Goal: Information Seeking & Learning: Learn about a topic

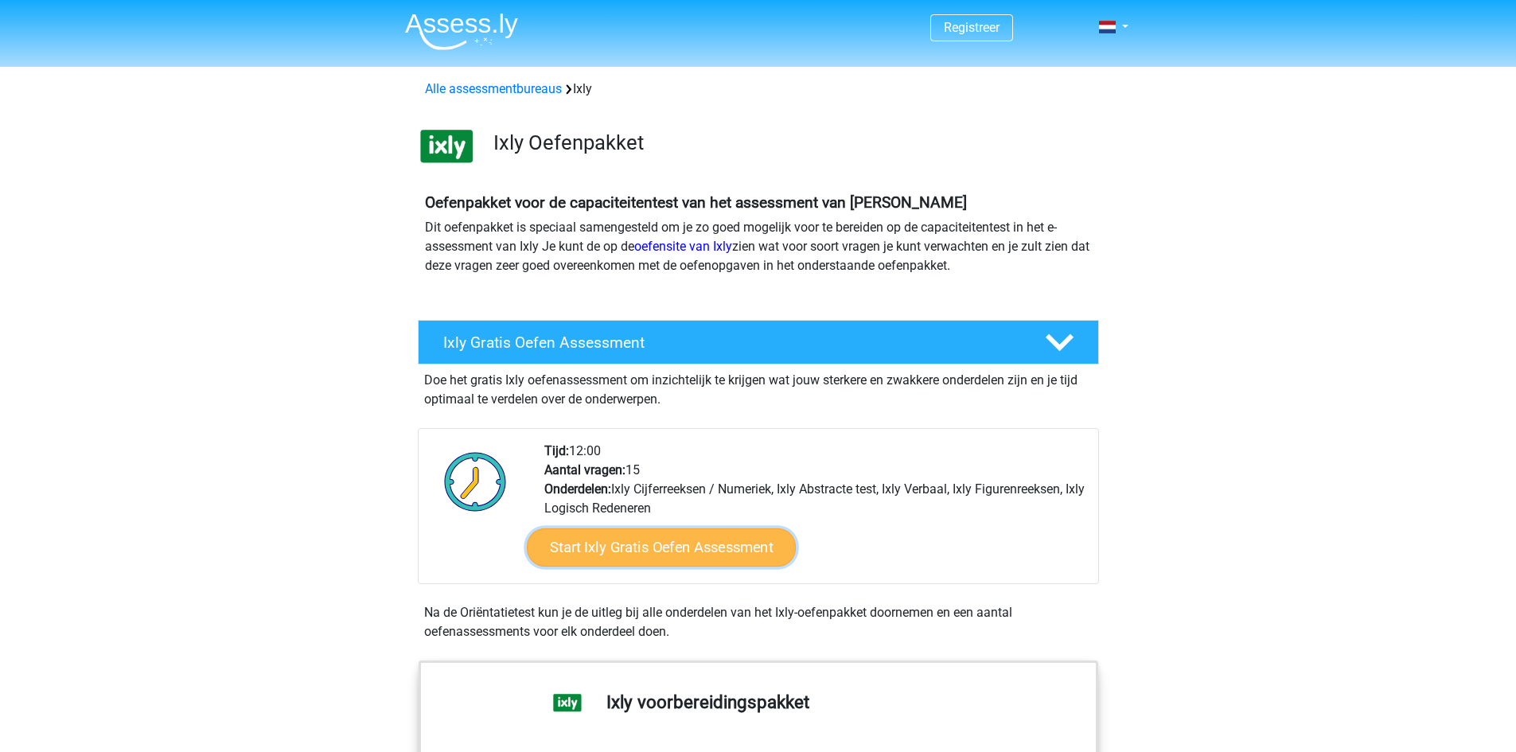
click at [676, 544] on link "Start Ixly Gratis Oefen Assessment" at bounding box center [660, 548] width 269 height 38
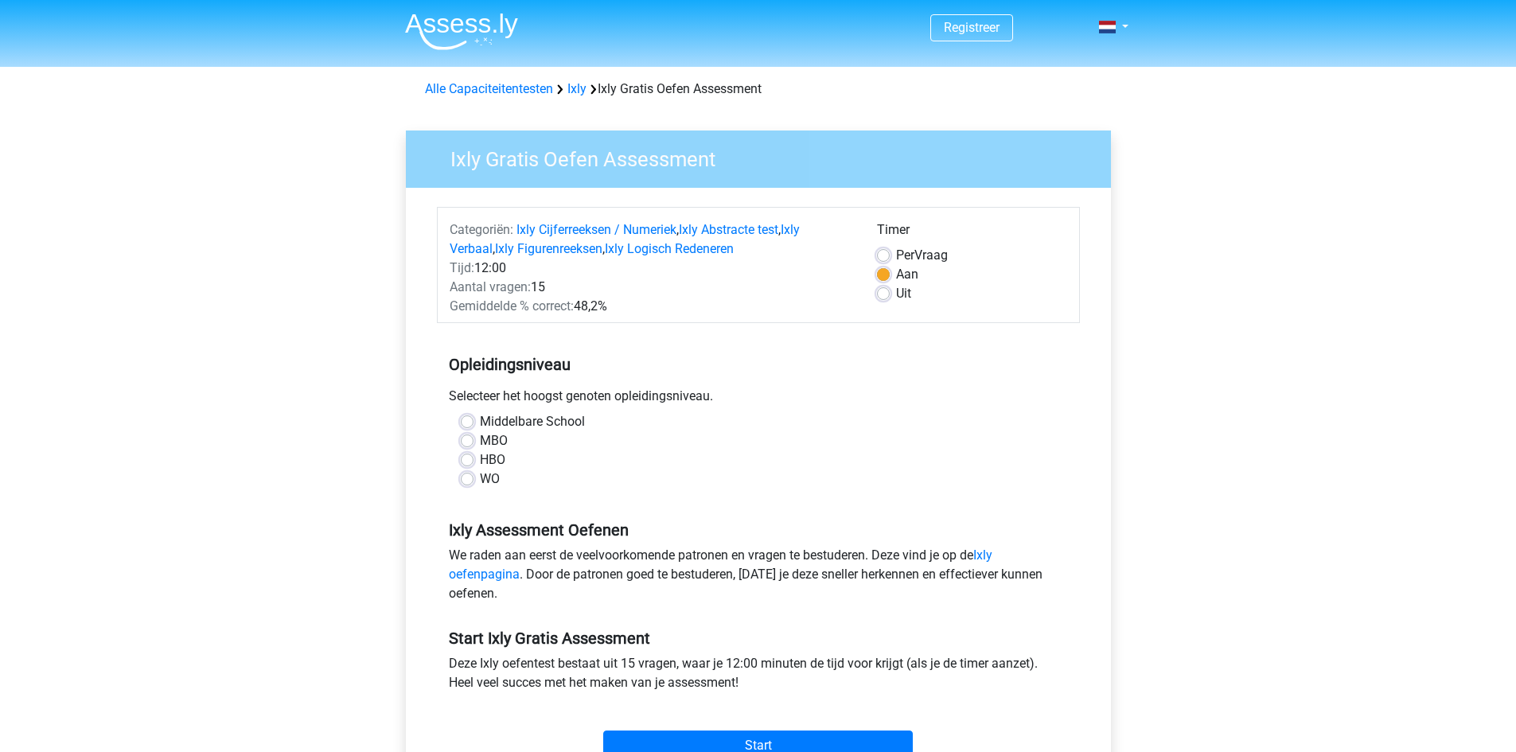
click at [896, 256] on label "Per Vraag" at bounding box center [922, 255] width 52 height 19
click at [884, 256] on input "Per Vraag" at bounding box center [883, 254] width 13 height 16
radio input "true"
click at [480, 424] on label "Middelbare School" at bounding box center [532, 421] width 105 height 19
click at [466, 424] on input "Middelbare School" at bounding box center [467, 420] width 13 height 16
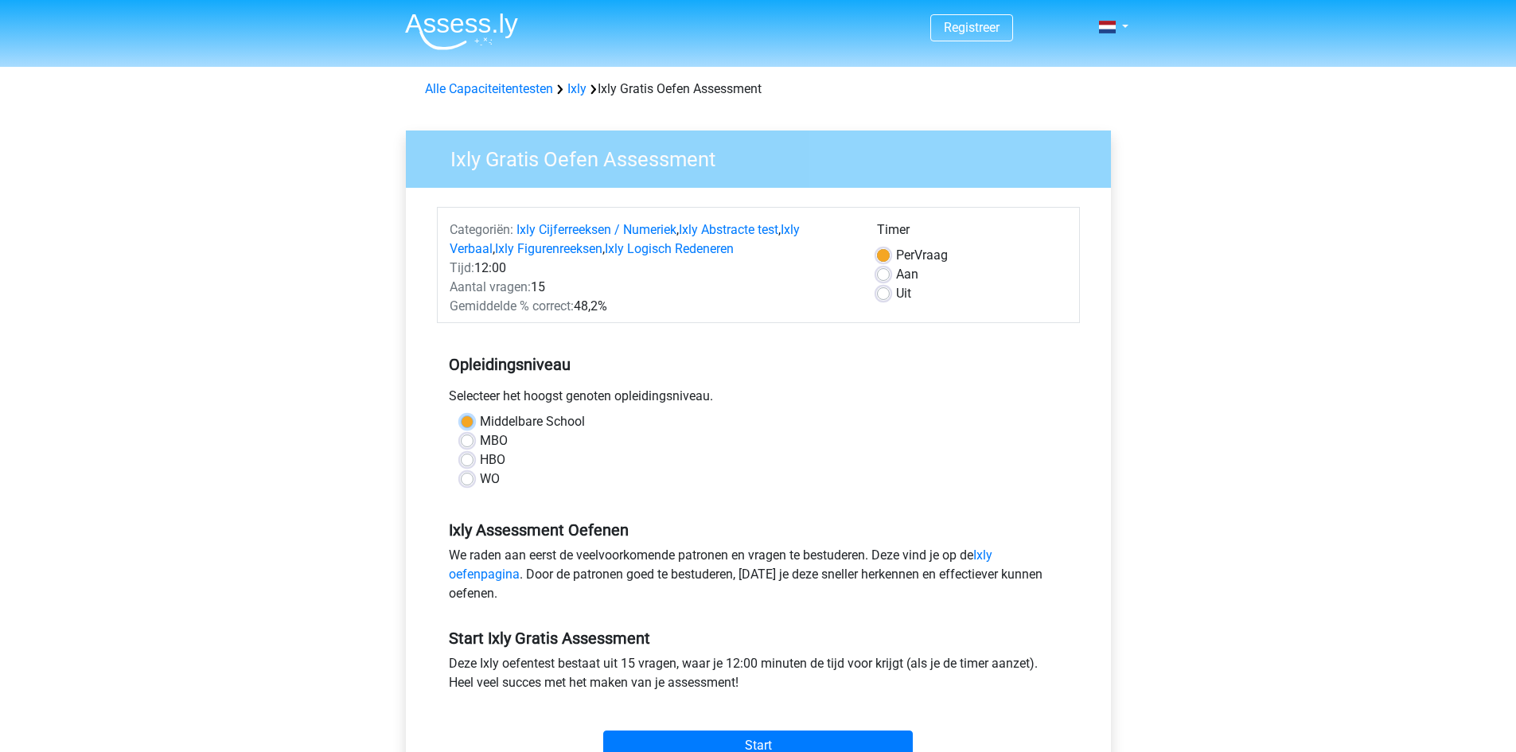
radio input "true"
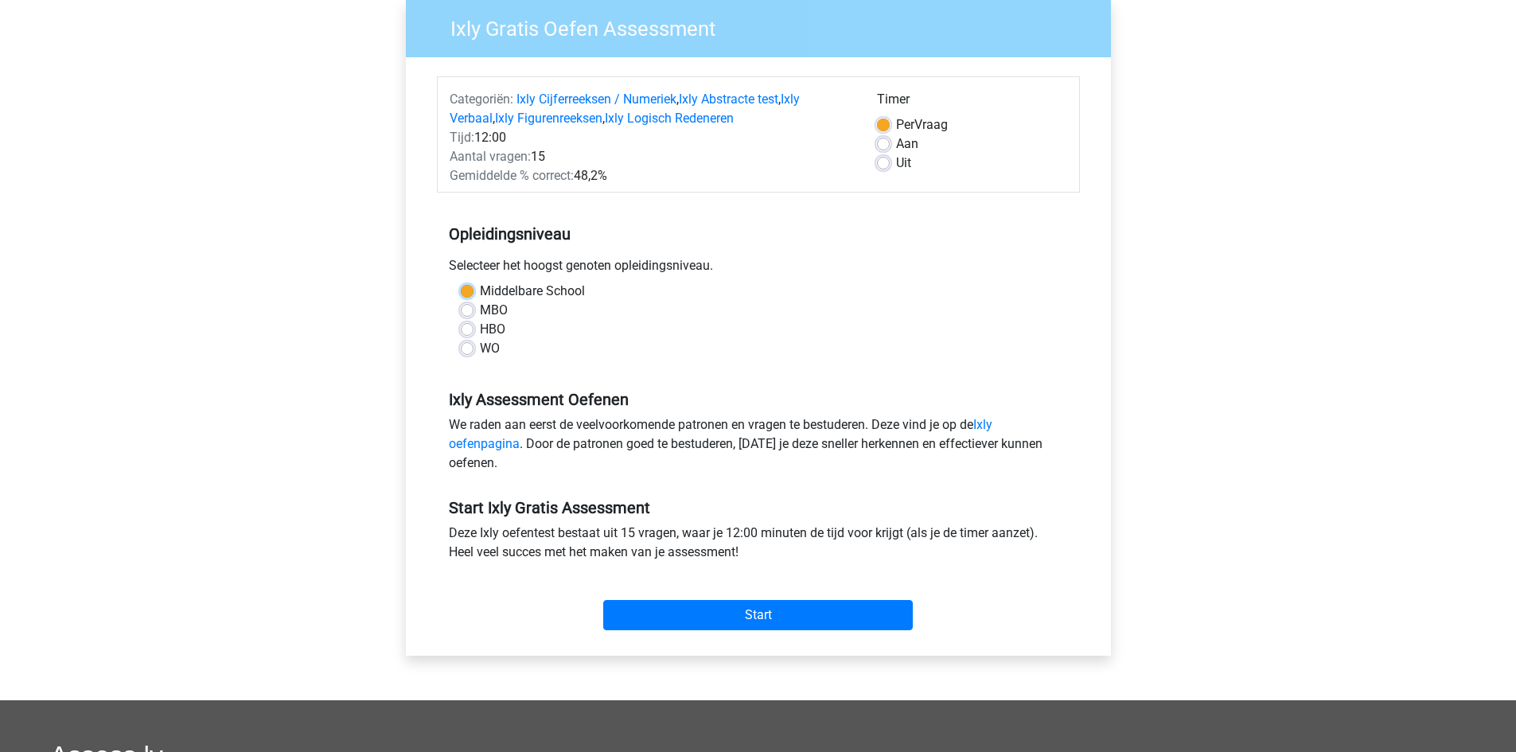
scroll to position [159, 0]
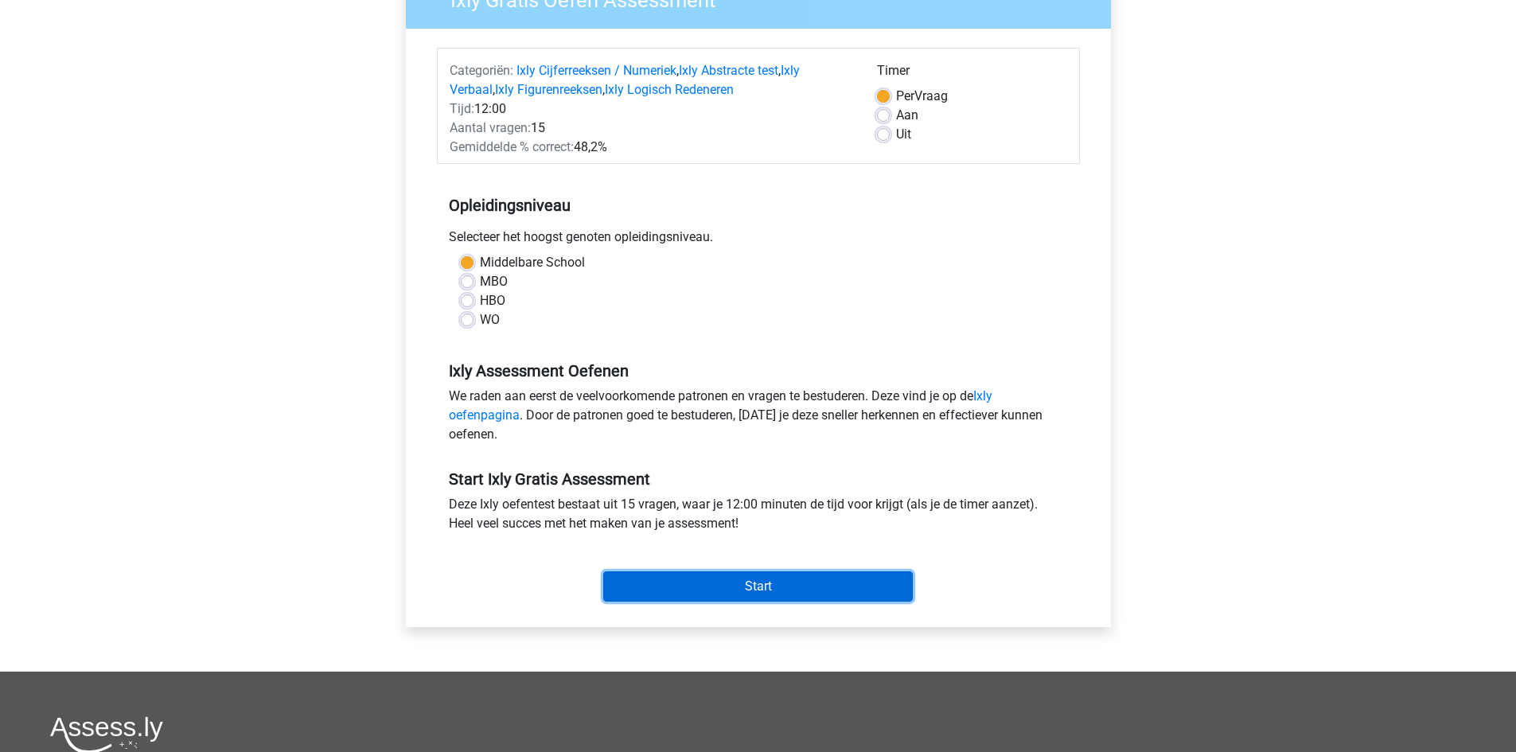
click at [738, 588] on input "Start" at bounding box center [758, 587] width 310 height 30
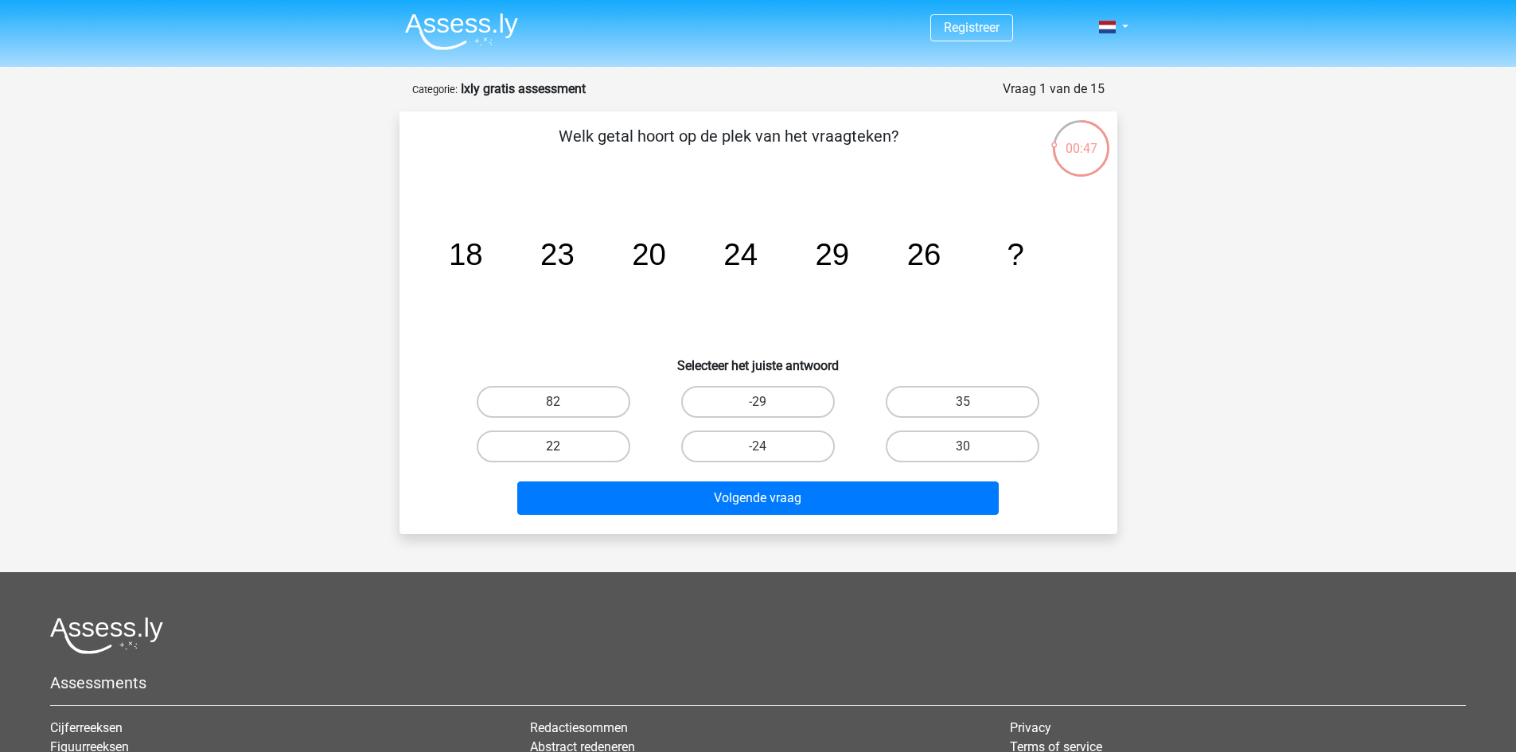
click at [564, 450] on label "22" at bounding box center [554, 447] width 154 height 32
click at [564, 450] on input "22" at bounding box center [558, 452] width 10 height 10
radio input "true"
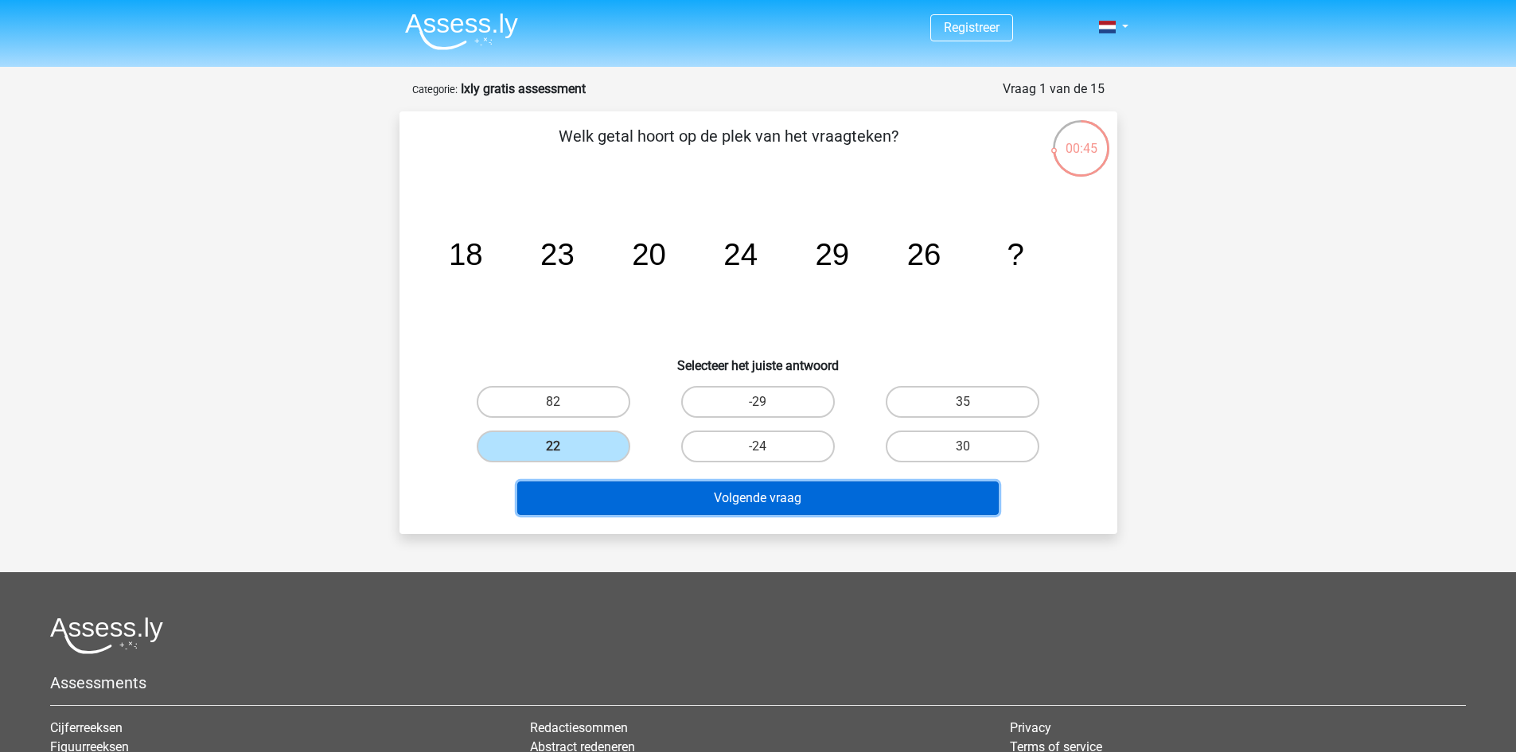
click at [703, 500] on button "Volgende vraag" at bounding box center [758, 498] width 482 height 33
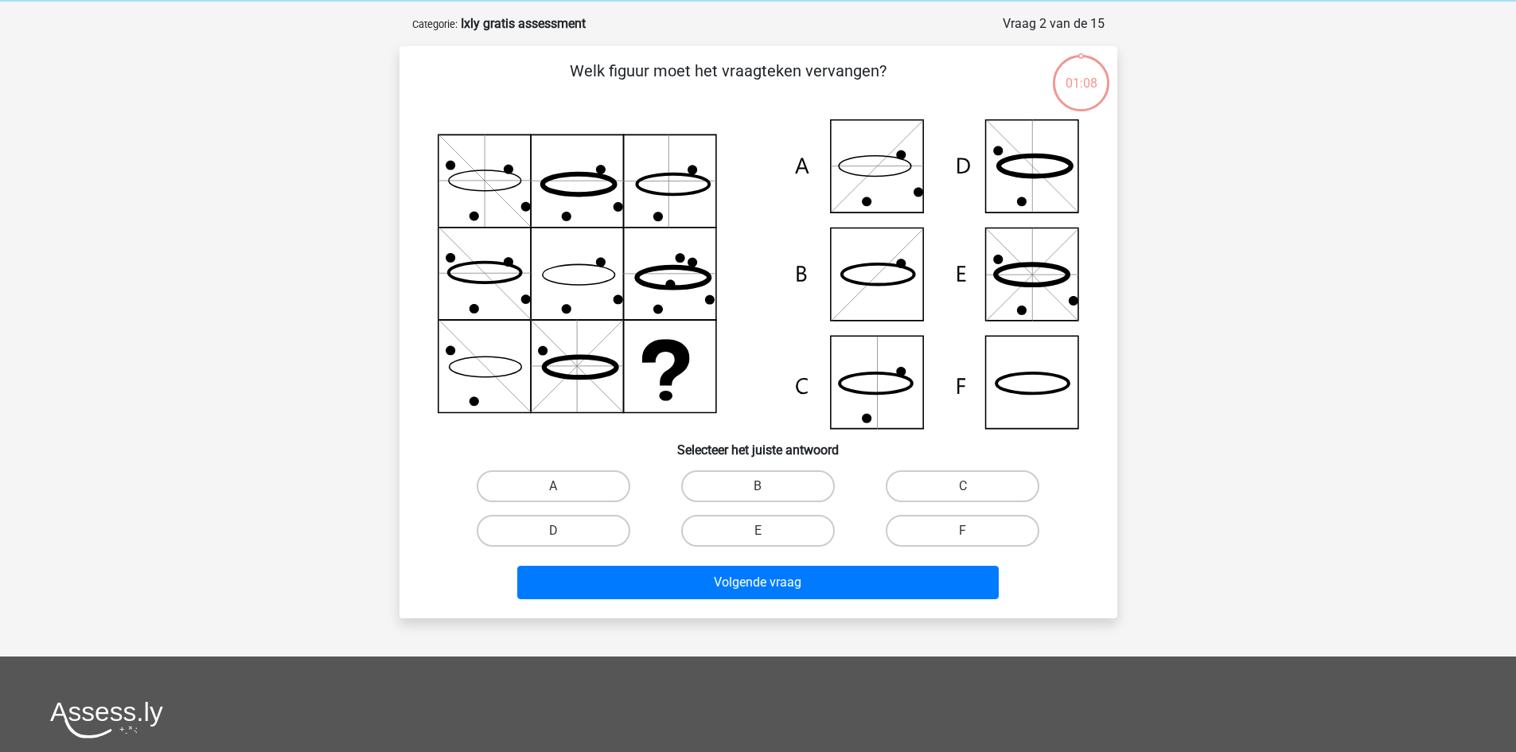
scroll to position [80, 0]
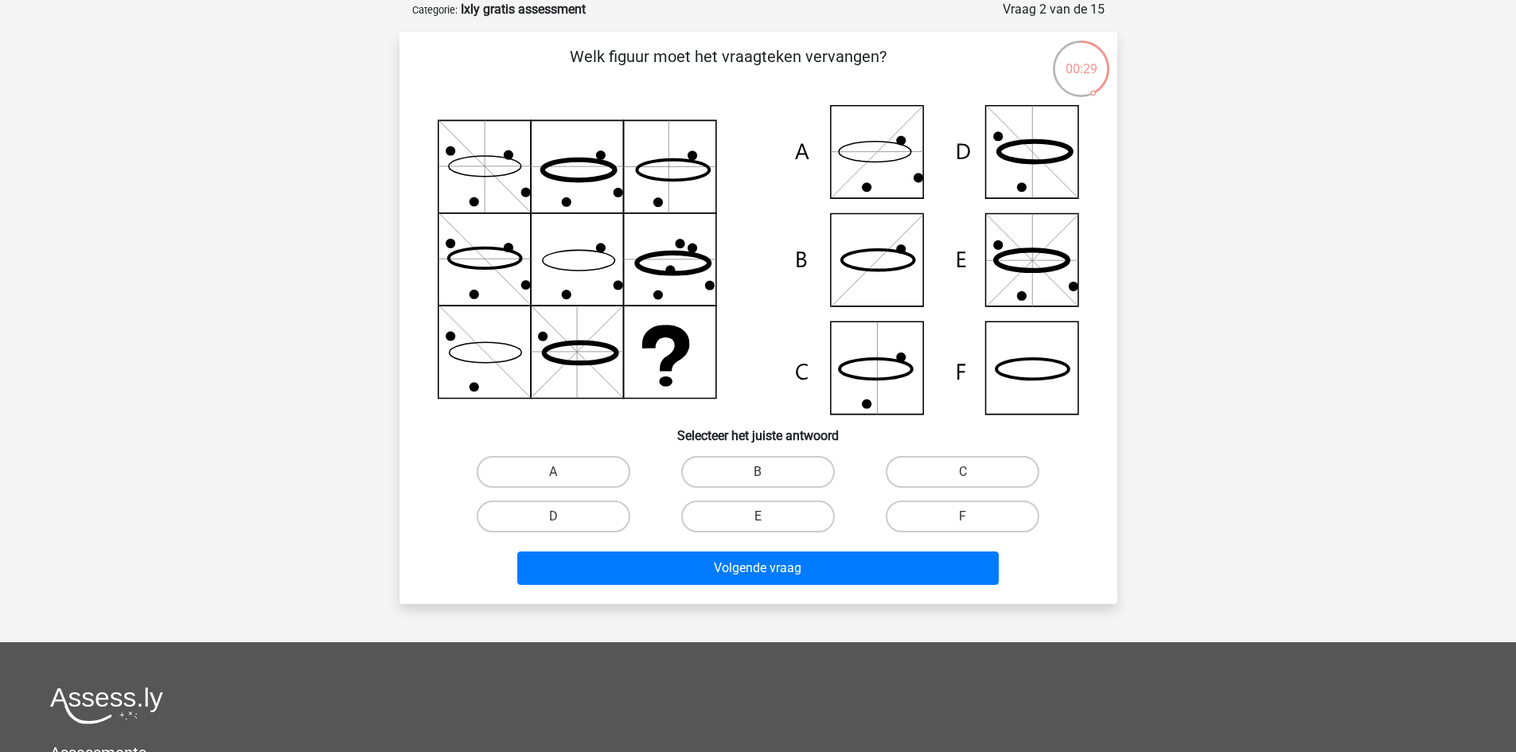
click at [877, 157] on icon at bounding box center [759, 260] width 642 height 310
click at [875, 157] on icon at bounding box center [759, 260] width 642 height 310
drag, startPoint x: 875, startPoint y: 157, endPoint x: 843, endPoint y: 199, distance: 52.9
click at [849, 191] on icon at bounding box center [759, 260] width 642 height 310
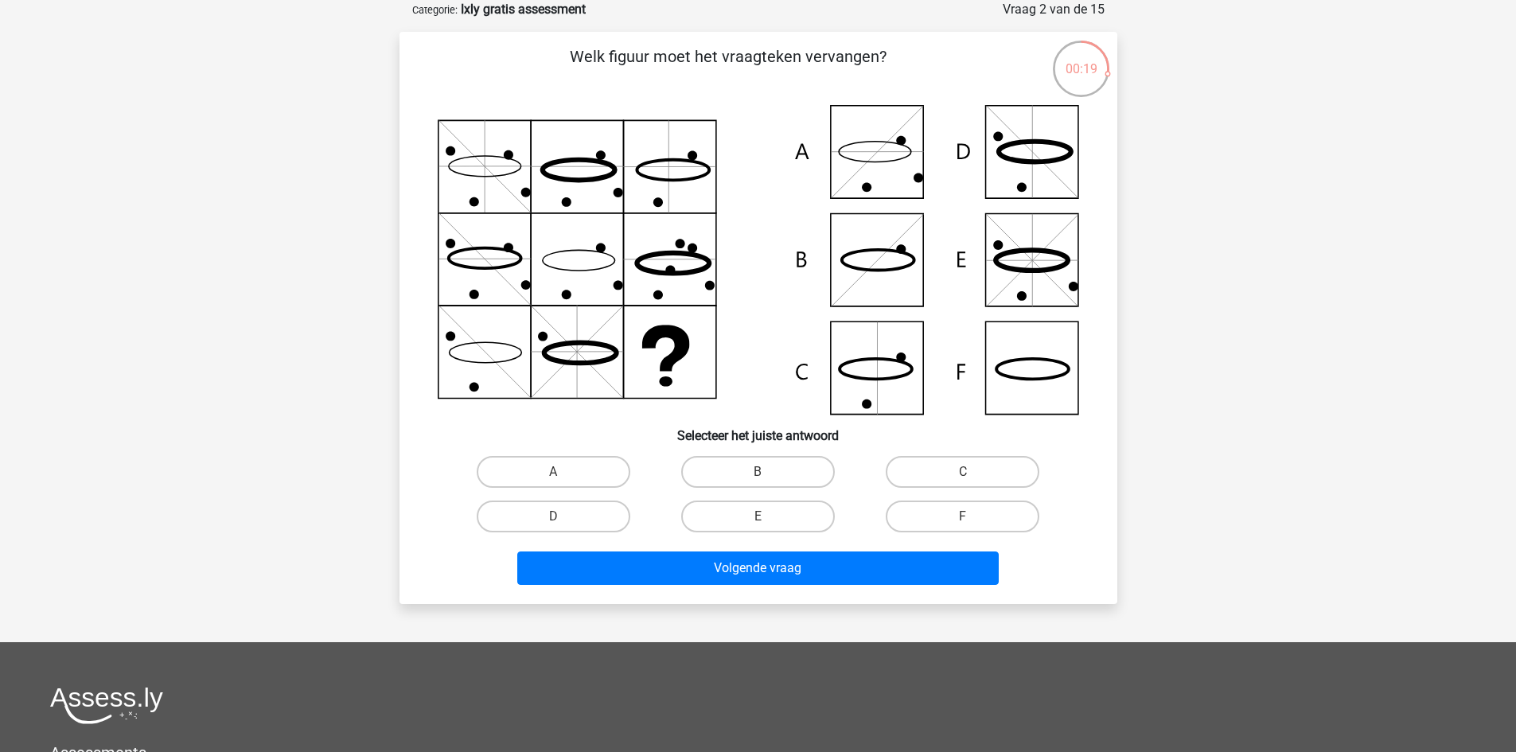
click at [560, 476] on input "A" at bounding box center [558, 477] width 10 height 10
radio input "true"
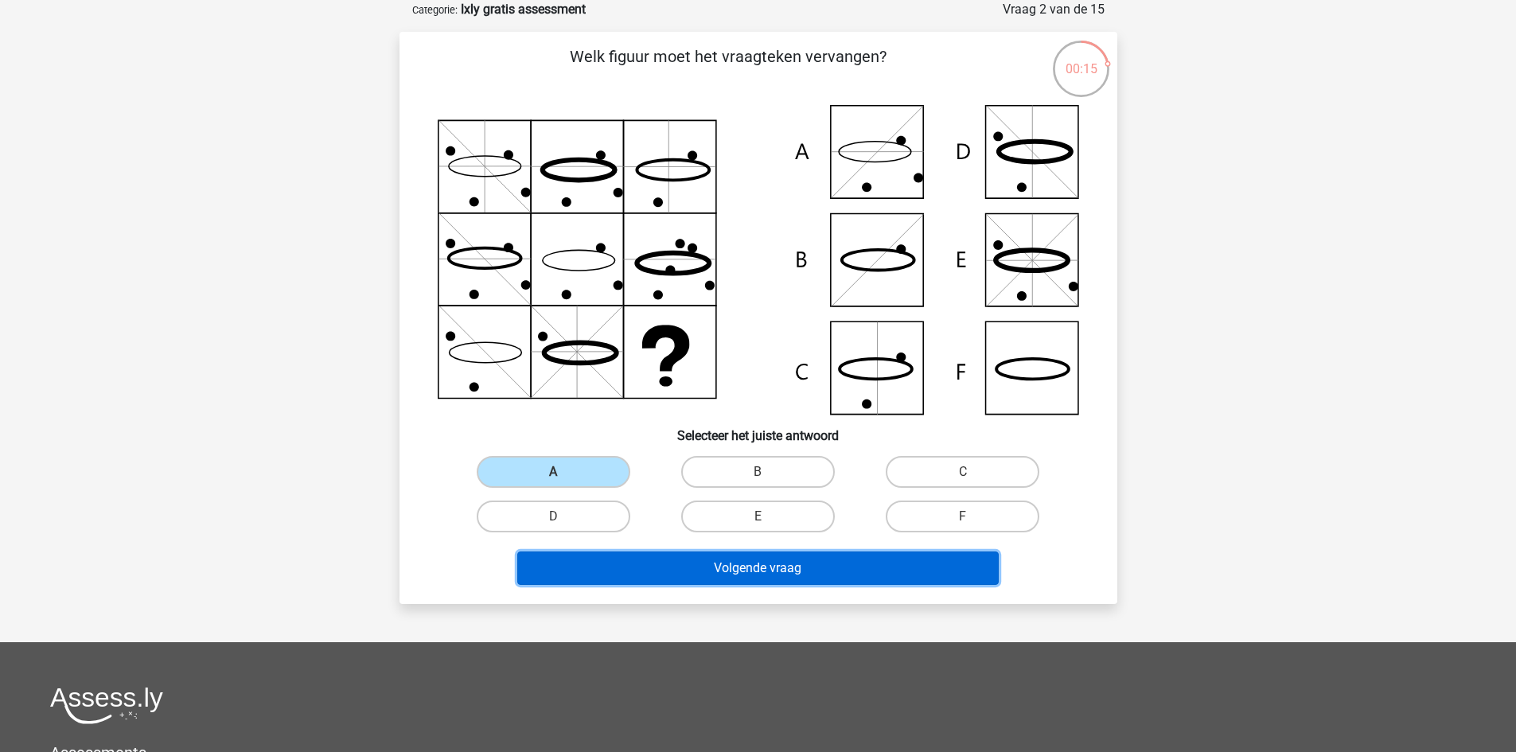
click at [774, 564] on button "Volgende vraag" at bounding box center [758, 568] width 482 height 33
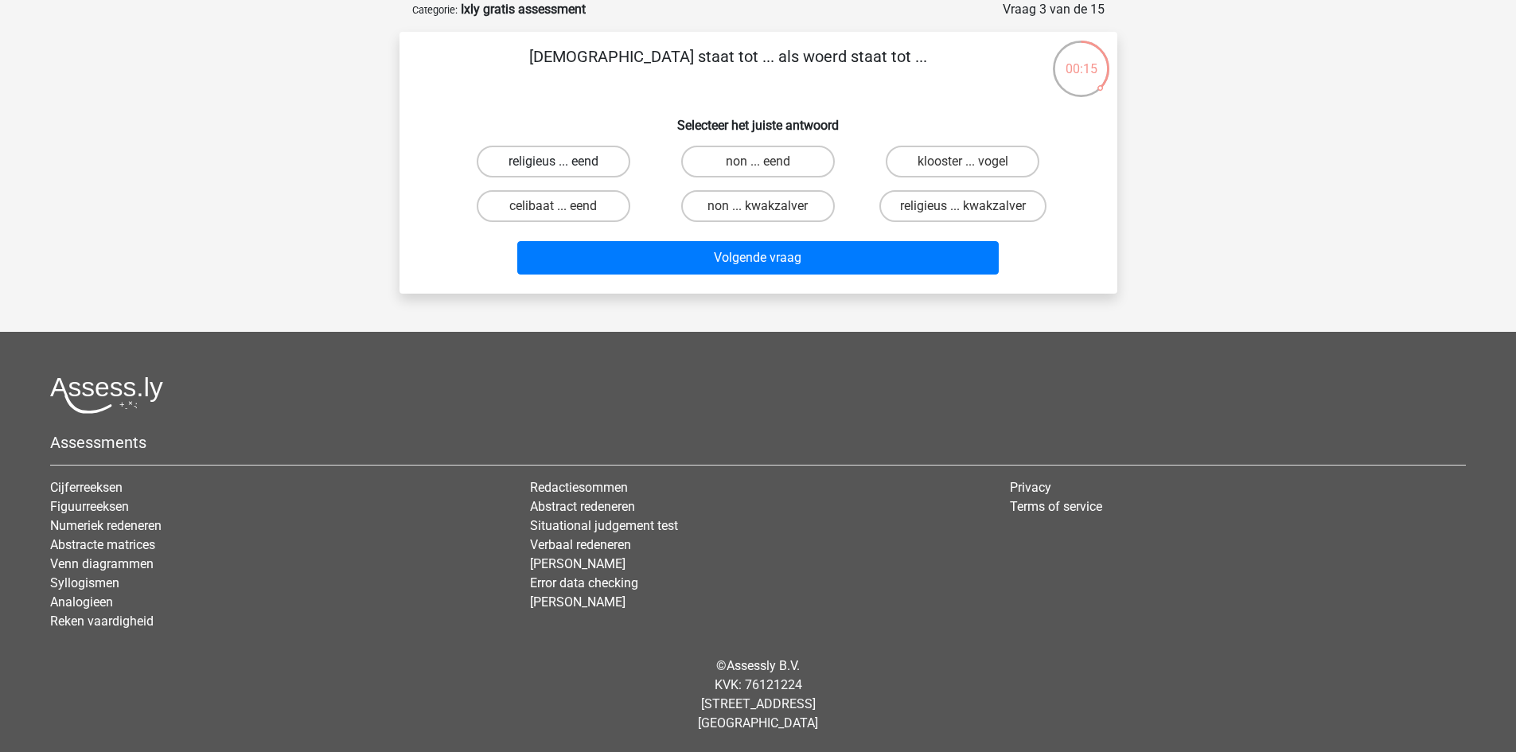
click at [556, 161] on label "religieus ... eend" at bounding box center [554, 162] width 154 height 32
click at [556, 162] on input "religieus ... eend" at bounding box center [558, 167] width 10 height 10
radio input "true"
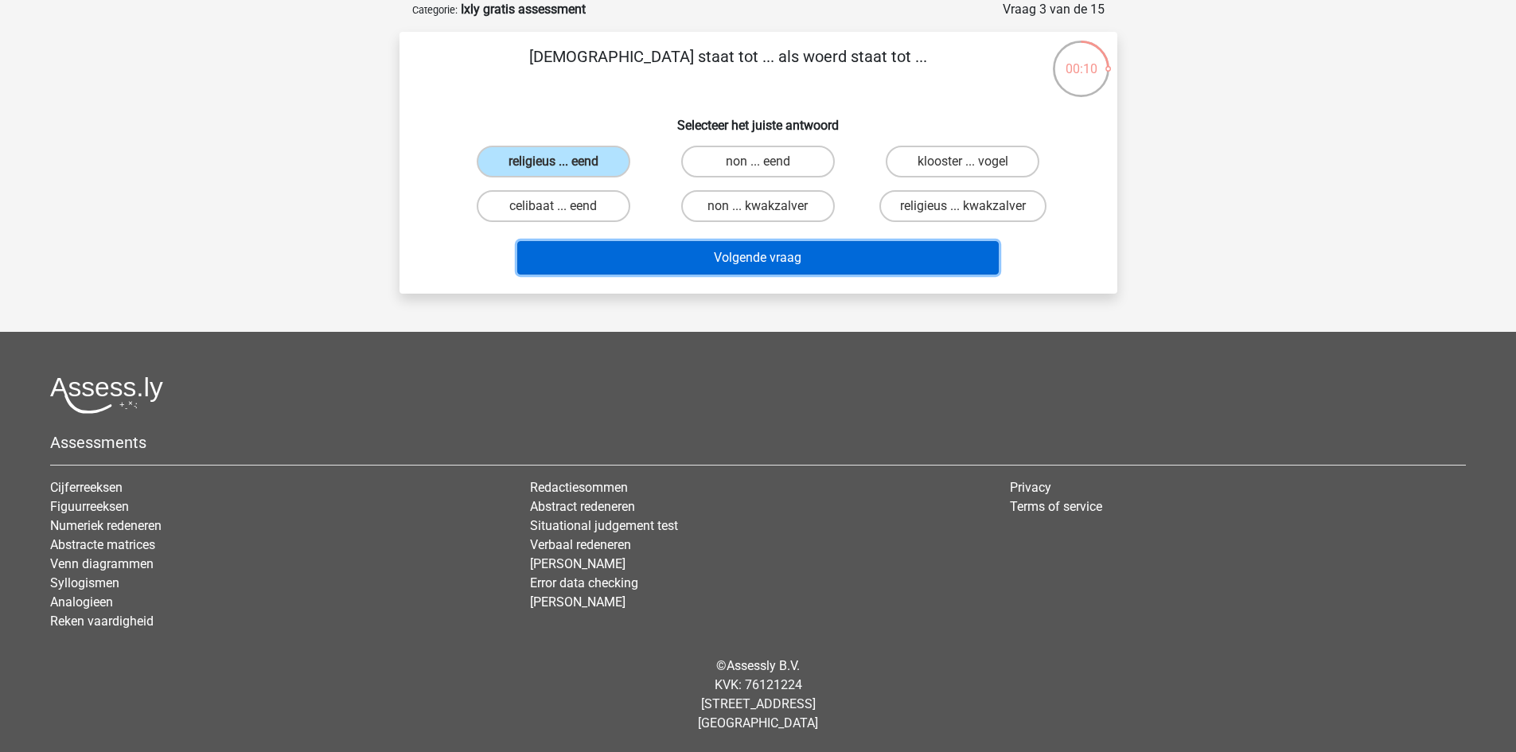
click at [748, 258] on button "Volgende vraag" at bounding box center [758, 257] width 482 height 33
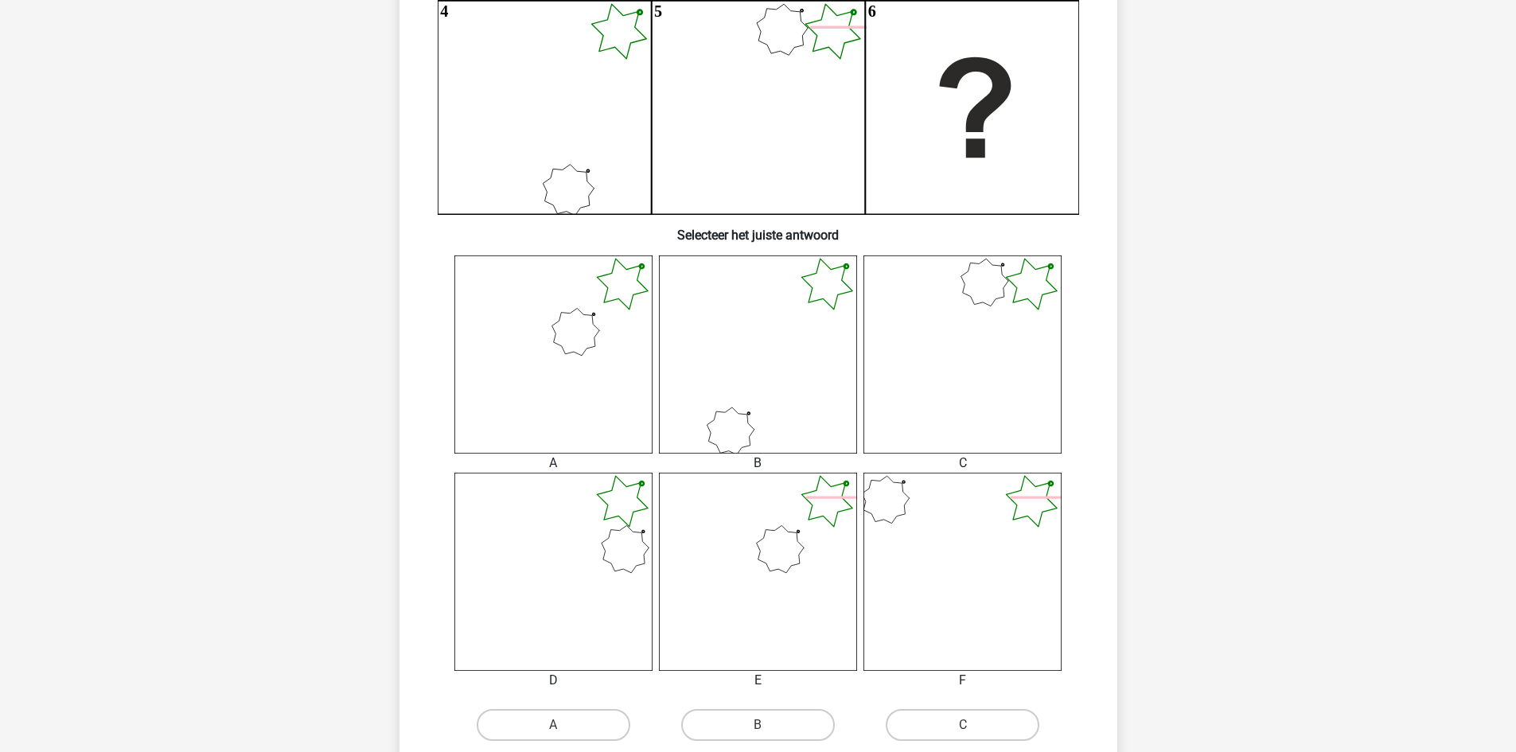
scroll to position [478, 0]
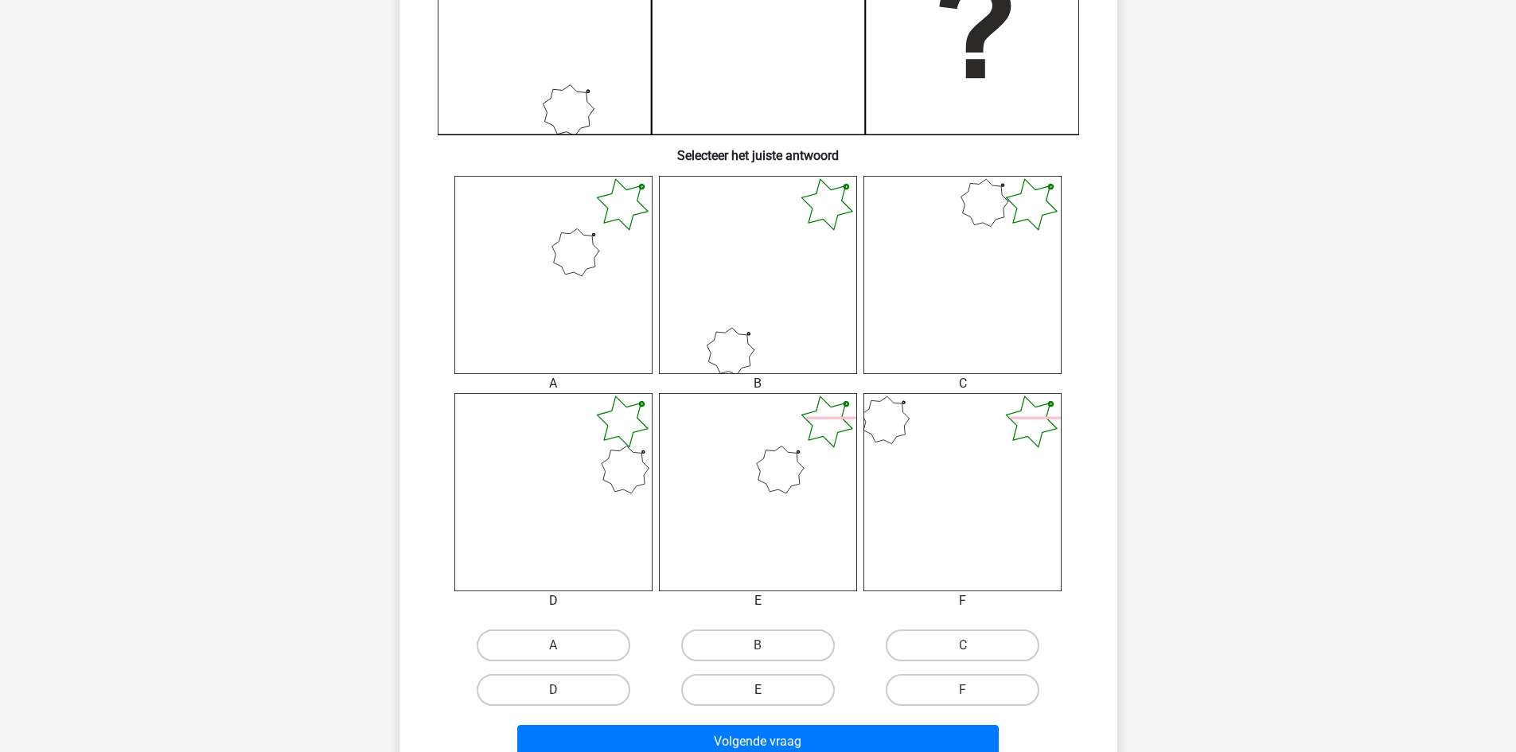
click at [763, 689] on label "E" at bounding box center [758, 690] width 154 height 32
click at [763, 690] on input "E" at bounding box center [763, 695] width 10 height 10
radio input "true"
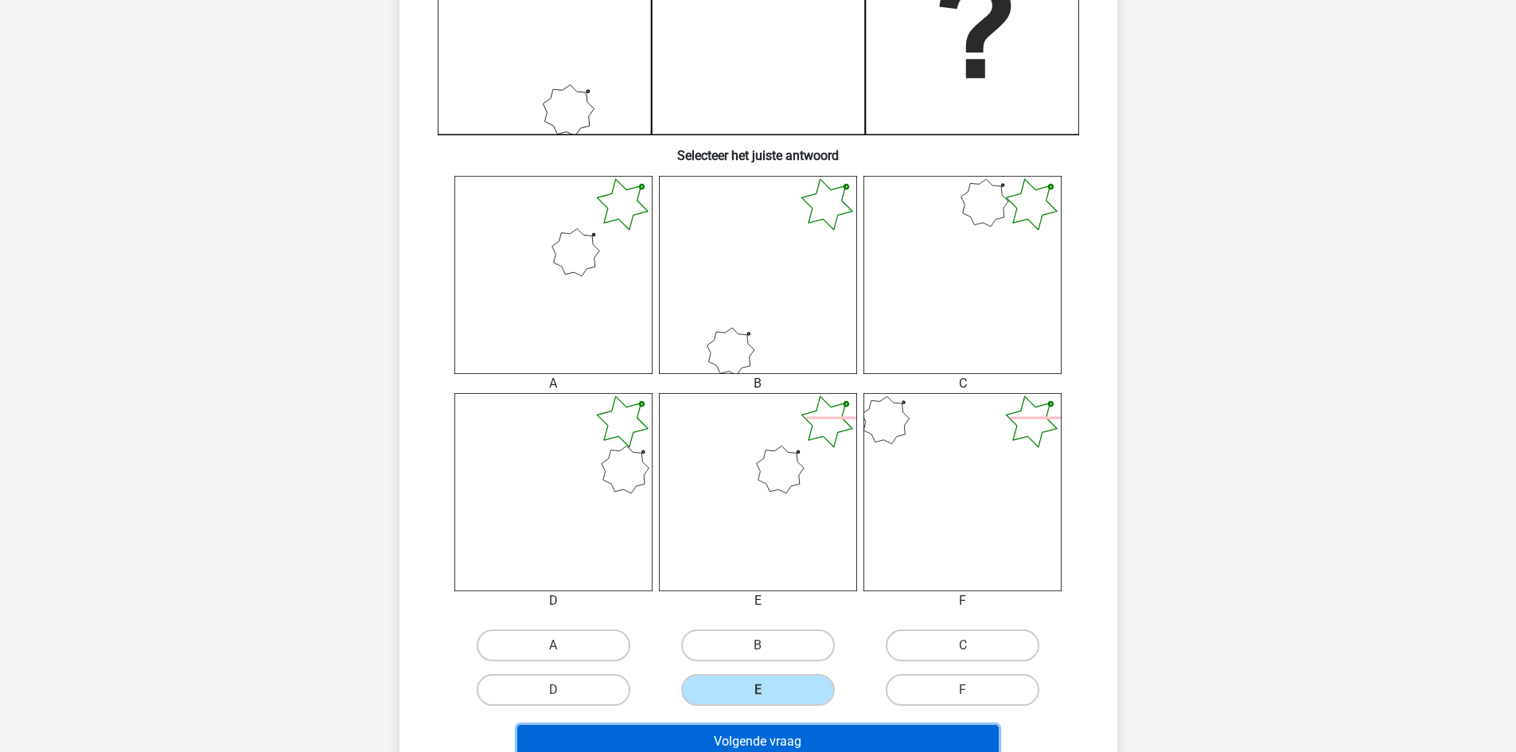
click at [765, 737] on button "Volgende vraag" at bounding box center [758, 741] width 482 height 33
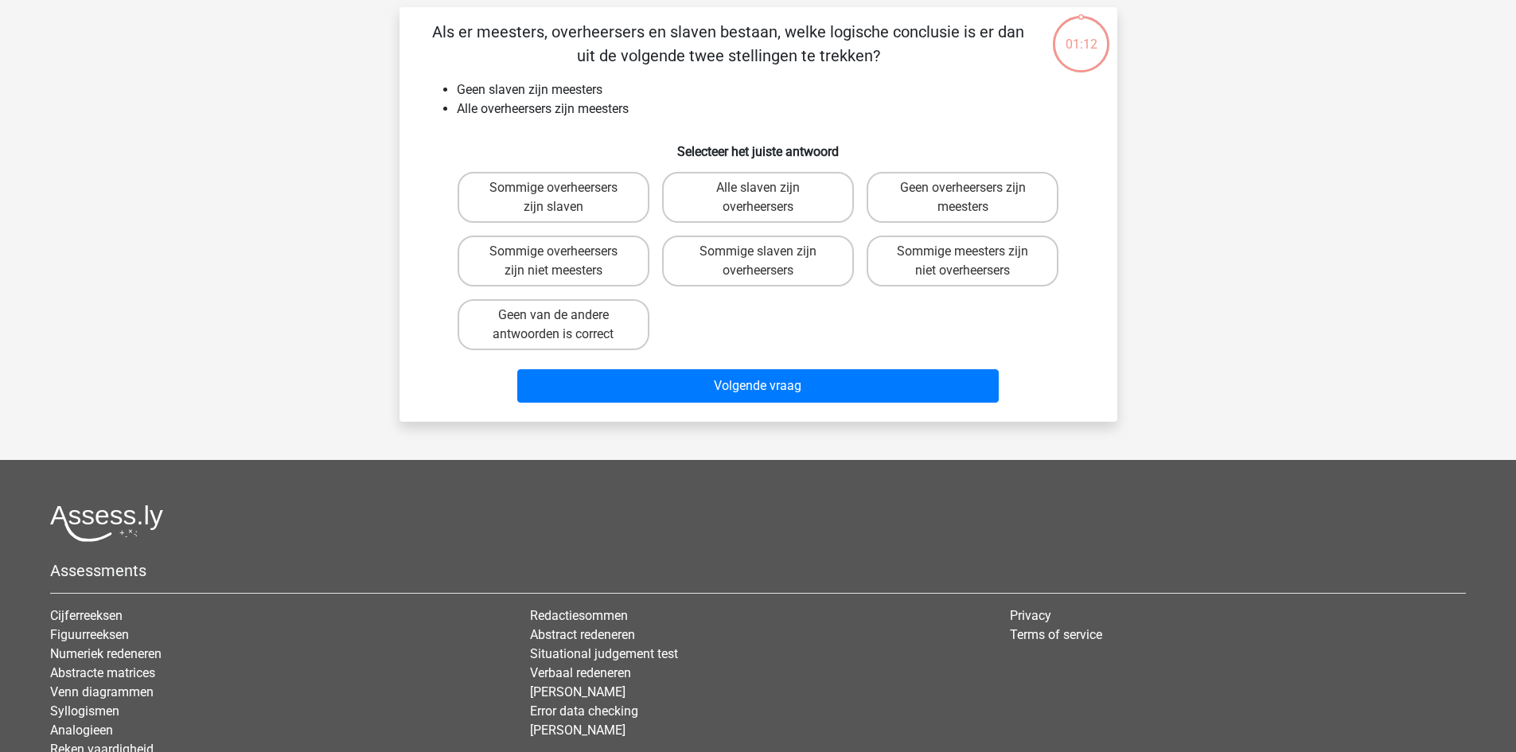
scroll to position [80, 0]
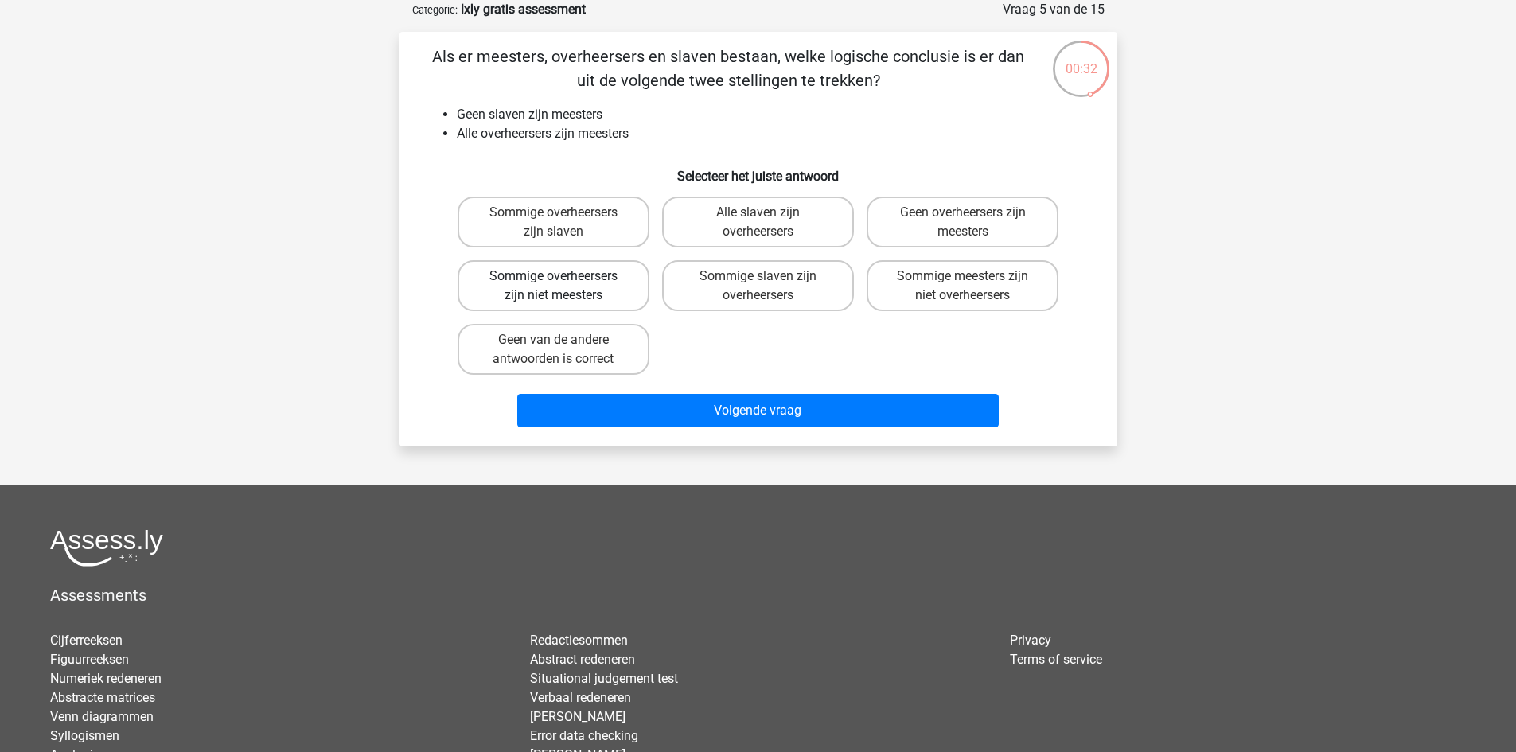
click at [574, 282] on label "Sommige overheersers zijn niet meesters" at bounding box center [554, 285] width 192 height 51
click at [564, 282] on input "Sommige overheersers zijn niet meesters" at bounding box center [558, 281] width 10 height 10
radio input "true"
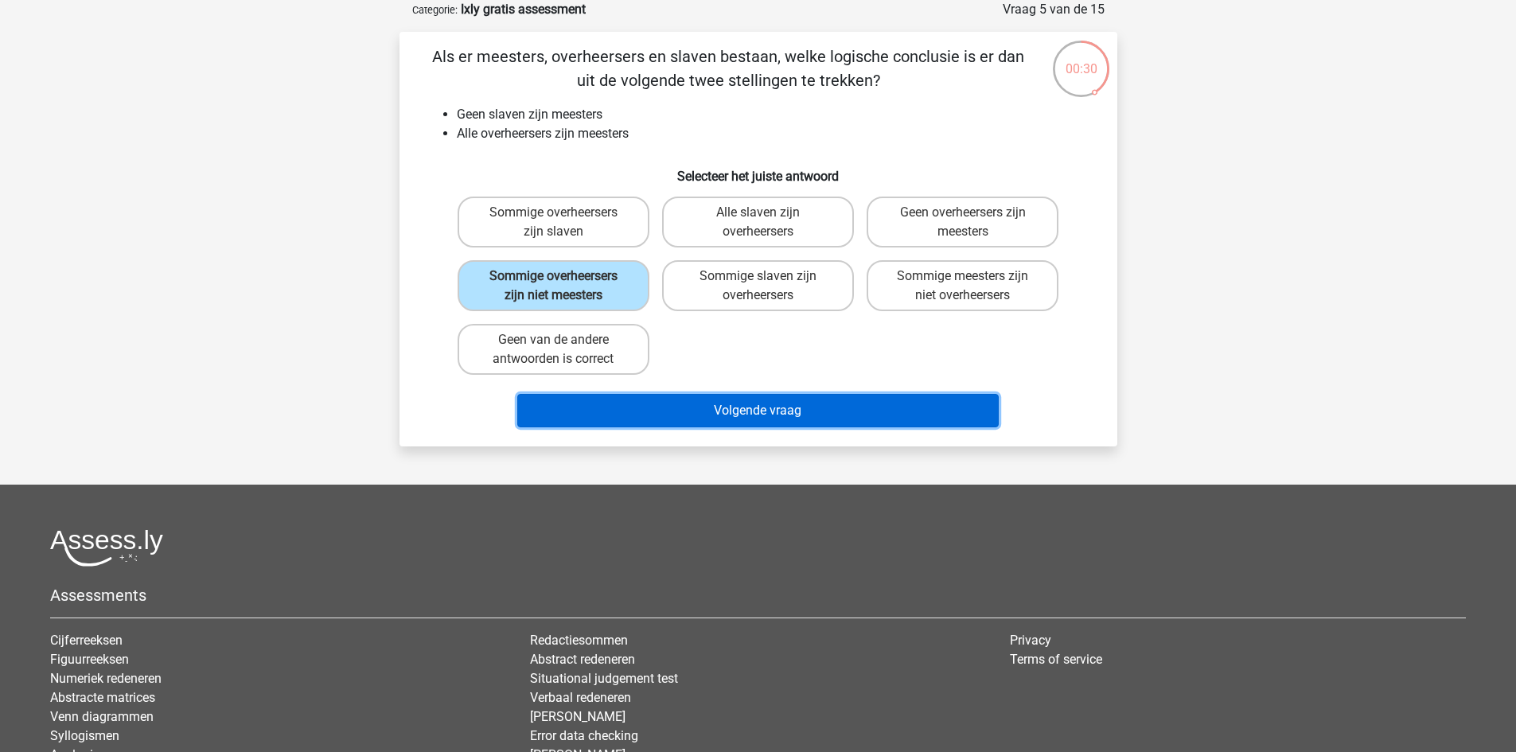
click at [766, 411] on button "Volgende vraag" at bounding box center [758, 410] width 482 height 33
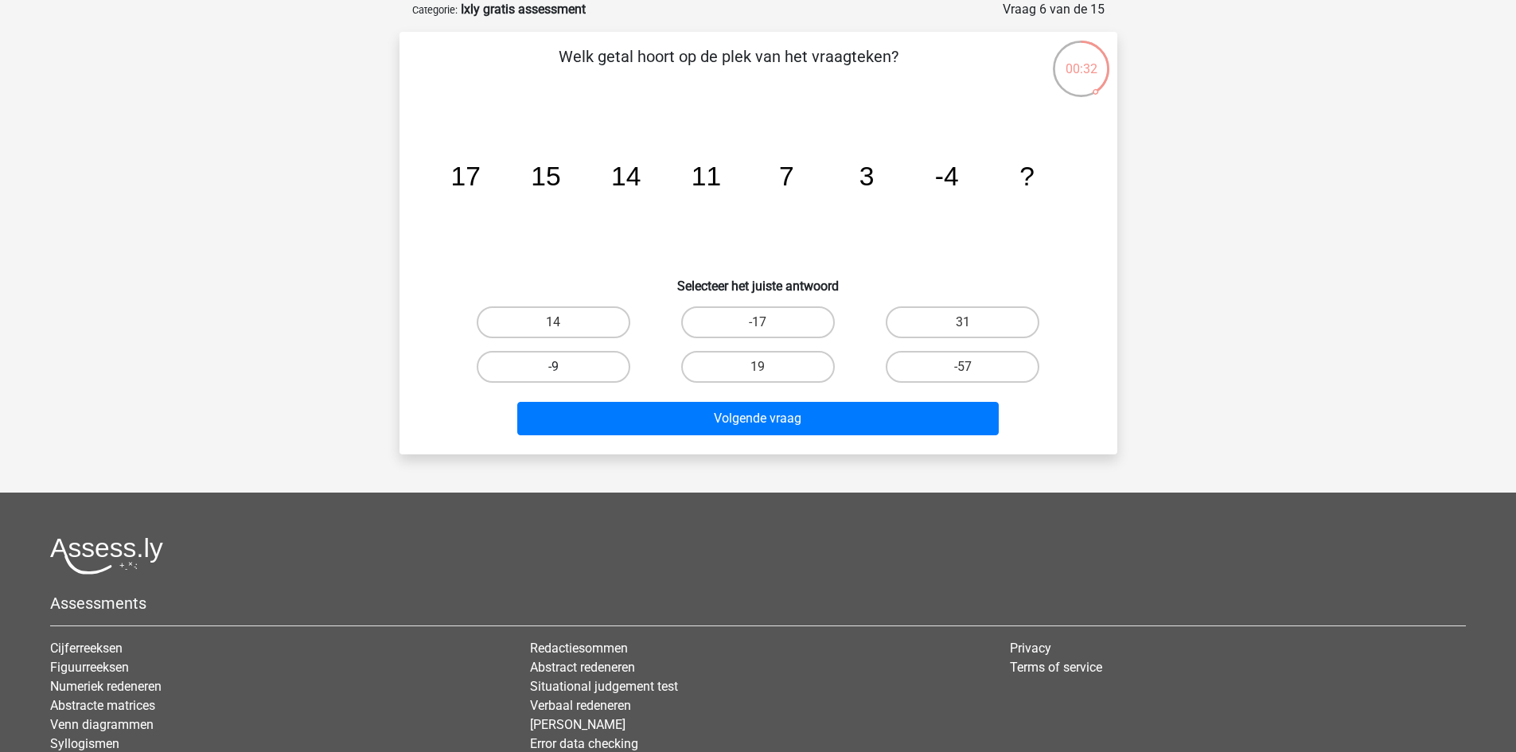
click at [572, 368] on label "-9" at bounding box center [554, 367] width 154 height 32
click at [564, 368] on input "-9" at bounding box center [558, 372] width 10 height 10
radio input "true"
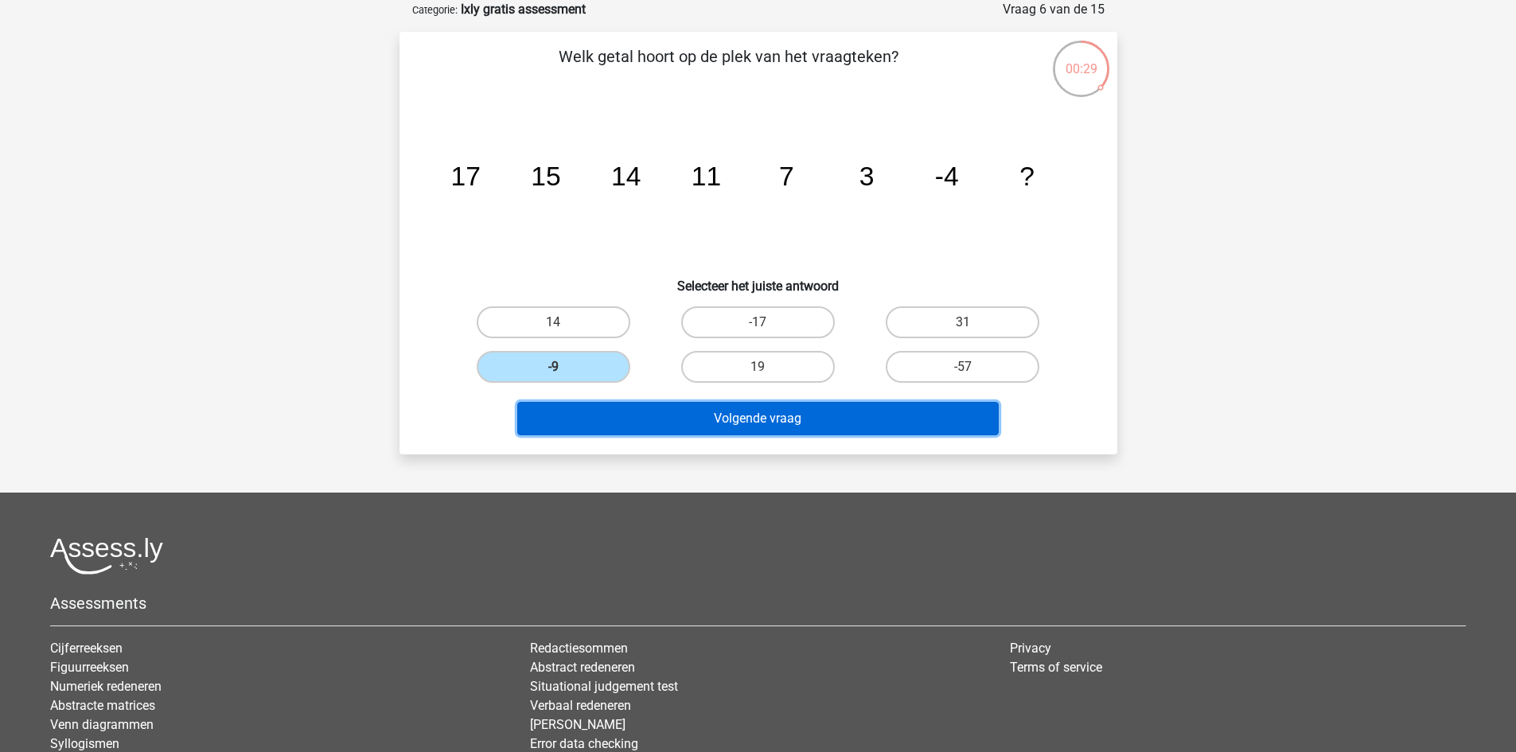
click at [751, 417] on button "Volgende vraag" at bounding box center [758, 418] width 482 height 33
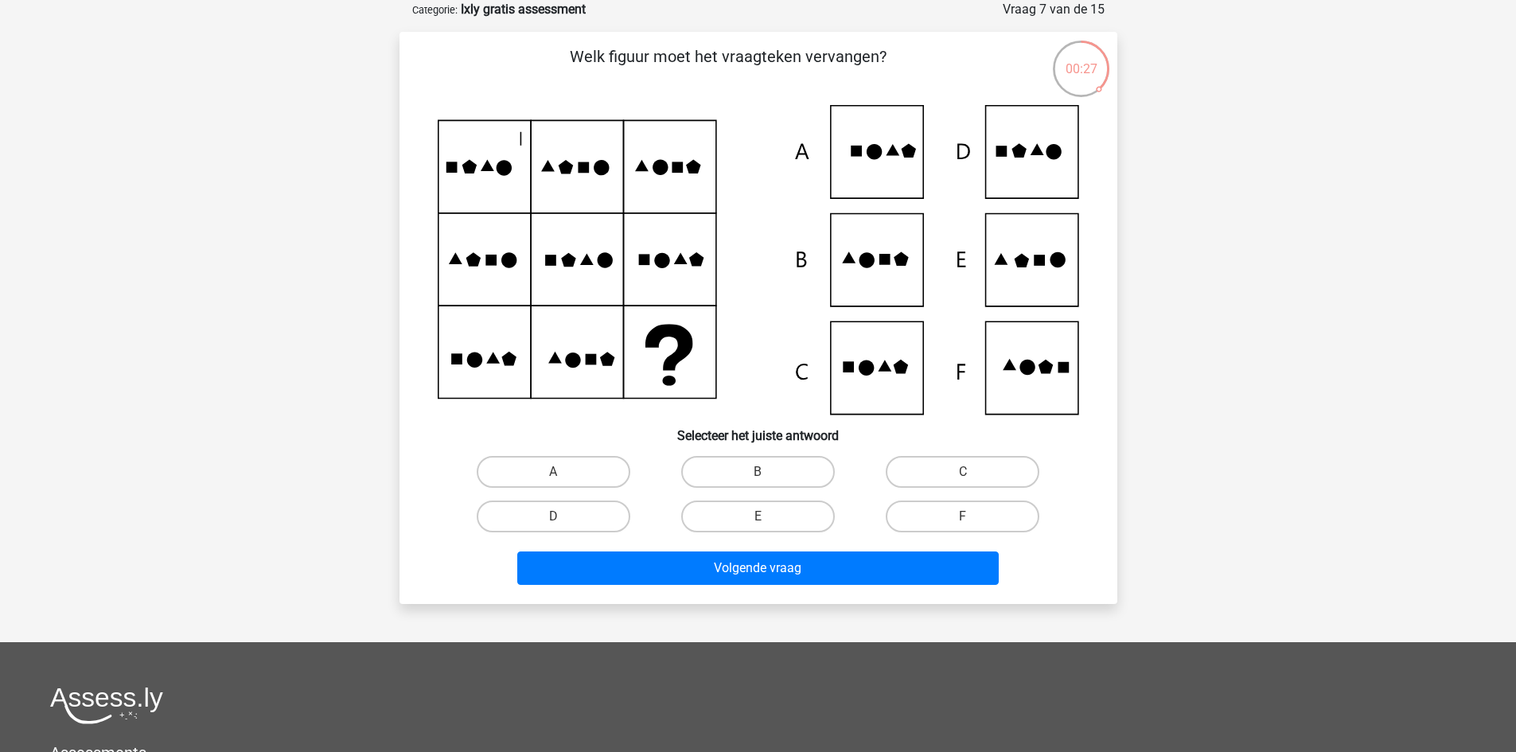
click at [767, 474] on input "B" at bounding box center [763, 477] width 10 height 10
radio input "true"
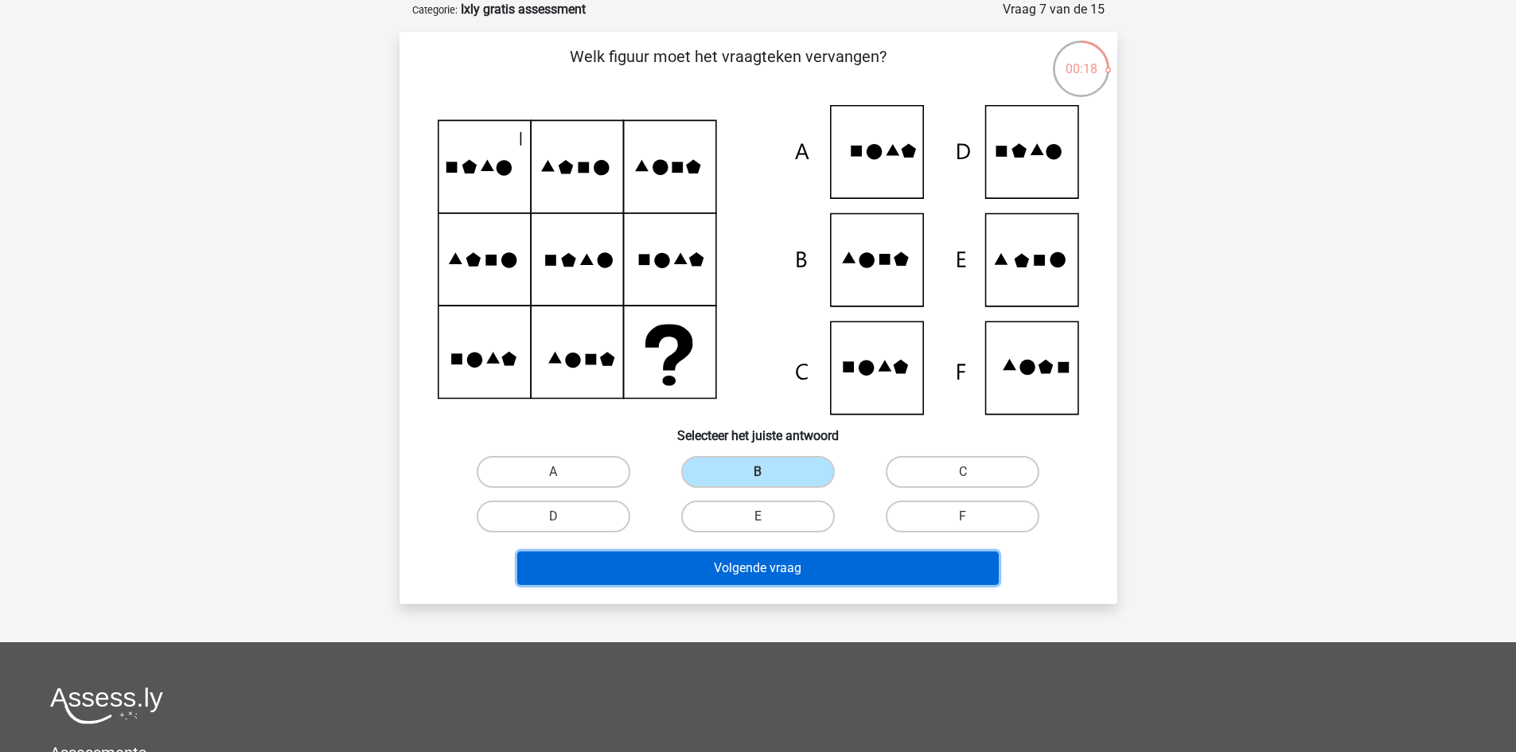
click at [785, 566] on button "Volgende vraag" at bounding box center [758, 568] width 482 height 33
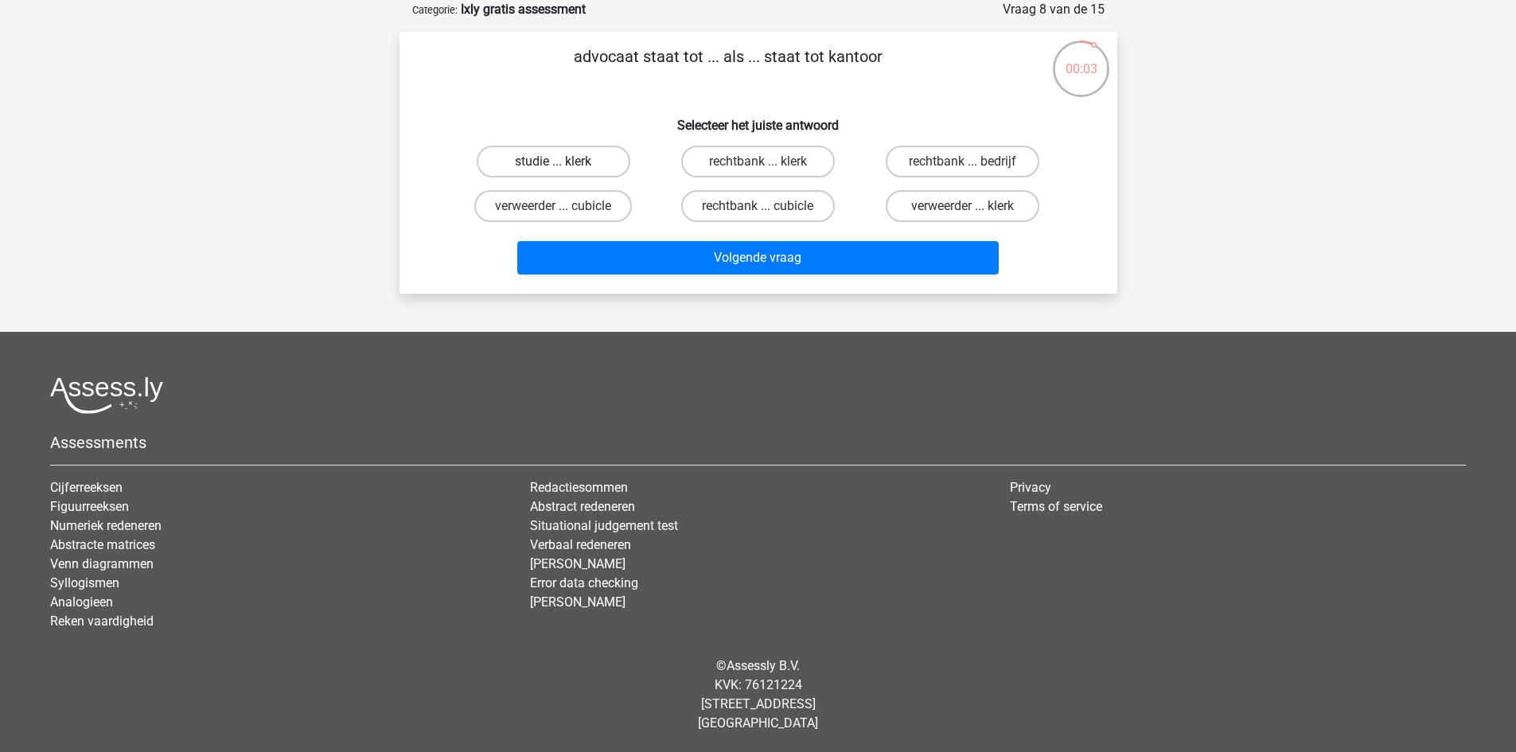
click at [548, 163] on label "studie ... klerk" at bounding box center [554, 162] width 154 height 32
click at [553, 163] on input "studie ... klerk" at bounding box center [558, 167] width 10 height 10
radio input "true"
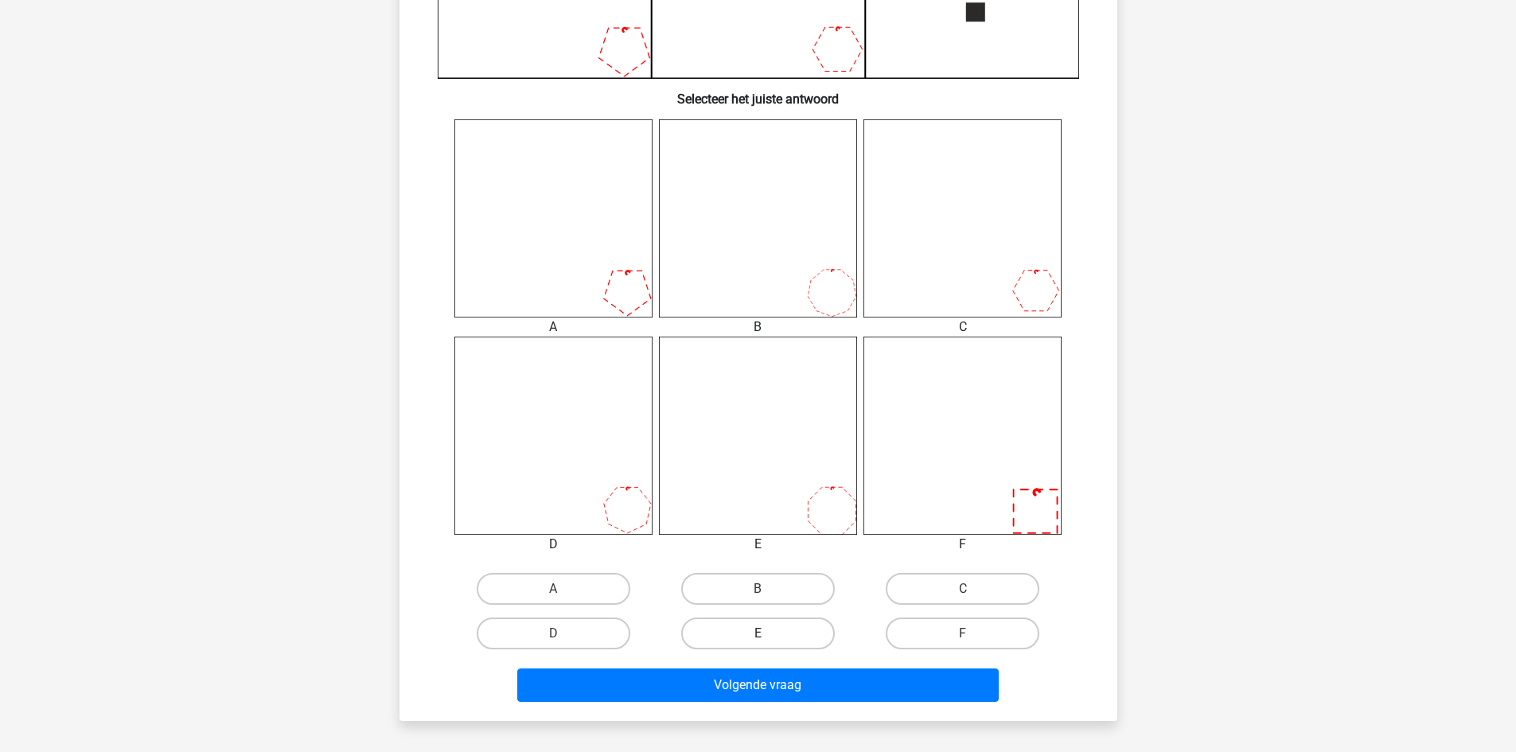
scroll to position [557, 0]
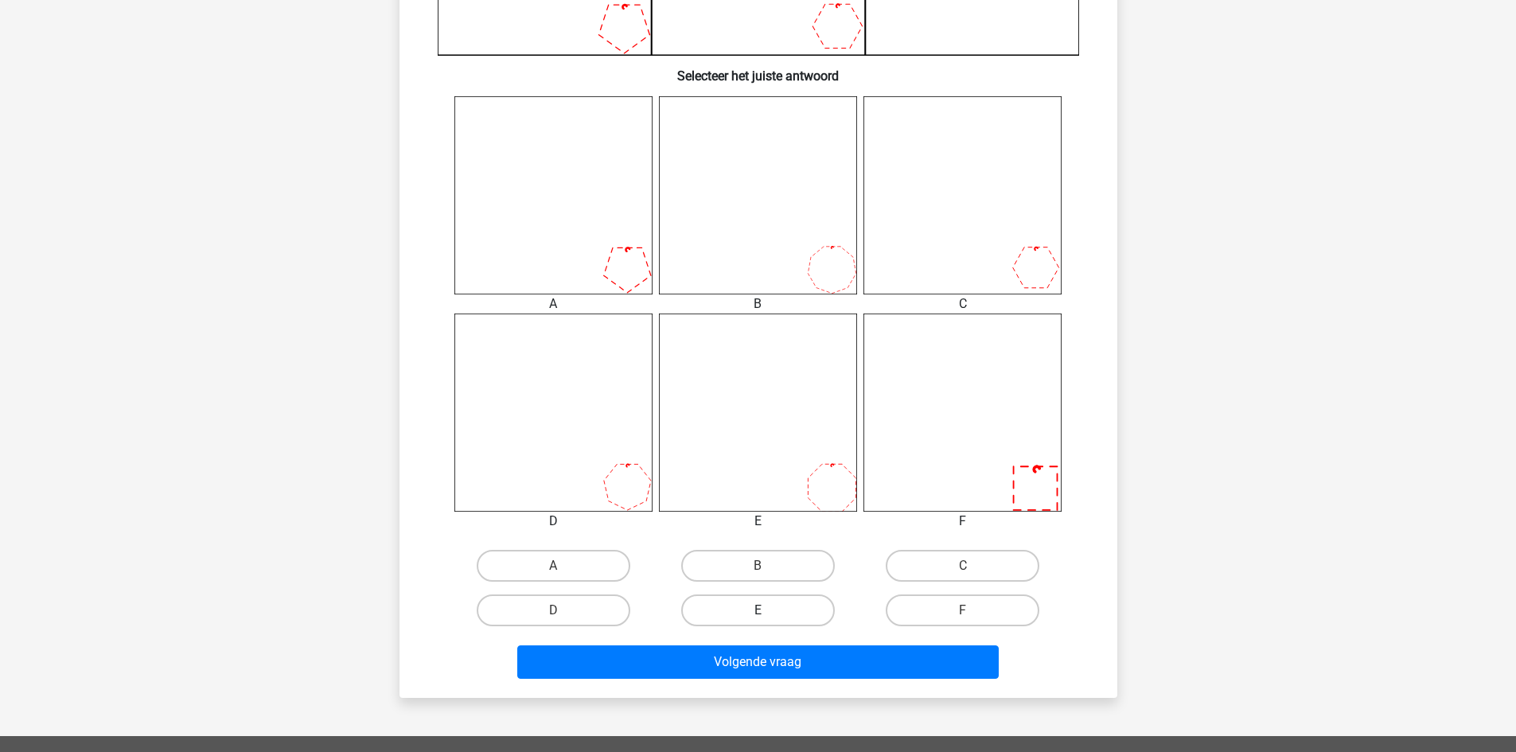
click at [772, 608] on label "E" at bounding box center [758, 611] width 154 height 32
click at [768, 611] on input "E" at bounding box center [763, 616] width 10 height 10
radio input "true"
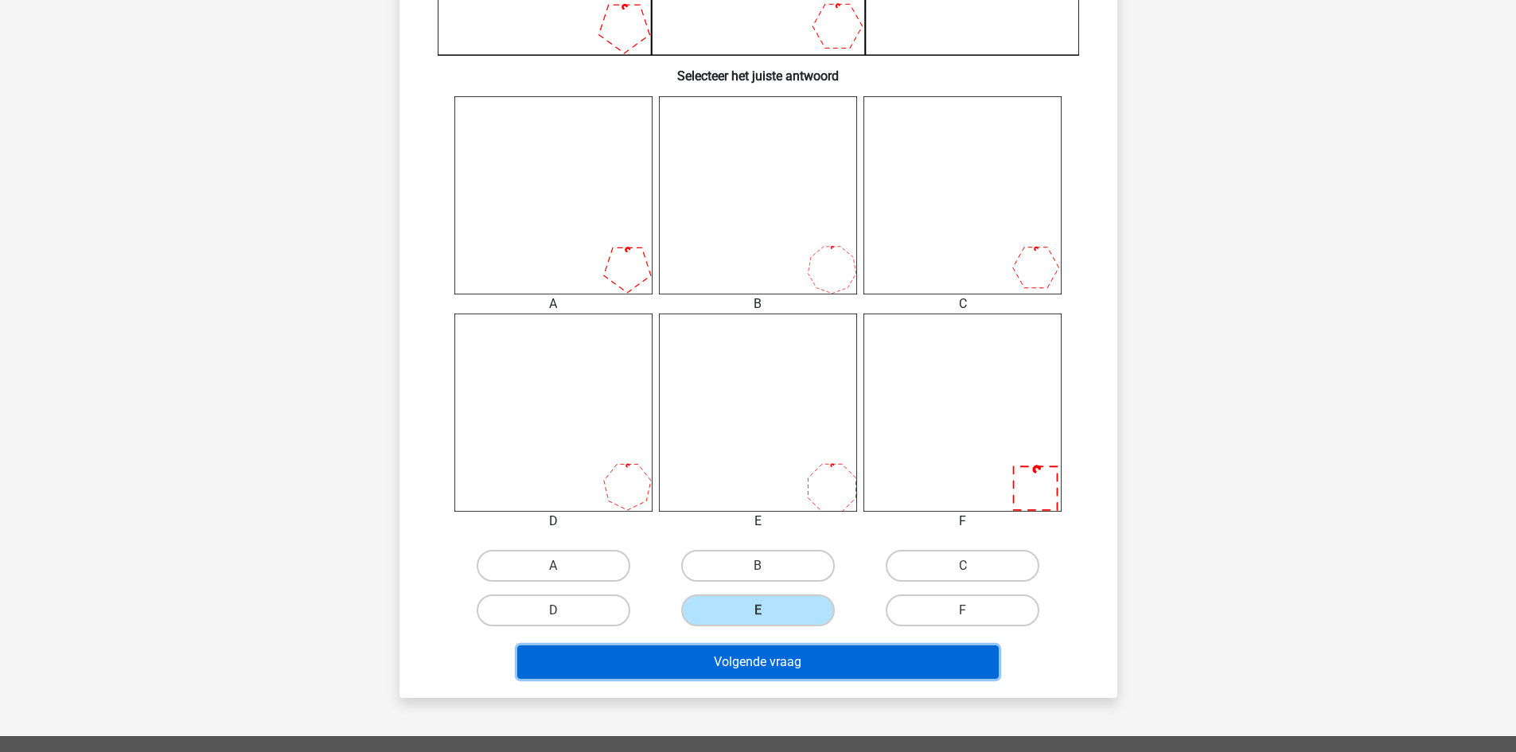
click at [772, 668] on button "Volgende vraag" at bounding box center [758, 662] width 482 height 33
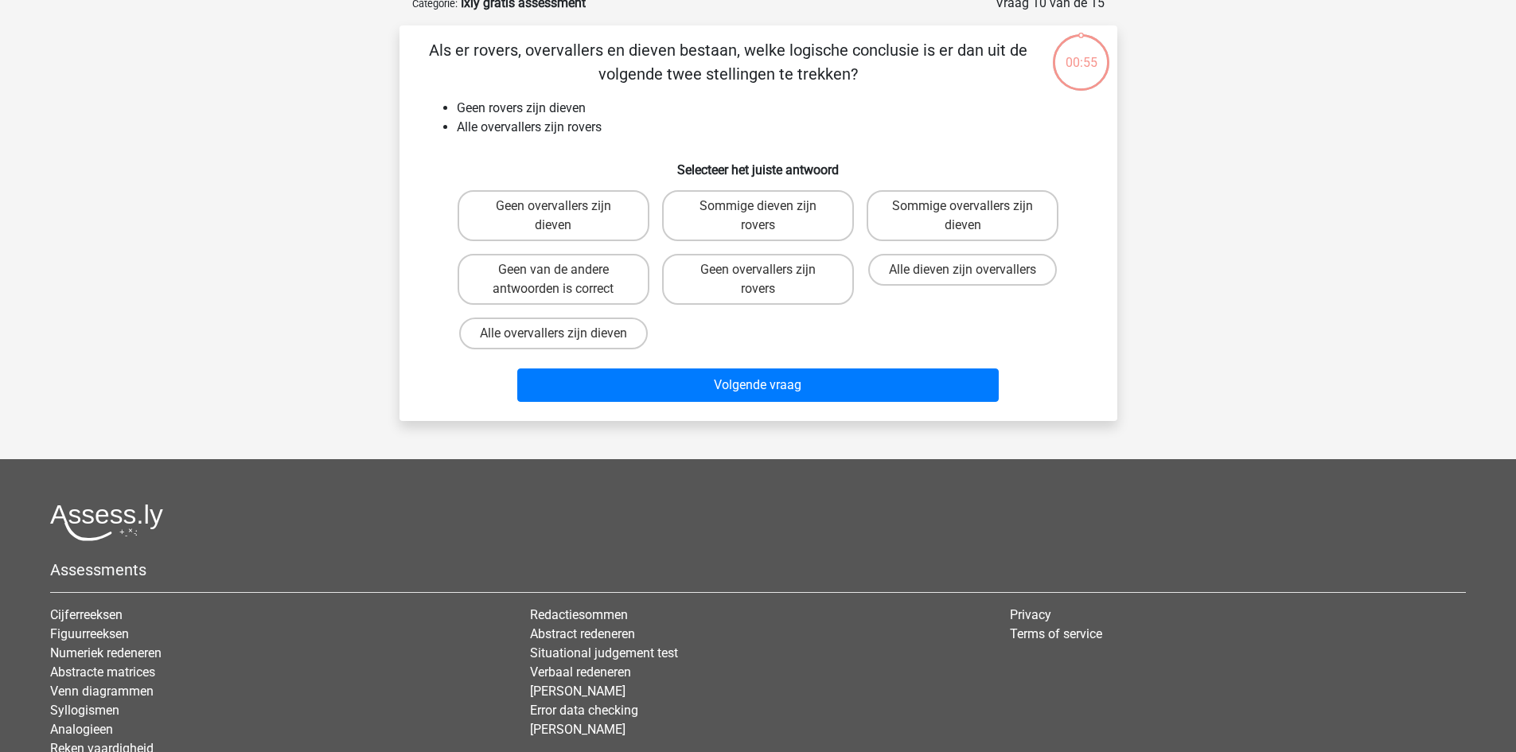
scroll to position [80, 0]
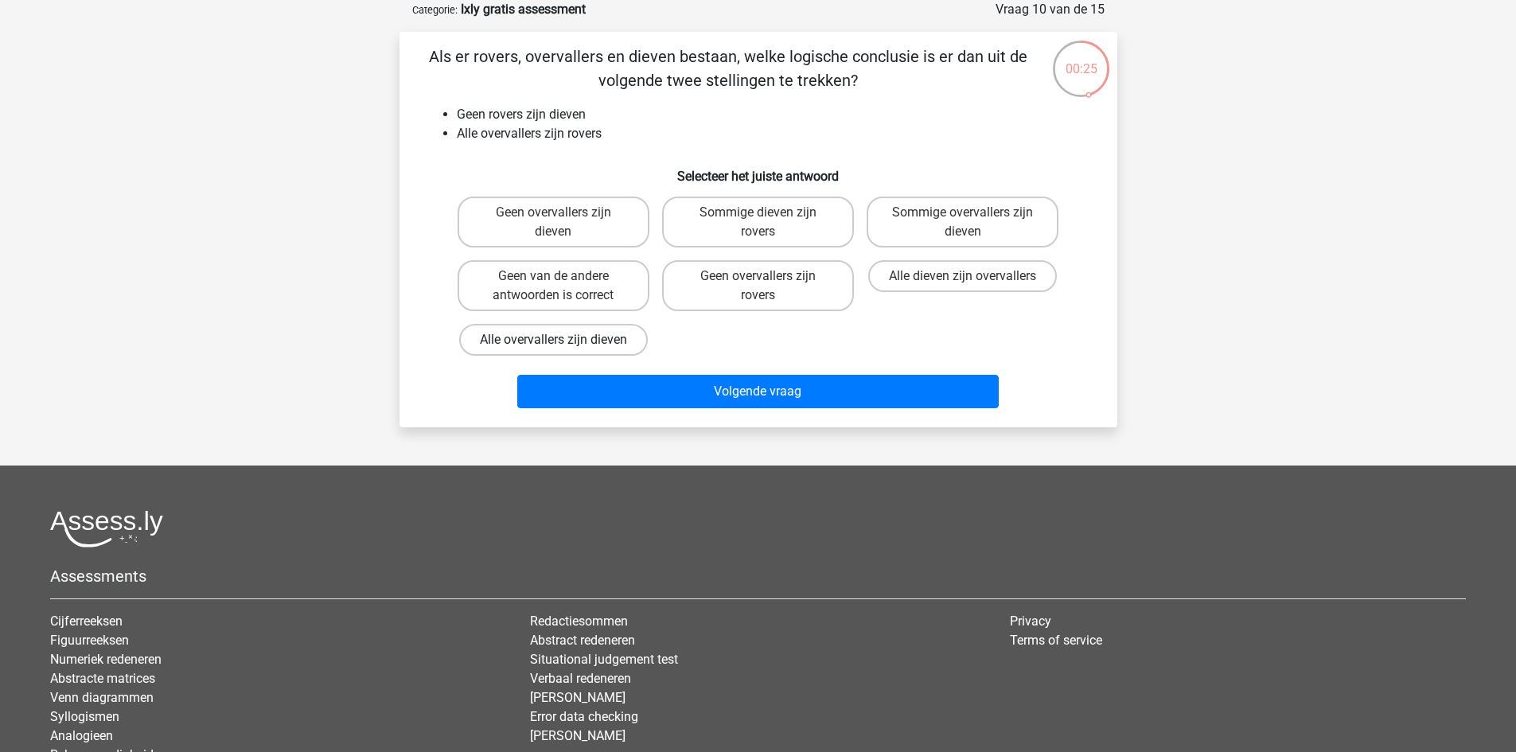
click at [565, 339] on label "Alle overvallers zijn dieven" at bounding box center [553, 340] width 189 height 32
click at [564, 340] on input "Alle overvallers zijn dieven" at bounding box center [558, 345] width 10 height 10
radio input "true"
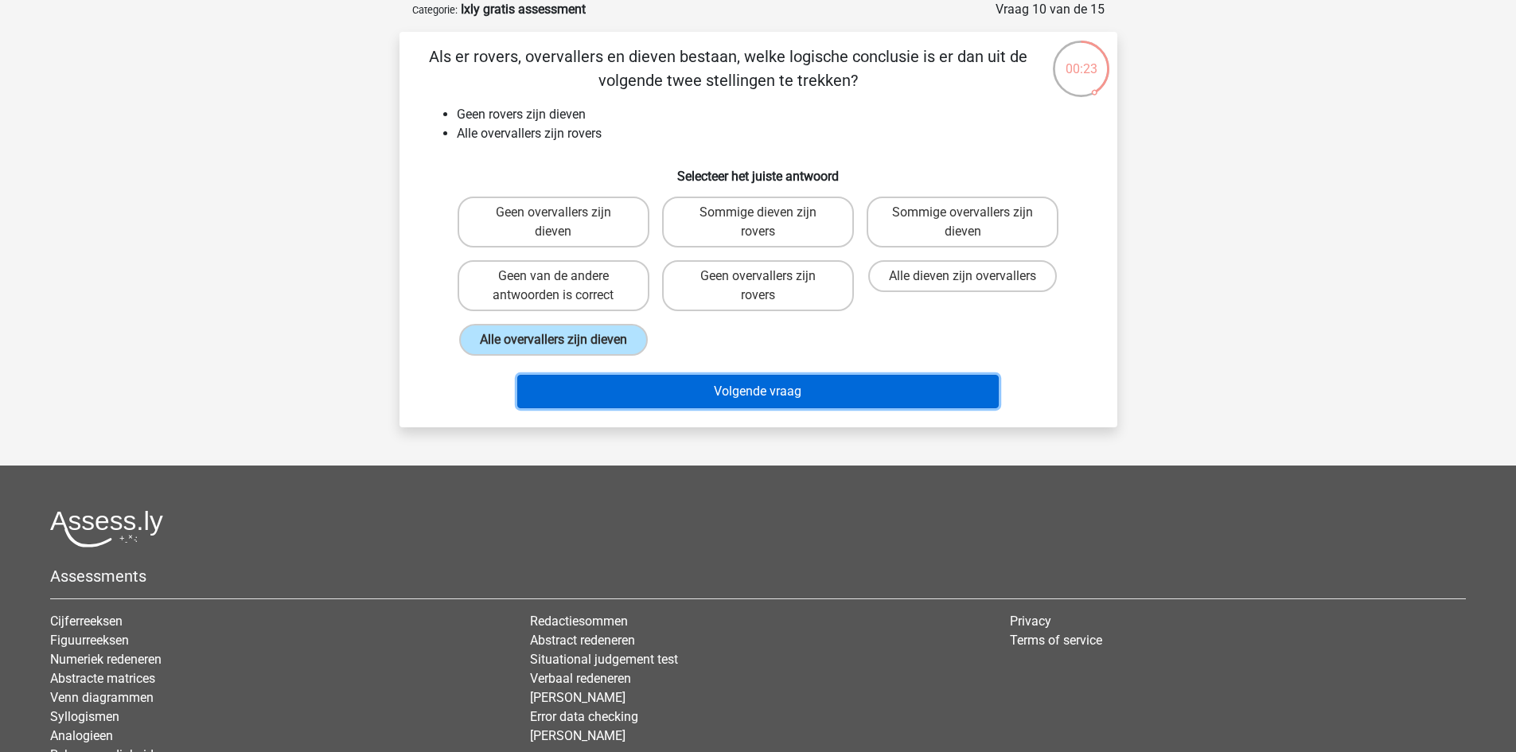
click at [753, 399] on button "Volgende vraag" at bounding box center [758, 391] width 482 height 33
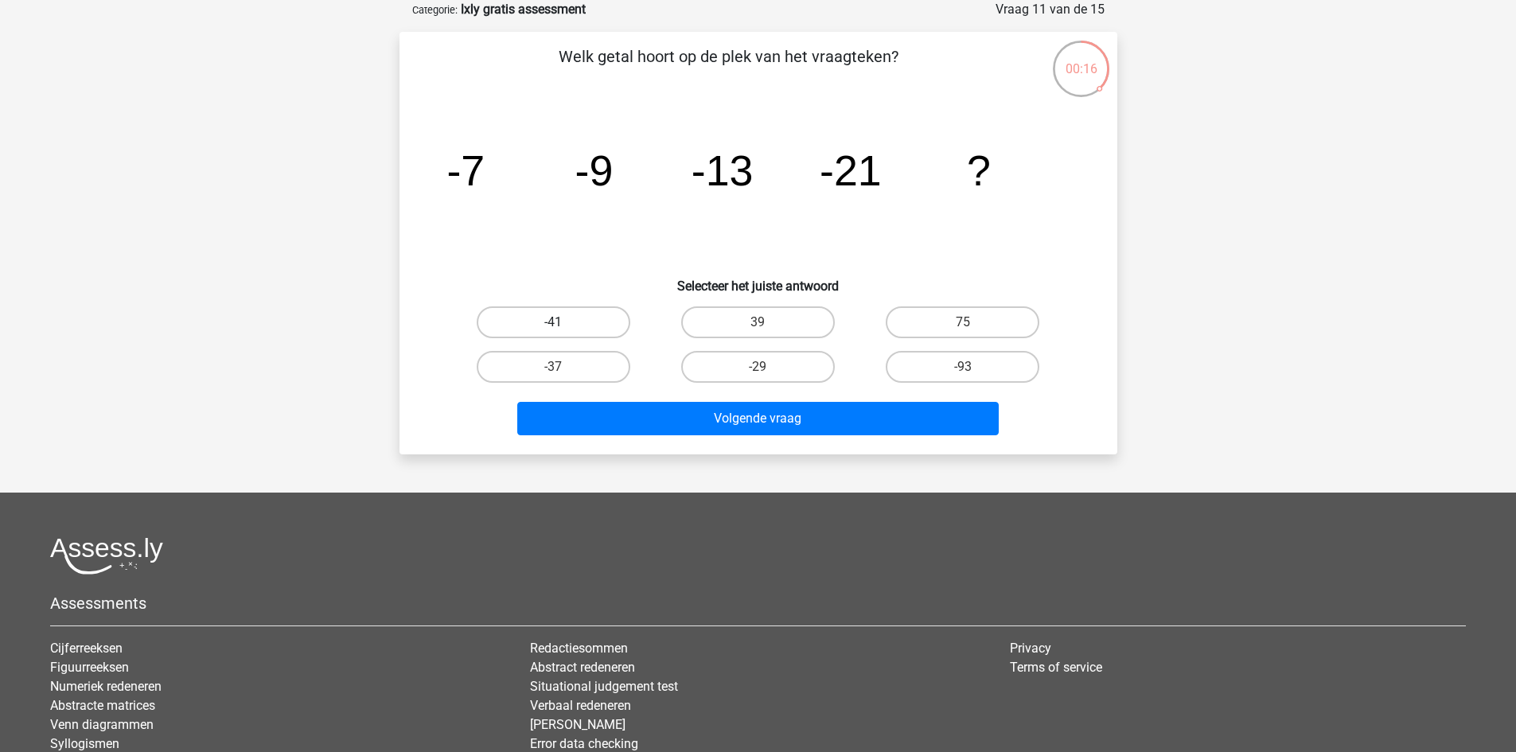
click at [565, 323] on label "-41" at bounding box center [554, 322] width 154 height 32
click at [564, 323] on input "-41" at bounding box center [558, 327] width 10 height 10
radio input "true"
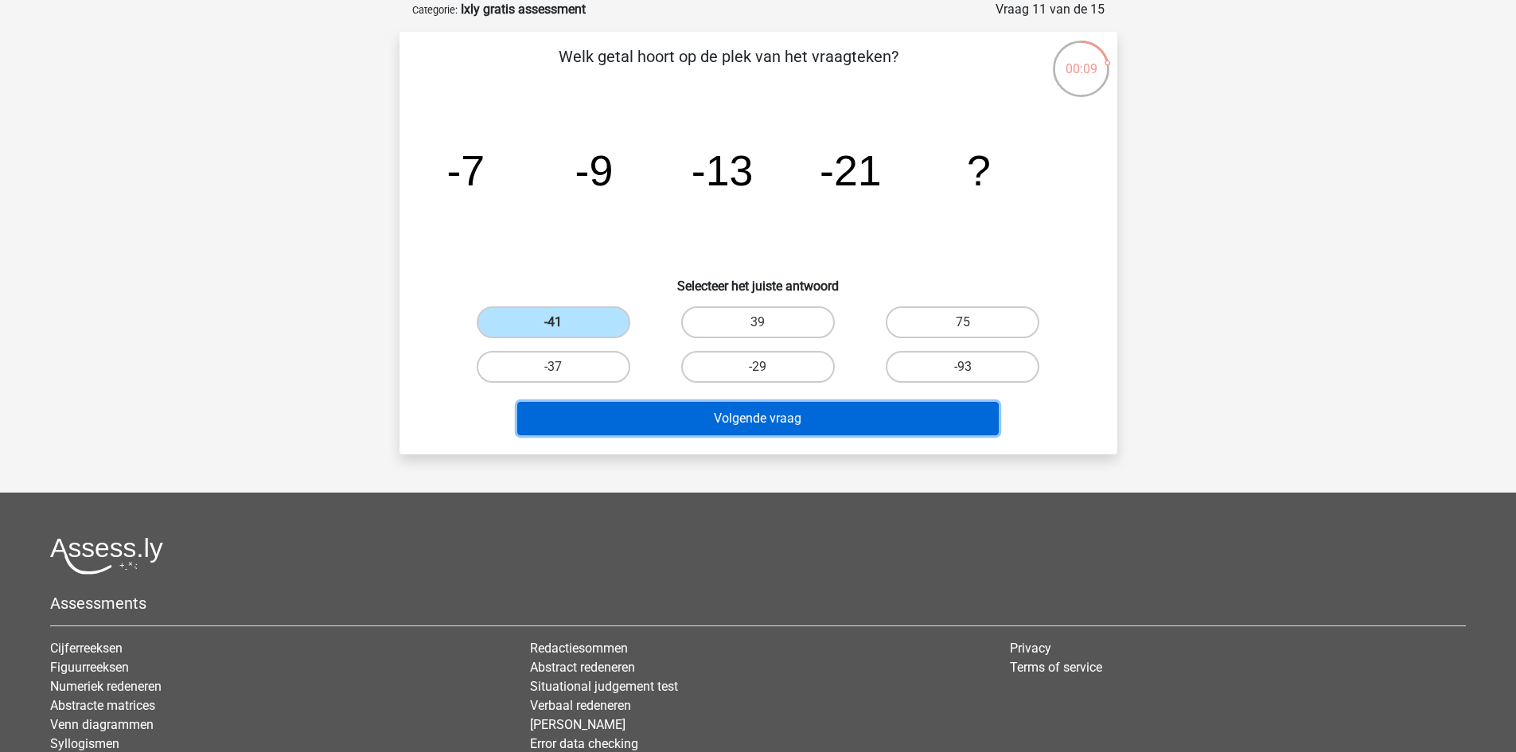
click at [756, 418] on button "Volgende vraag" at bounding box center [758, 418] width 482 height 33
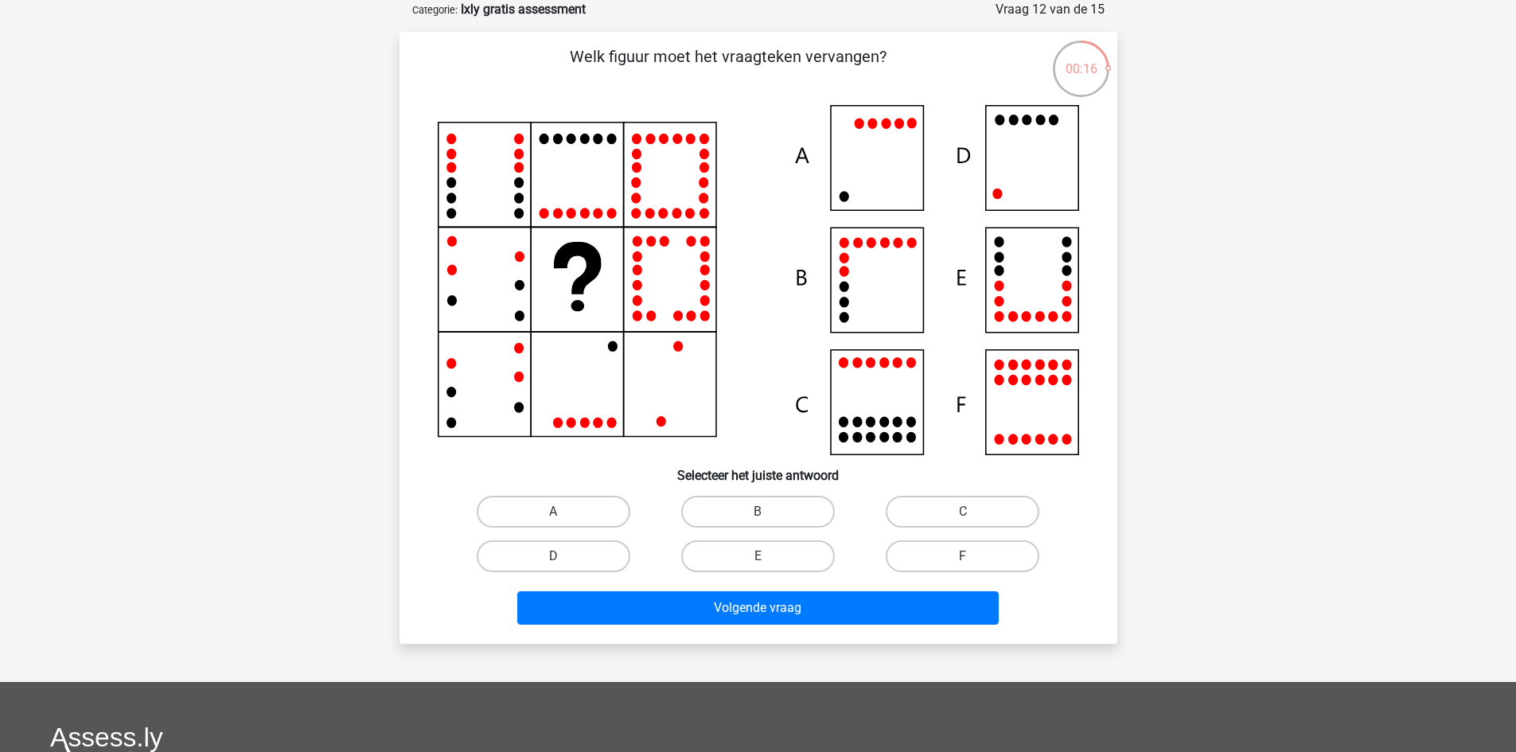
click at [884, 287] on icon at bounding box center [759, 280] width 642 height 350
click at [767, 509] on label "B" at bounding box center [758, 512] width 154 height 32
click at [767, 512] on input "B" at bounding box center [763, 517] width 10 height 10
radio input "true"
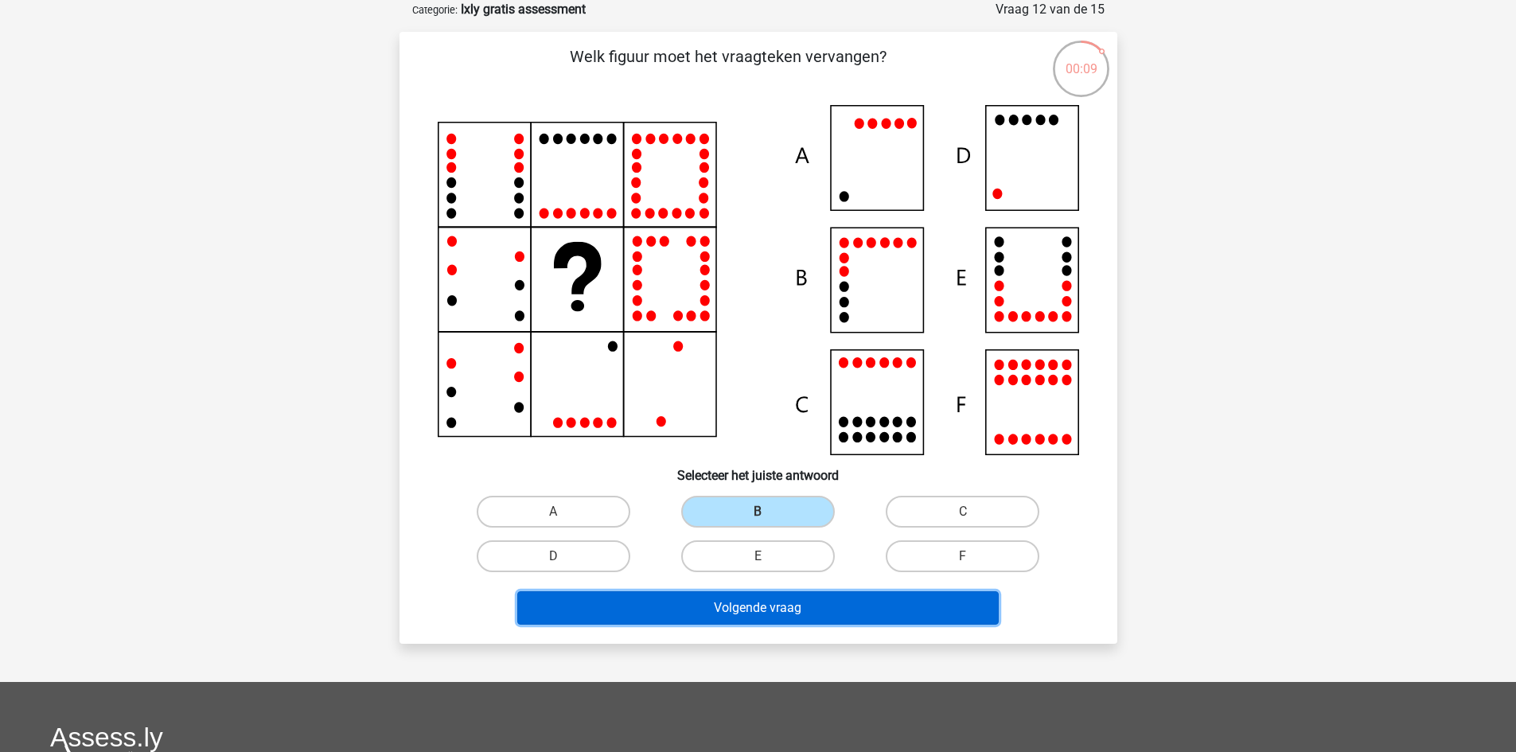
click at [762, 613] on button "Volgende vraag" at bounding box center [758, 607] width 482 height 33
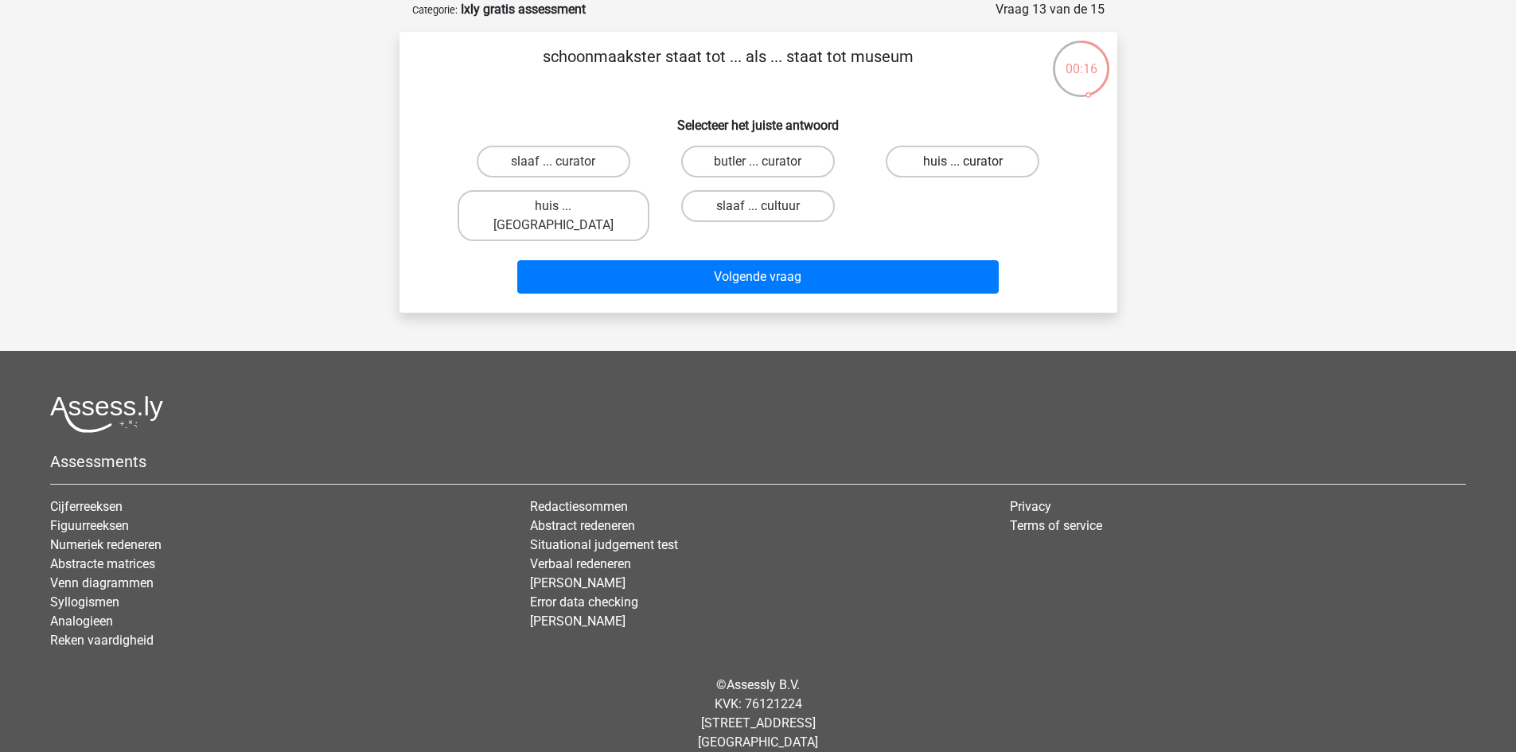
click at [962, 163] on label "huis ... curator" at bounding box center [963, 162] width 154 height 32
click at [963, 163] on input "huis ... curator" at bounding box center [968, 167] width 10 height 10
radio input "true"
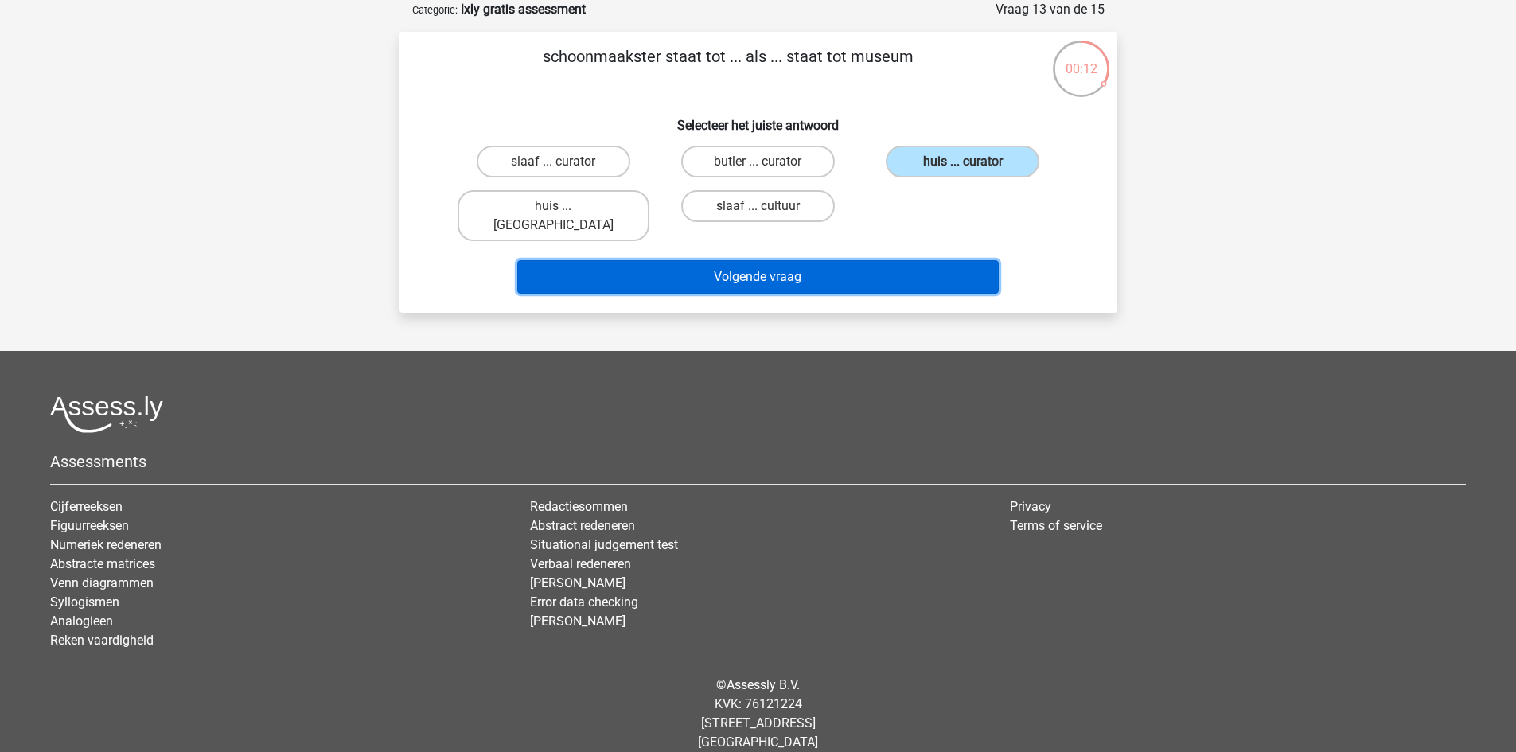
click at [793, 260] on button "Volgende vraag" at bounding box center [758, 276] width 482 height 33
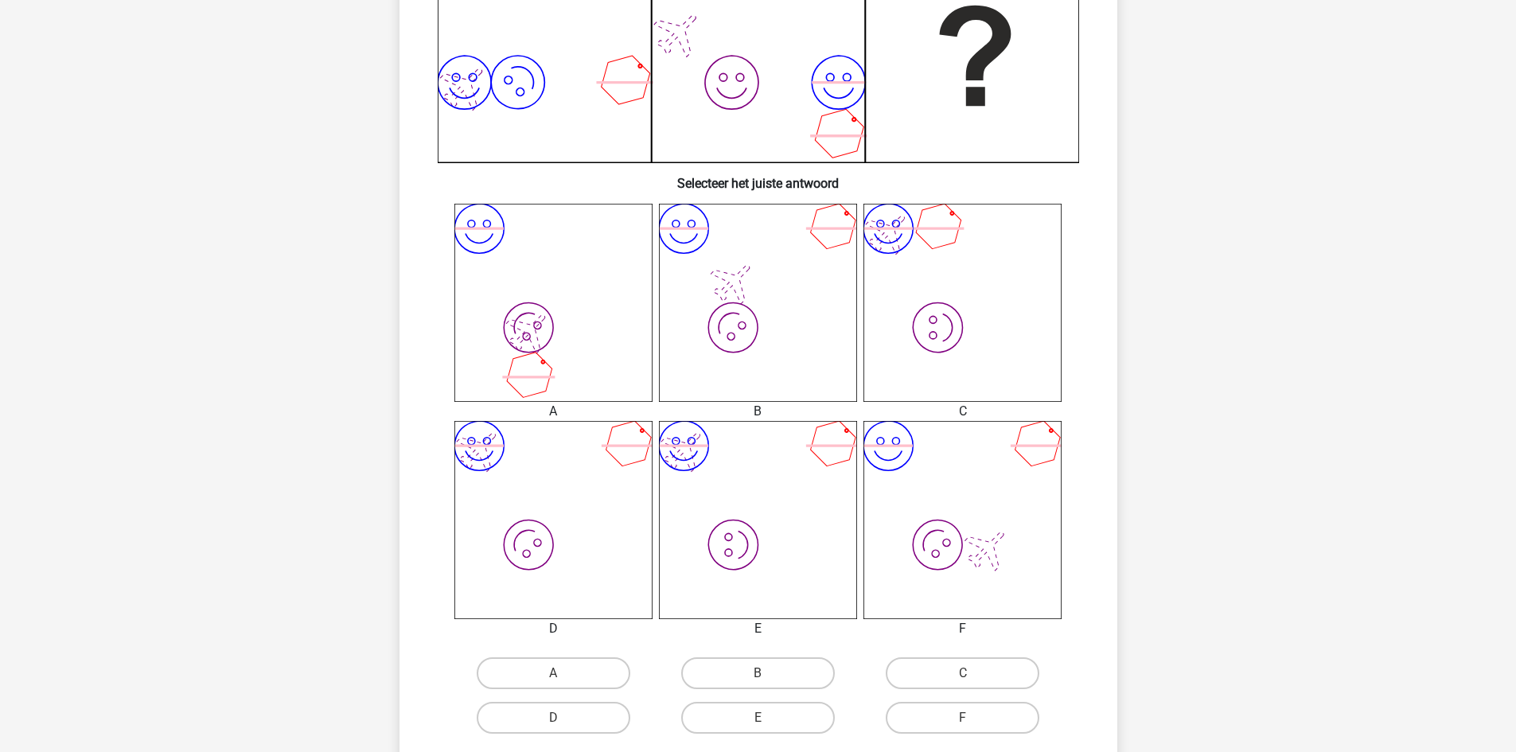
scroll to position [478, 0]
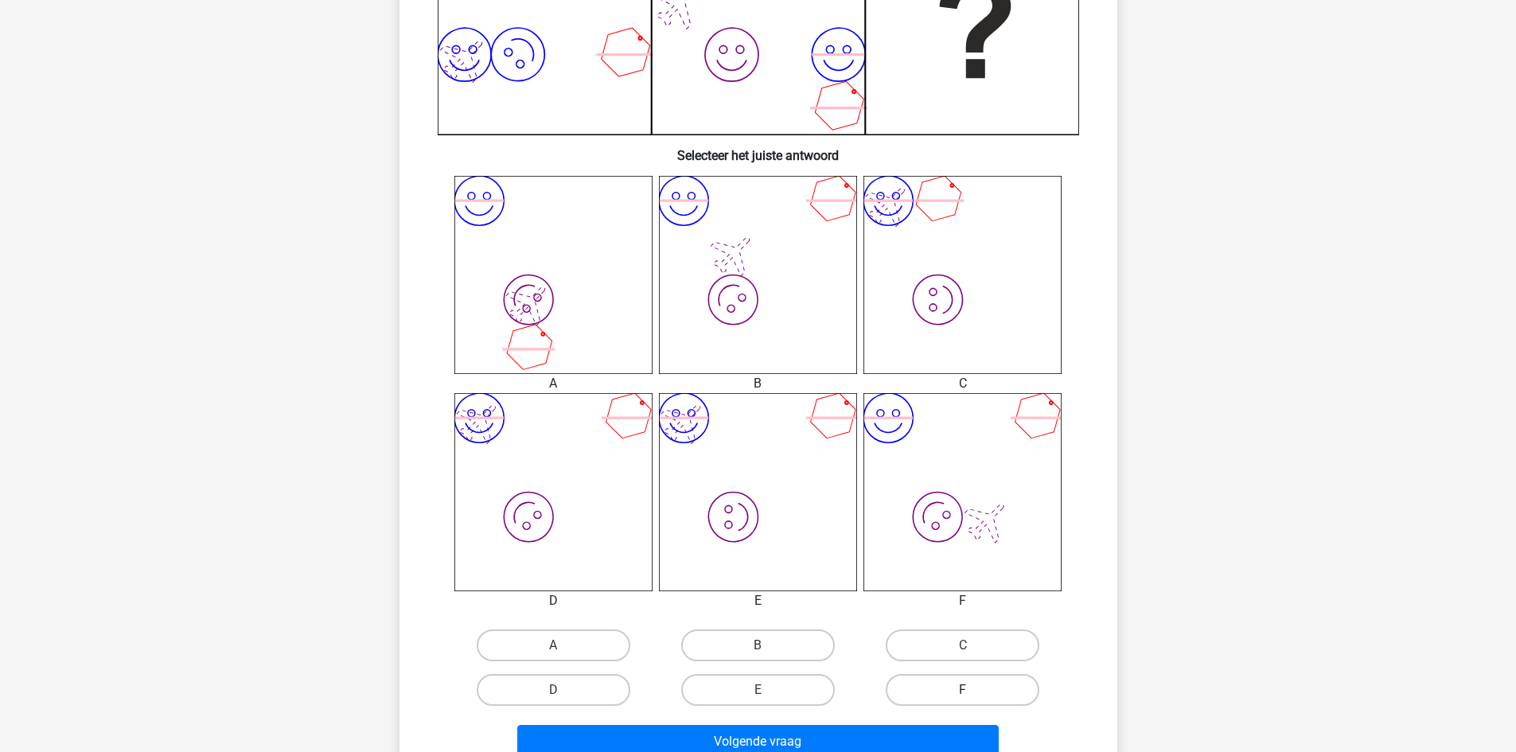
click at [950, 690] on label "F" at bounding box center [963, 690] width 154 height 32
click at [963, 690] on input "F" at bounding box center [968, 695] width 10 height 10
radio input "true"
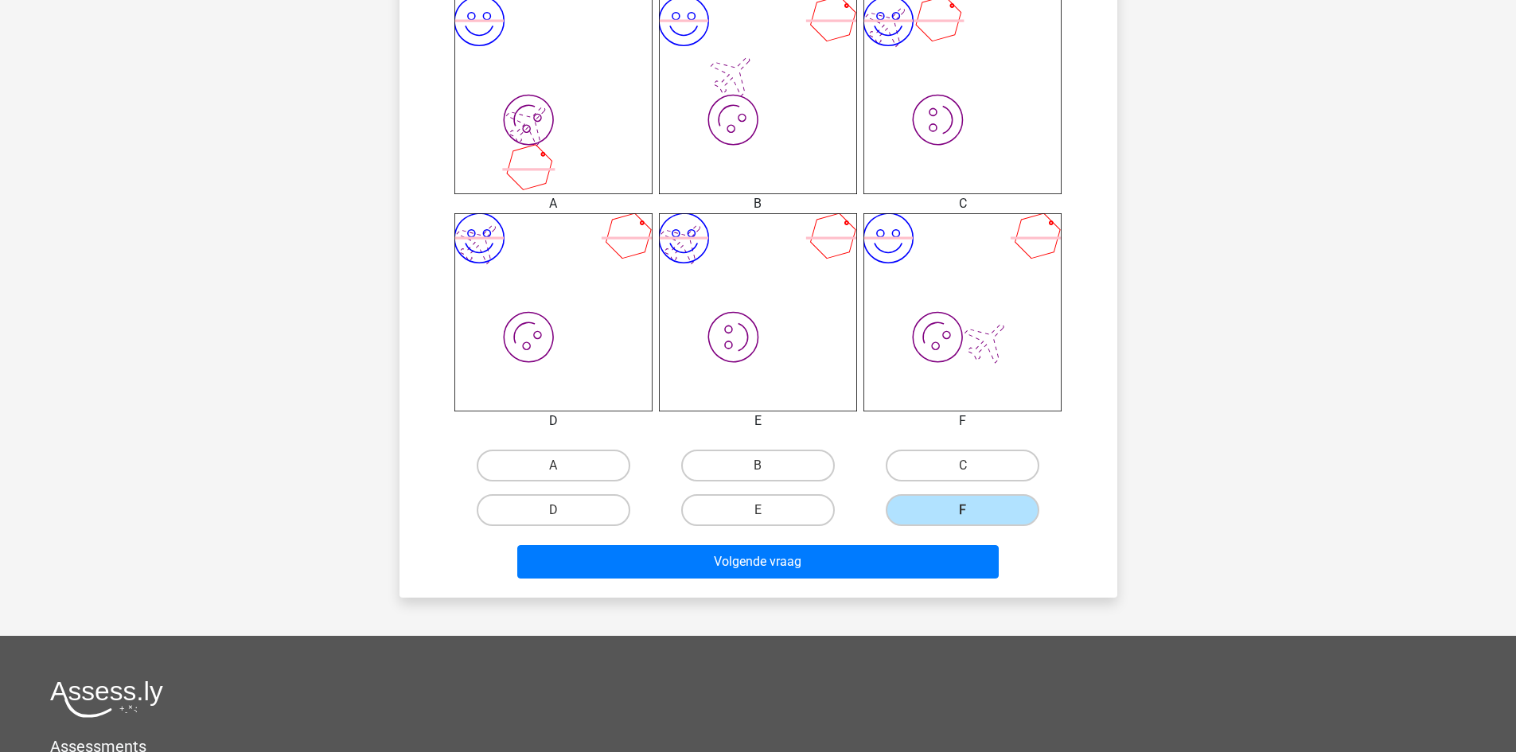
scroll to position [716, 0]
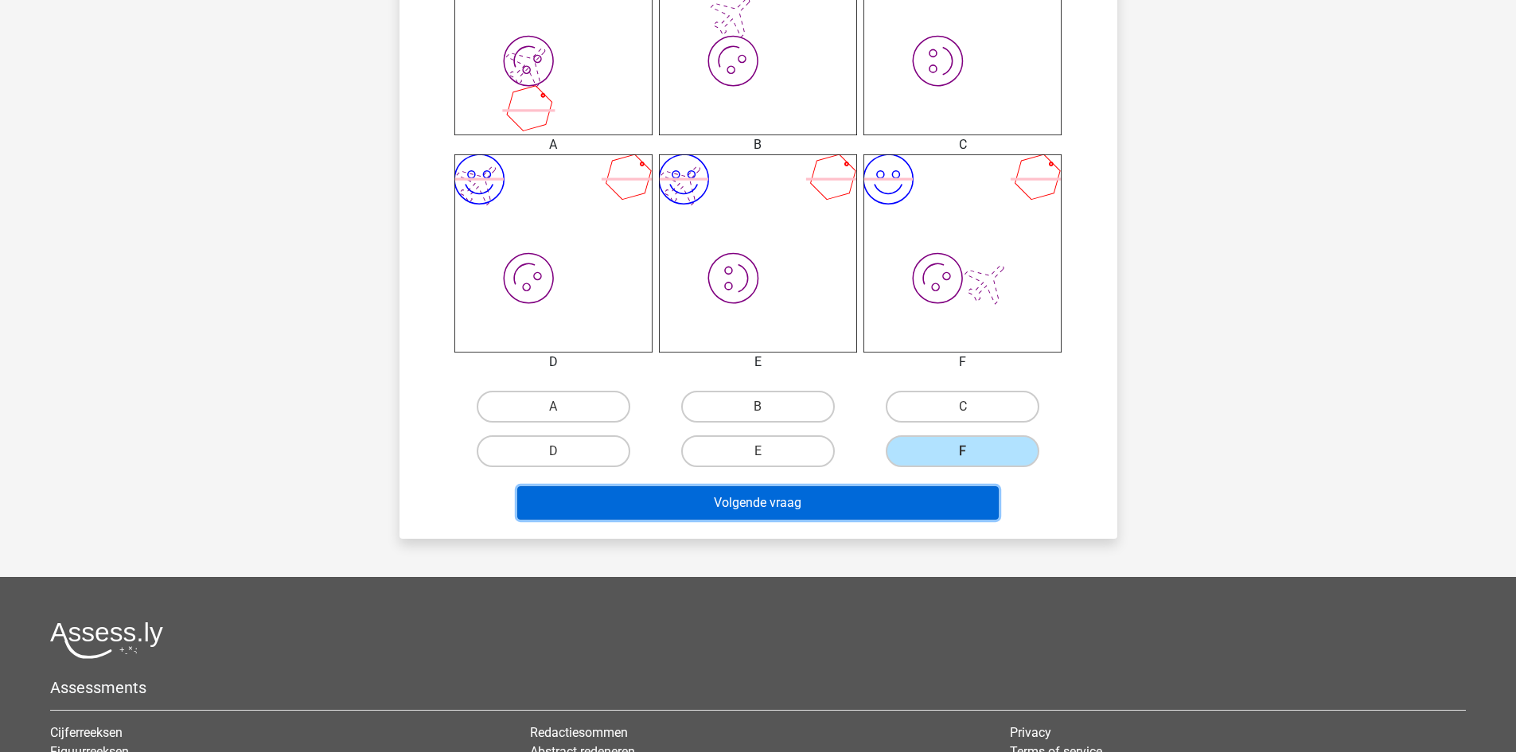
click at [761, 509] on button "Volgende vraag" at bounding box center [758, 502] width 482 height 33
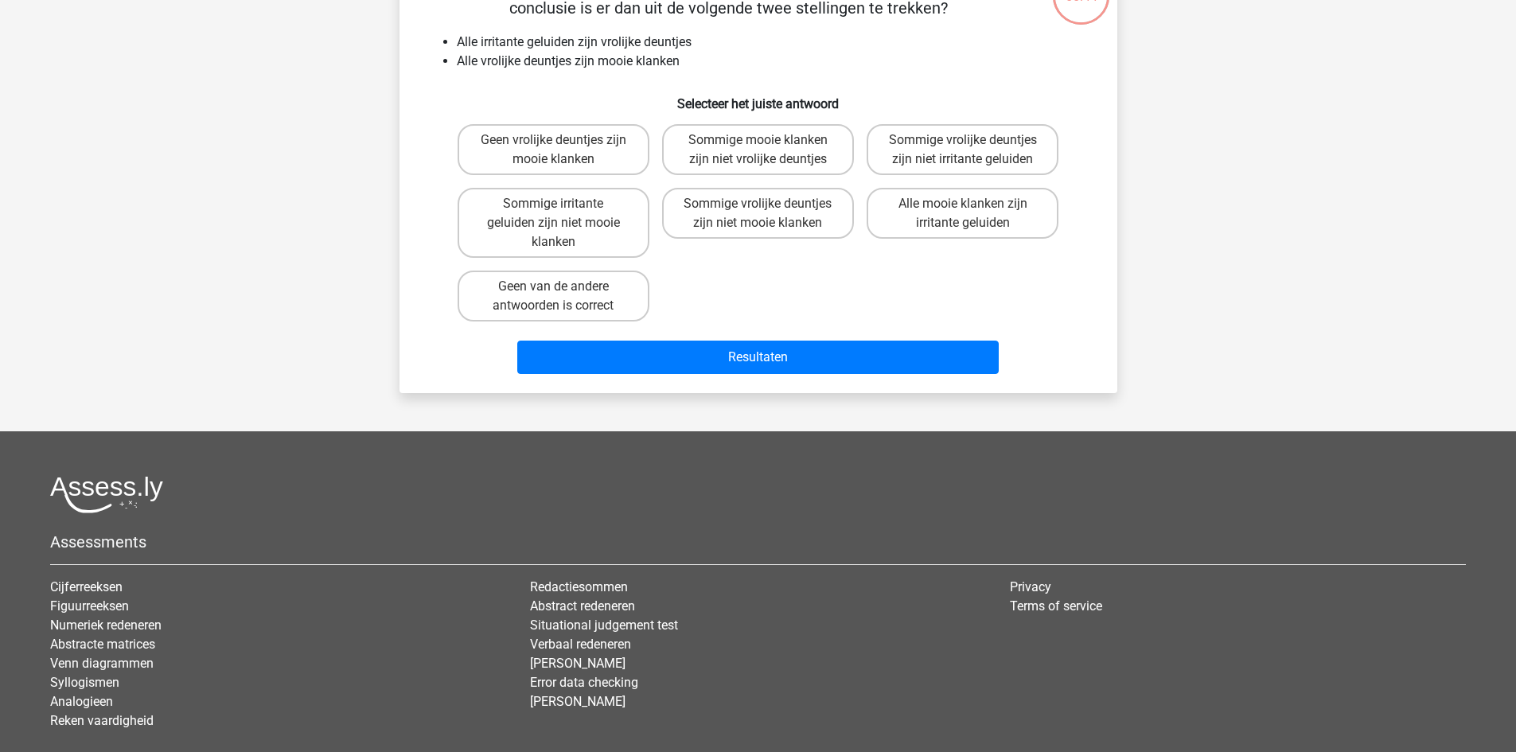
scroll to position [80, 0]
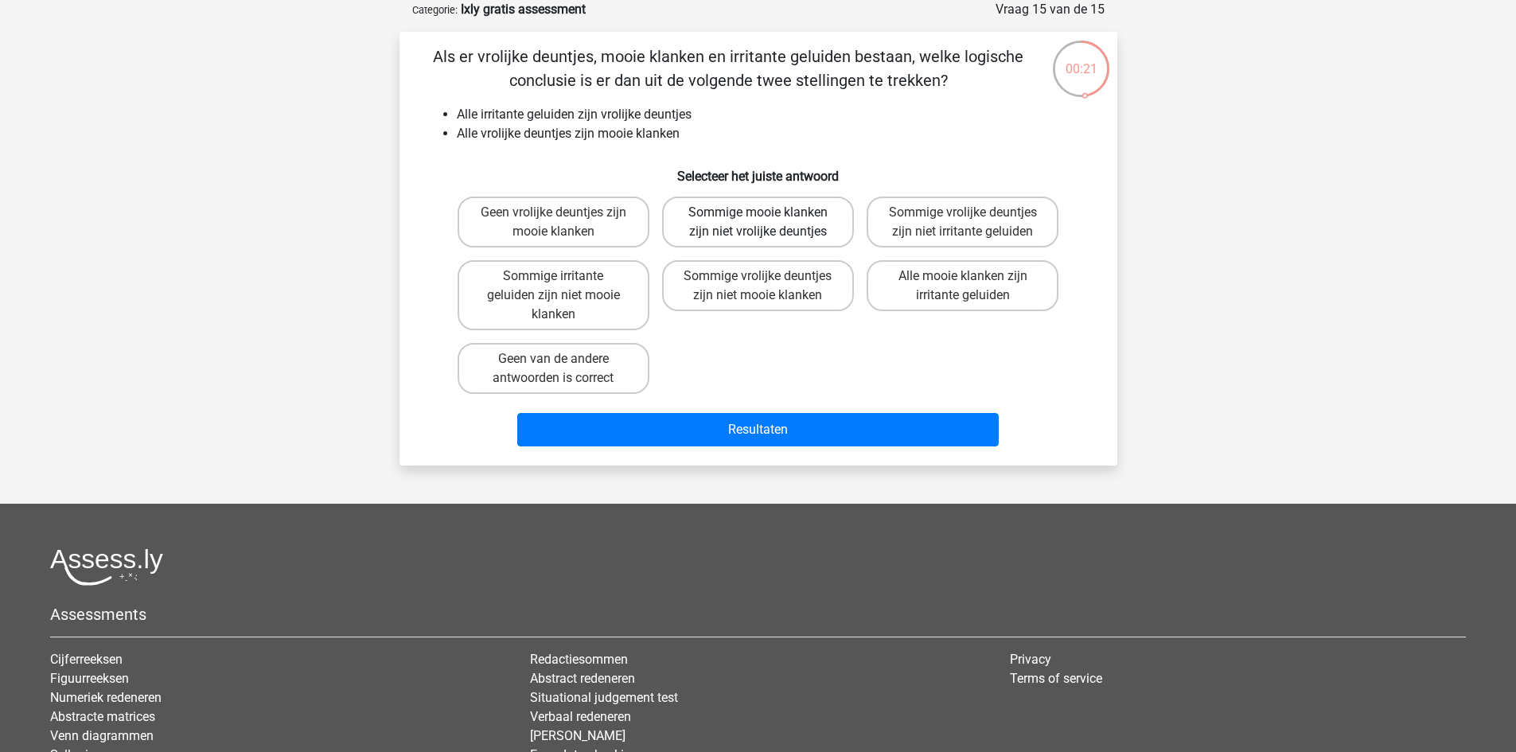
click at [736, 221] on label "Sommige mooie klanken zijn niet vrolijke deuntjes" at bounding box center [758, 222] width 192 height 51
click at [758, 221] on input "Sommige mooie klanken zijn niet vrolijke deuntjes" at bounding box center [763, 218] width 10 height 10
radio input "true"
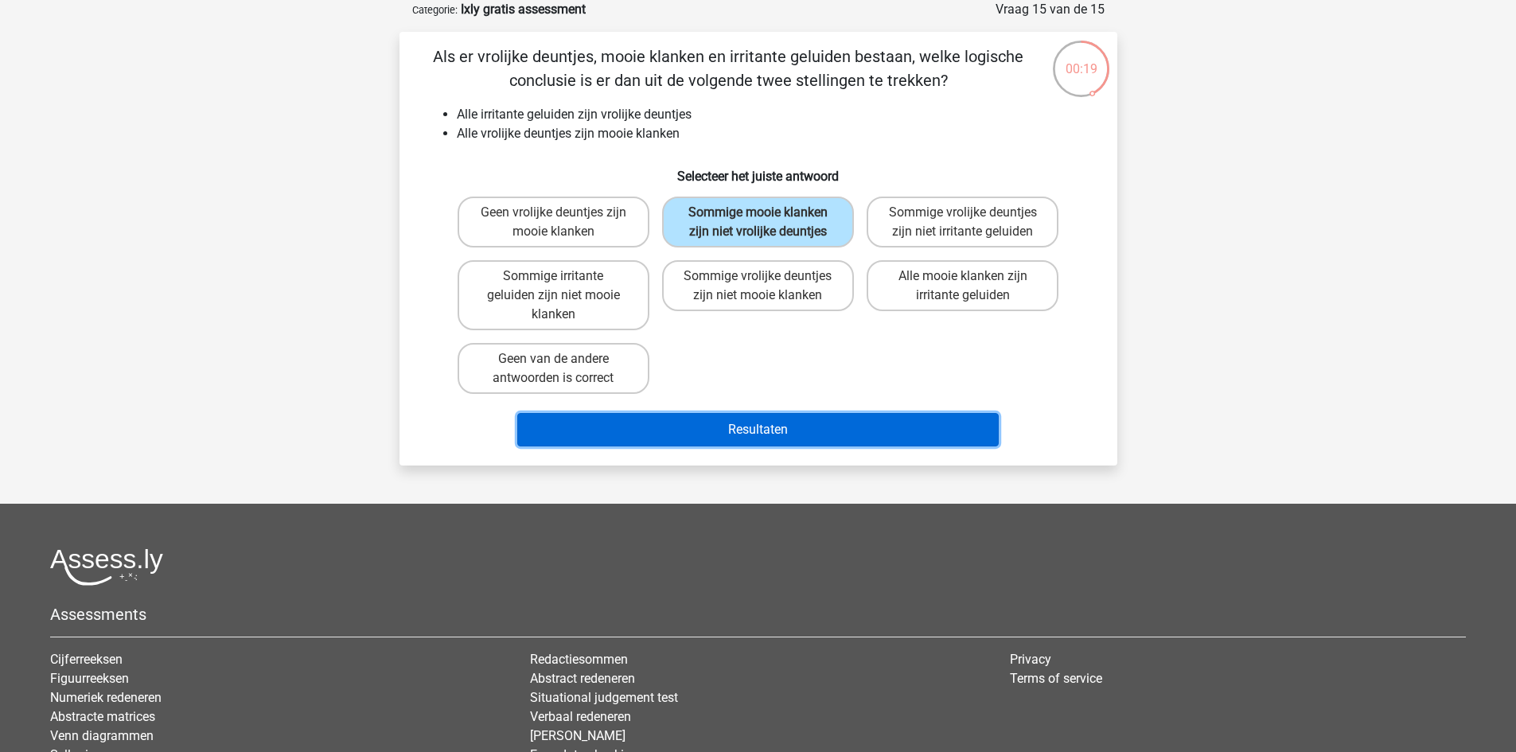
click at [764, 432] on button "Resultaten" at bounding box center [758, 429] width 482 height 33
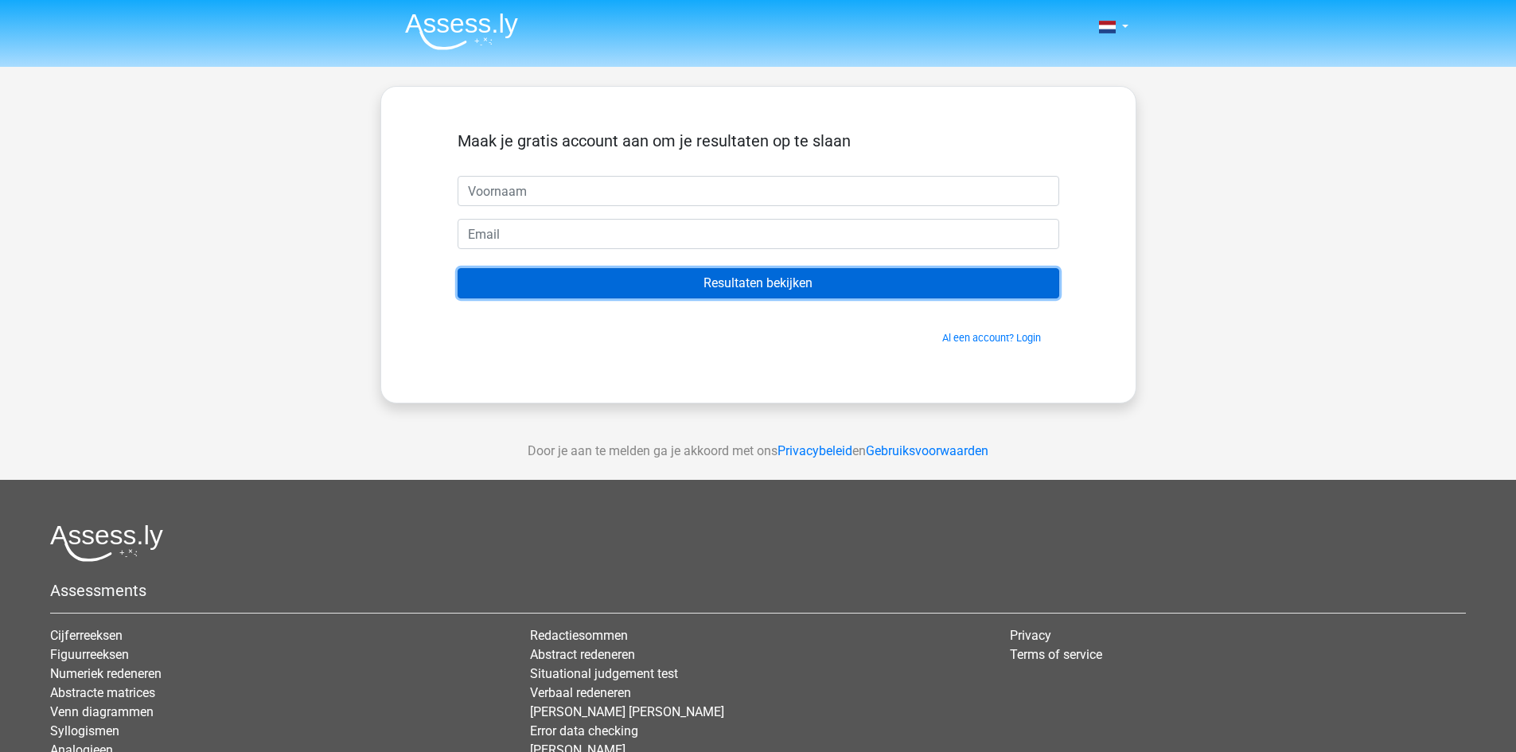
click at [767, 285] on input "Resultaten bekijken" at bounding box center [759, 283] width 602 height 30
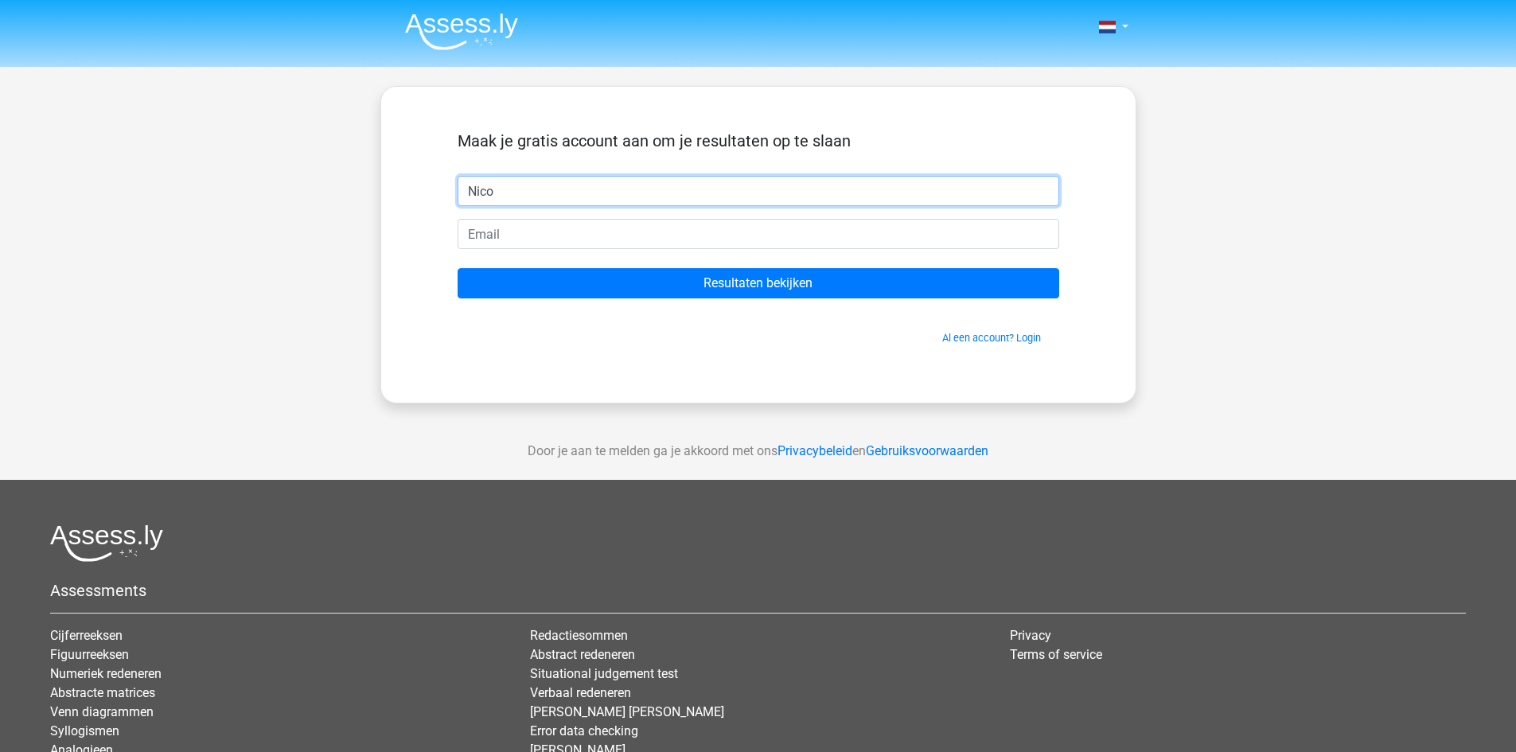
type input "Nicolaas Willem"
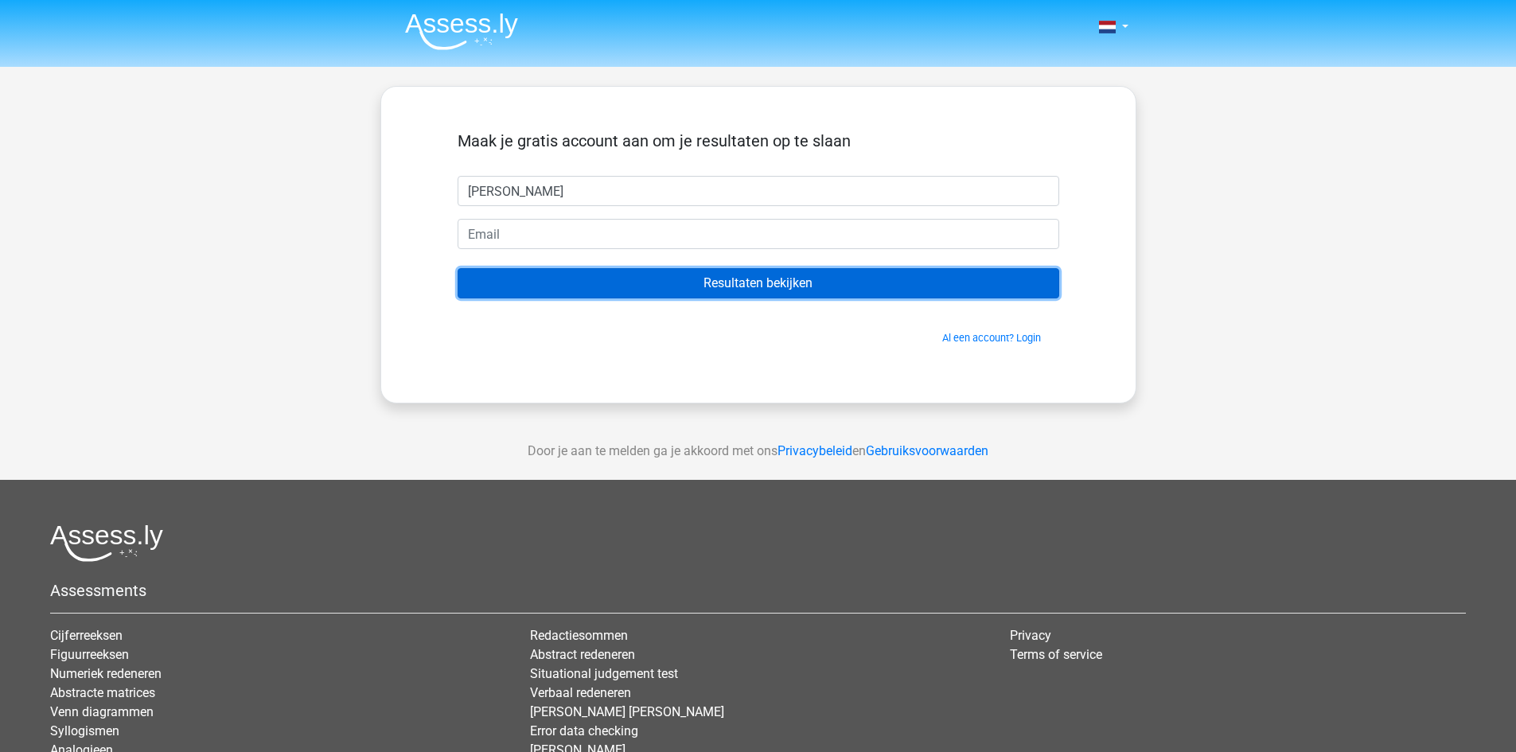
click at [748, 290] on input "Resultaten bekijken" at bounding box center [759, 283] width 602 height 30
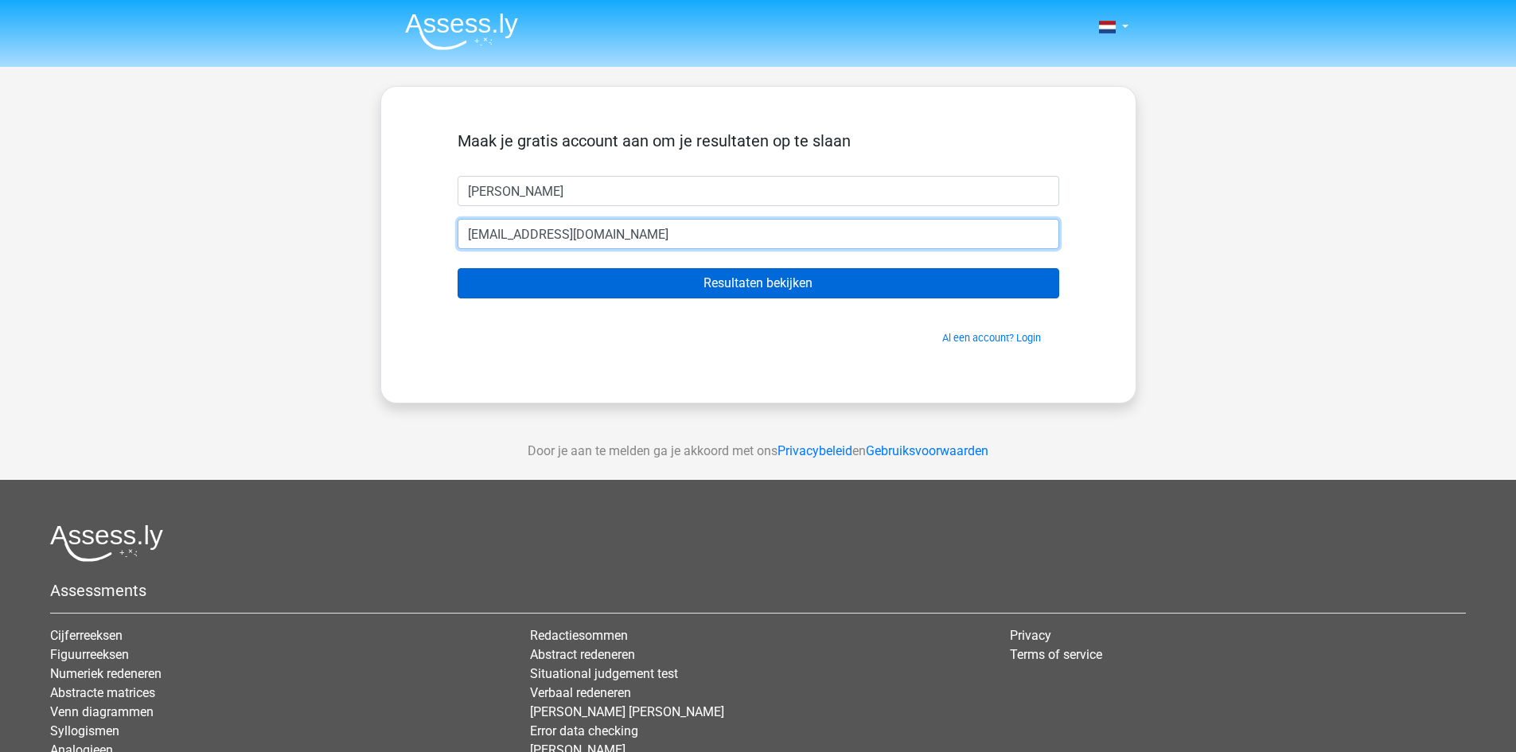
type input "nico.rast@gmail.com"
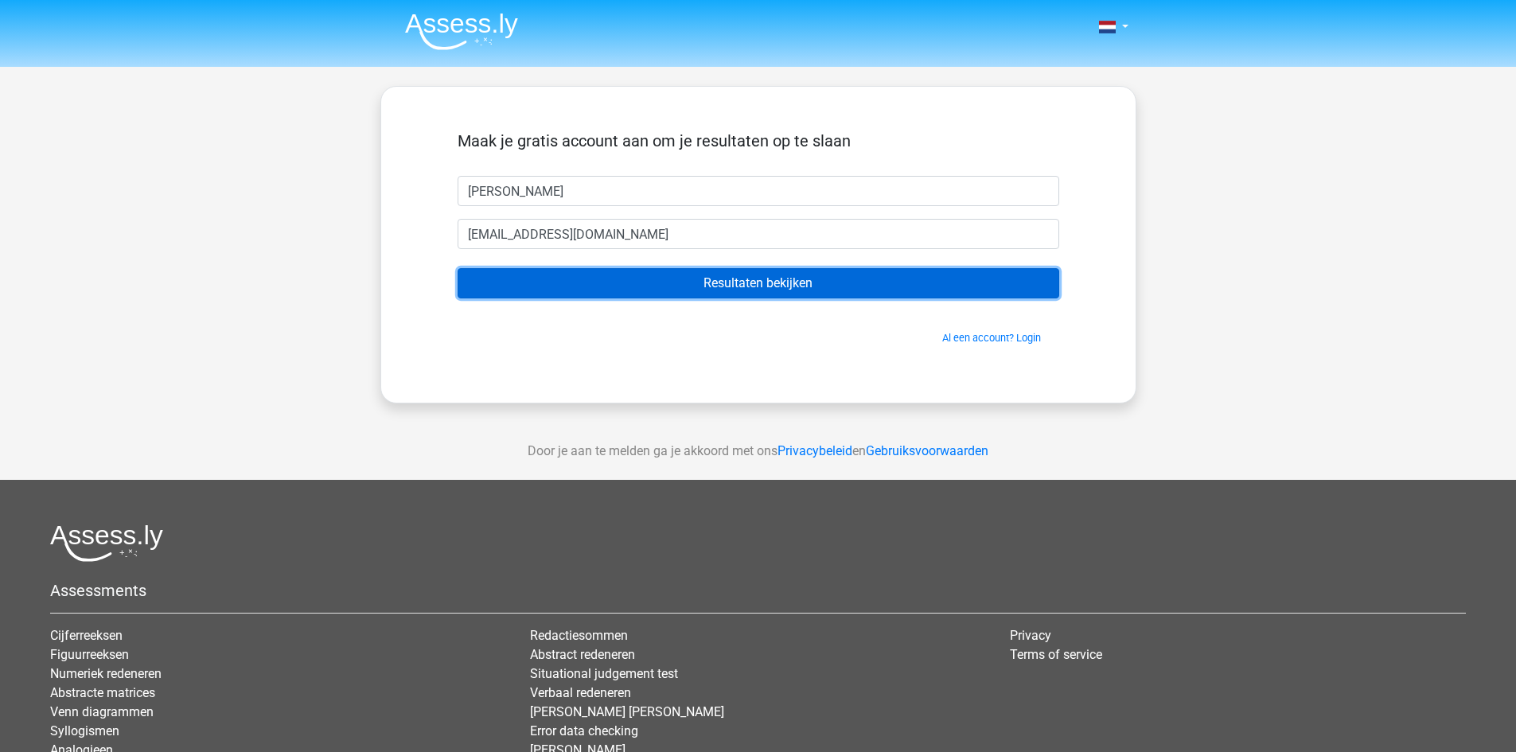
click at [763, 291] on input "Resultaten bekijken" at bounding box center [759, 283] width 602 height 30
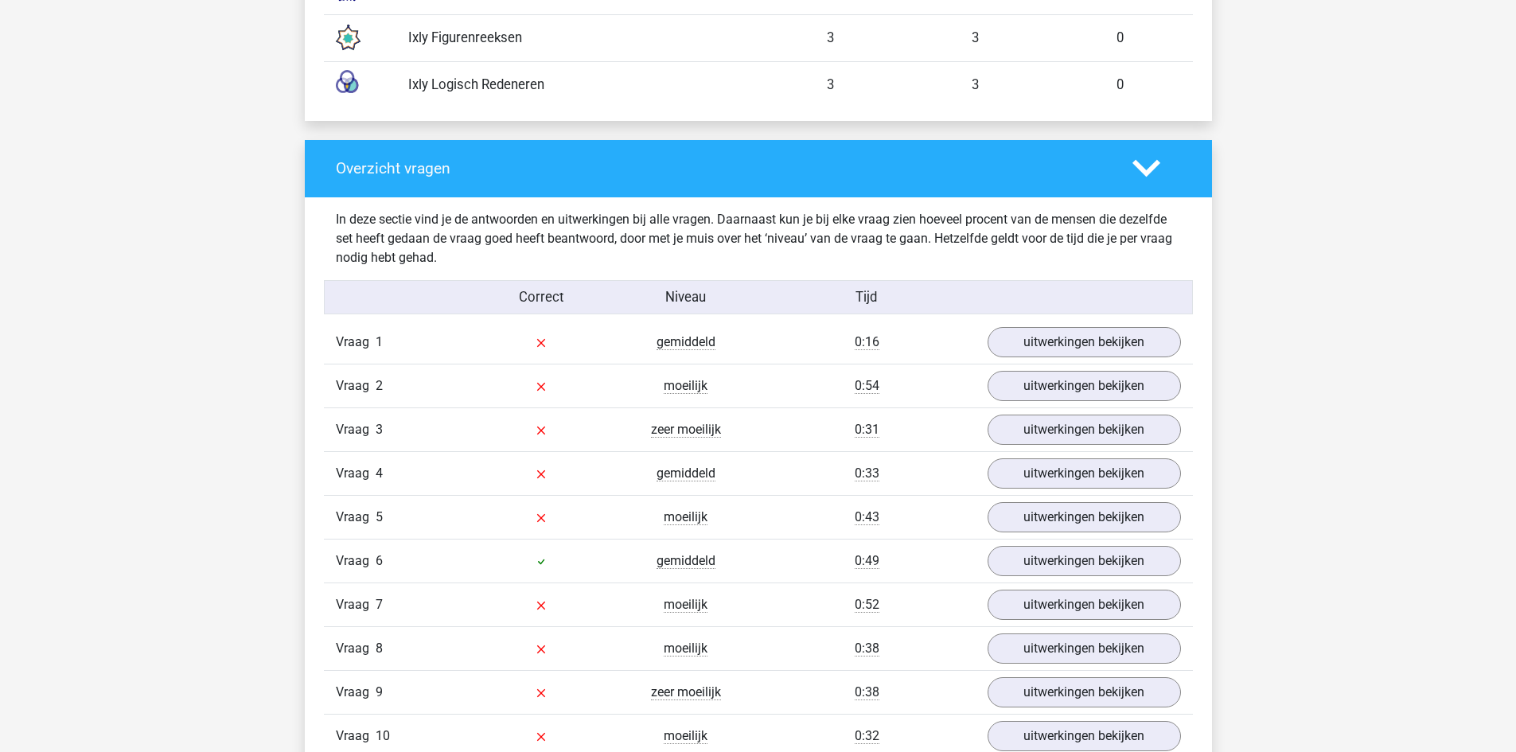
scroll to position [1592, 0]
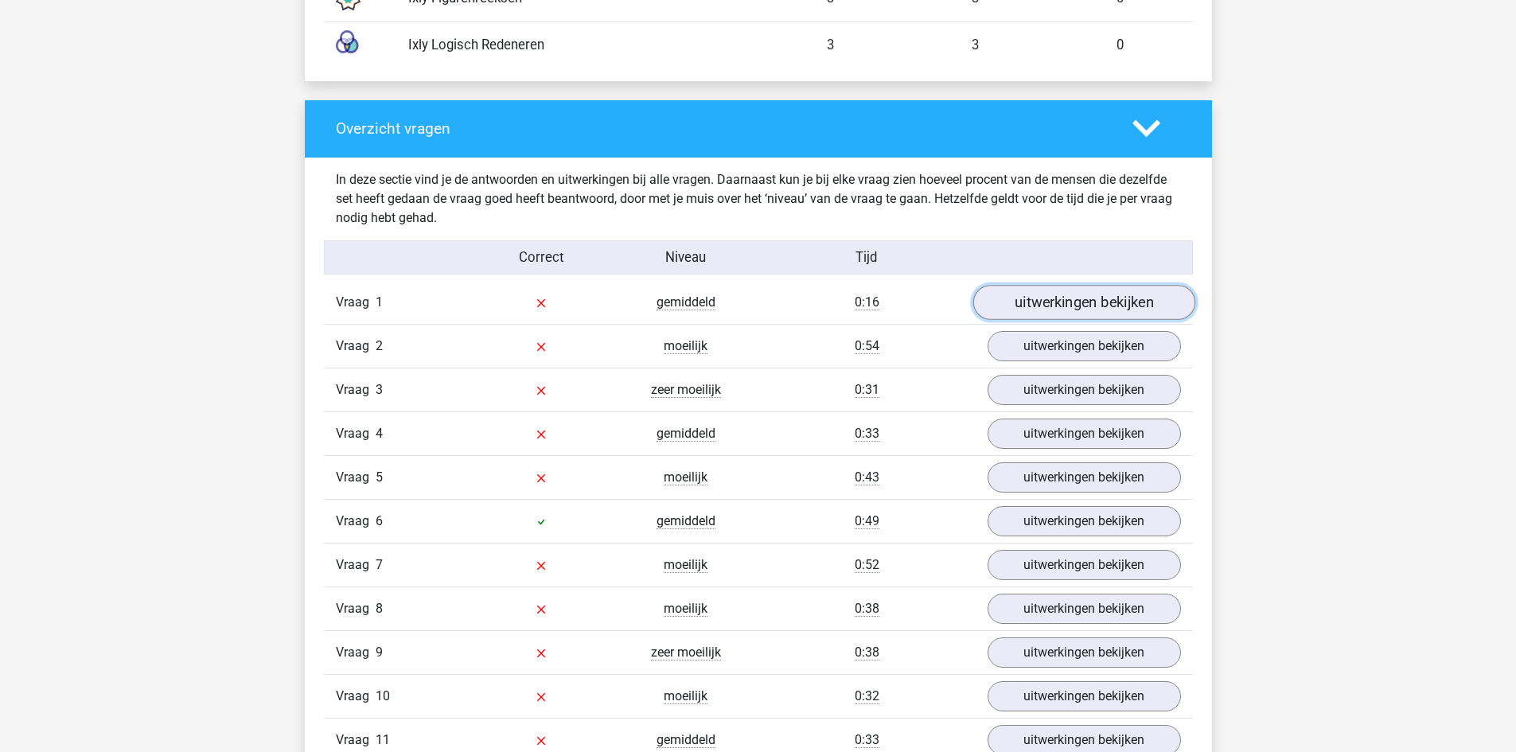
click at [1082, 302] on link "uitwerkingen bekijken" at bounding box center [1084, 302] width 222 height 35
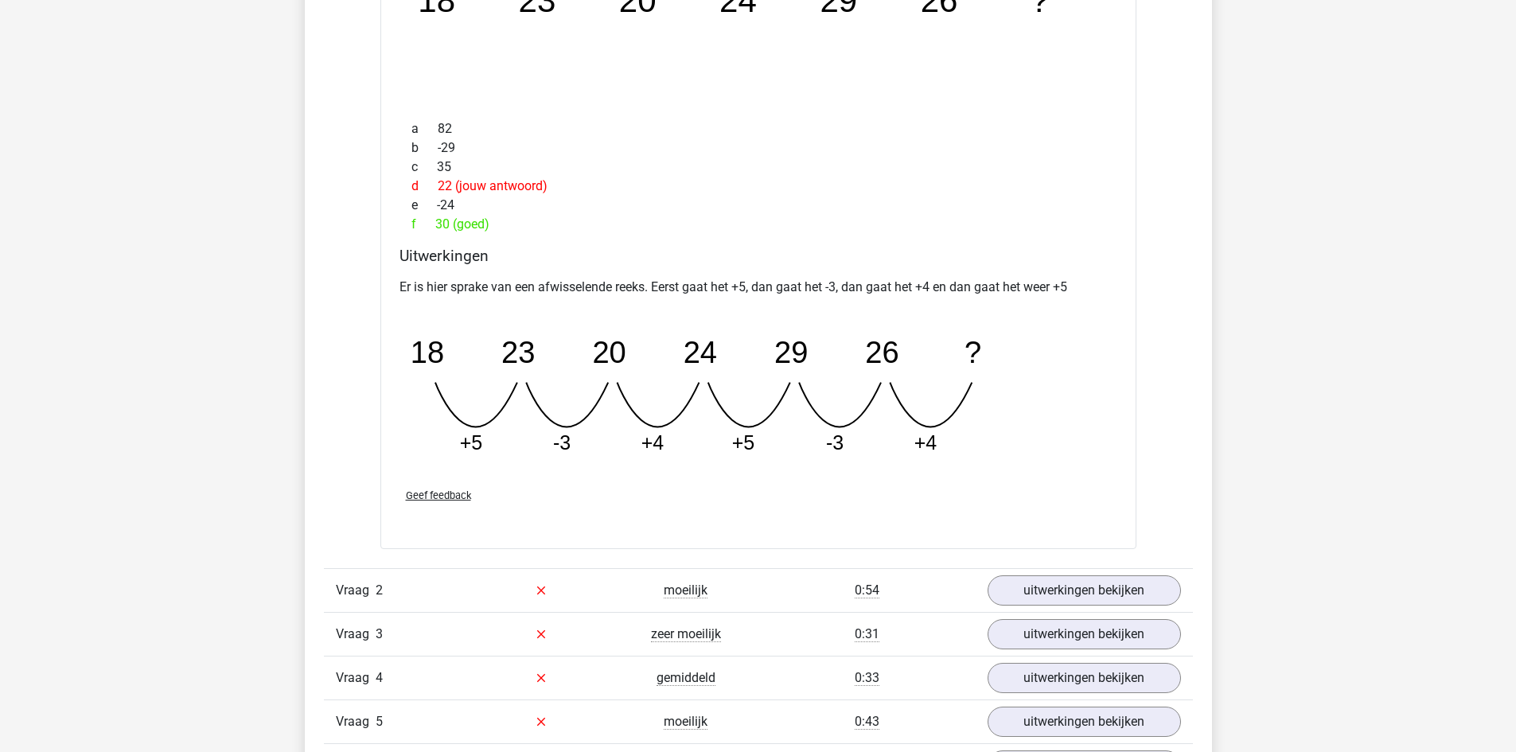
scroll to position [2070, 0]
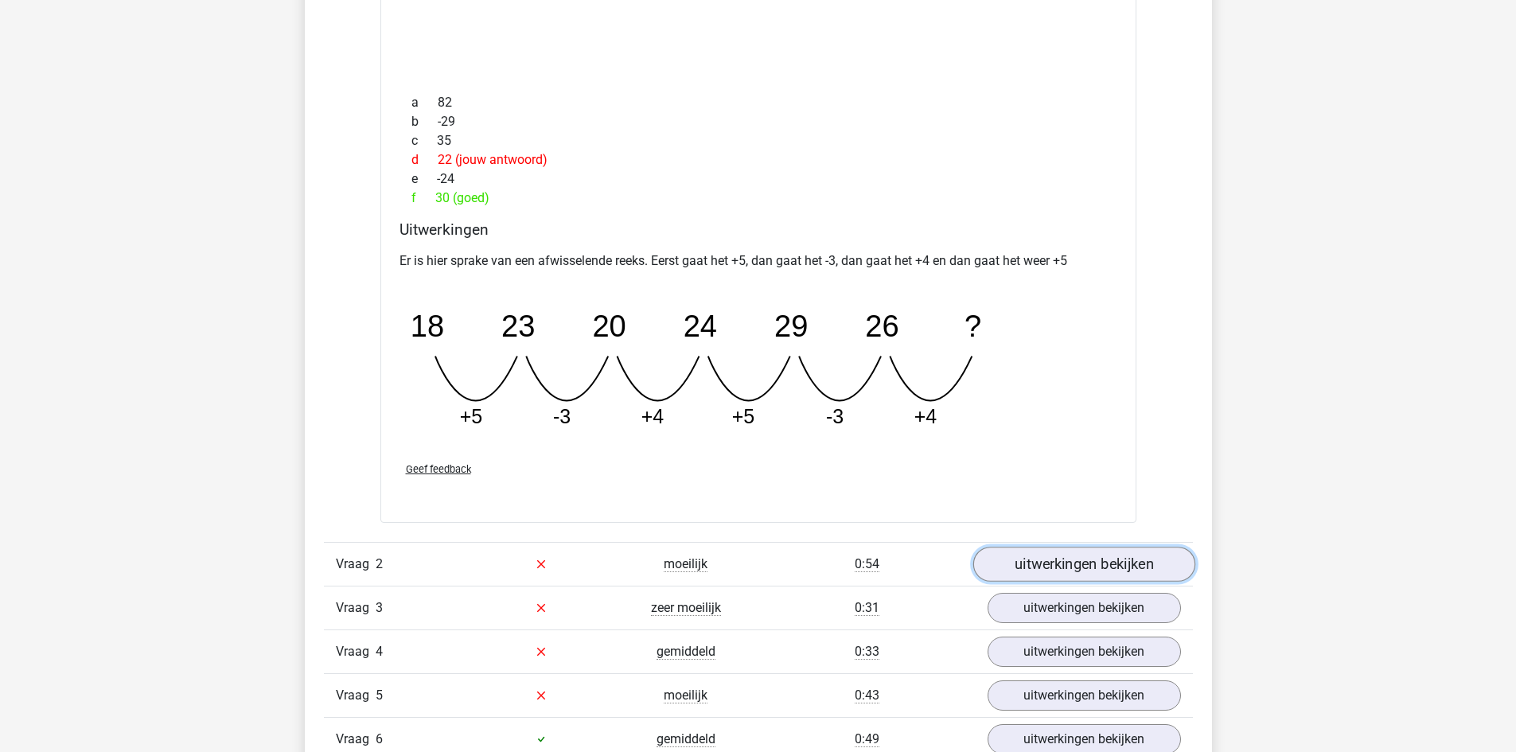
click at [1069, 561] on link "uitwerkingen bekijken" at bounding box center [1084, 564] width 222 height 35
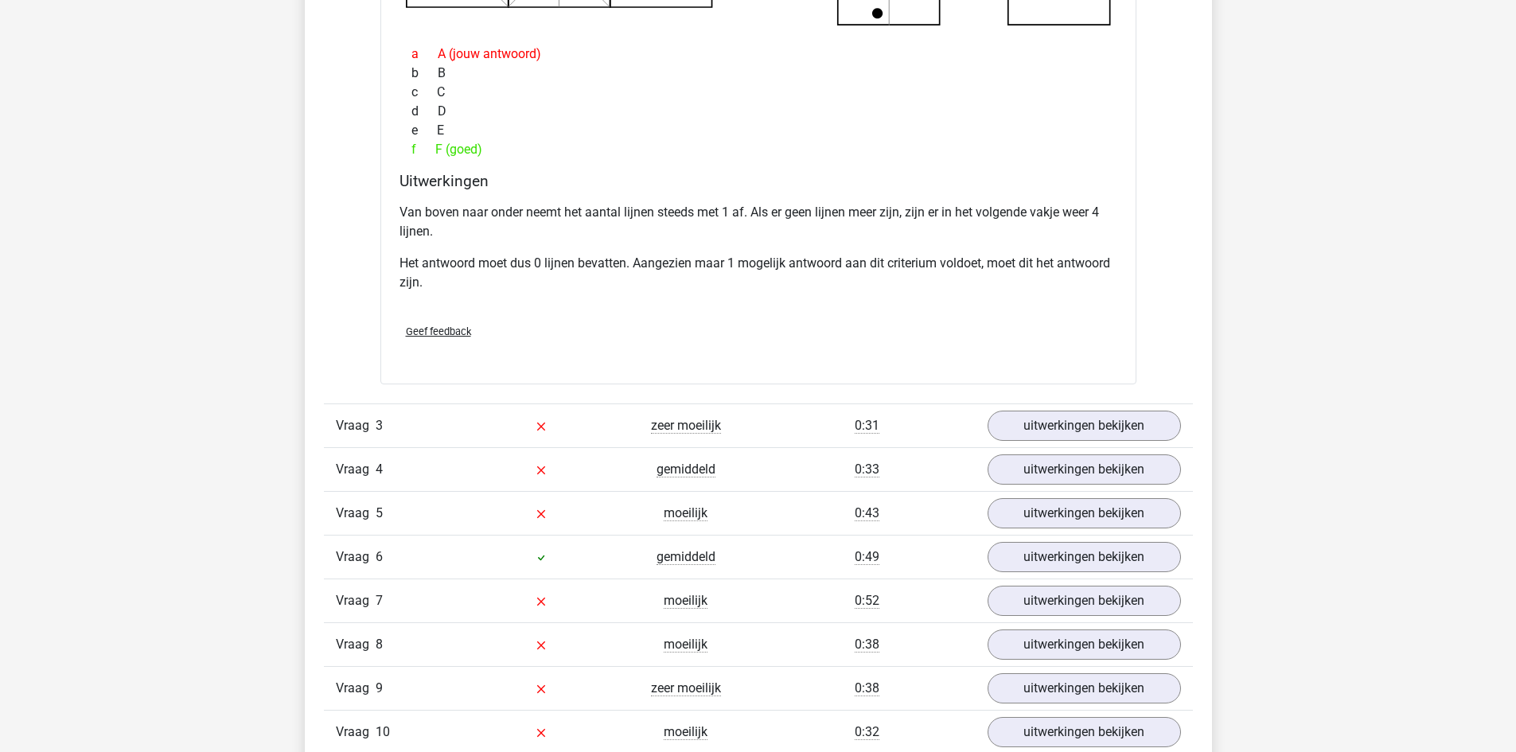
scroll to position [3025, 0]
click at [1095, 418] on link "uitwerkingen bekijken" at bounding box center [1084, 423] width 222 height 35
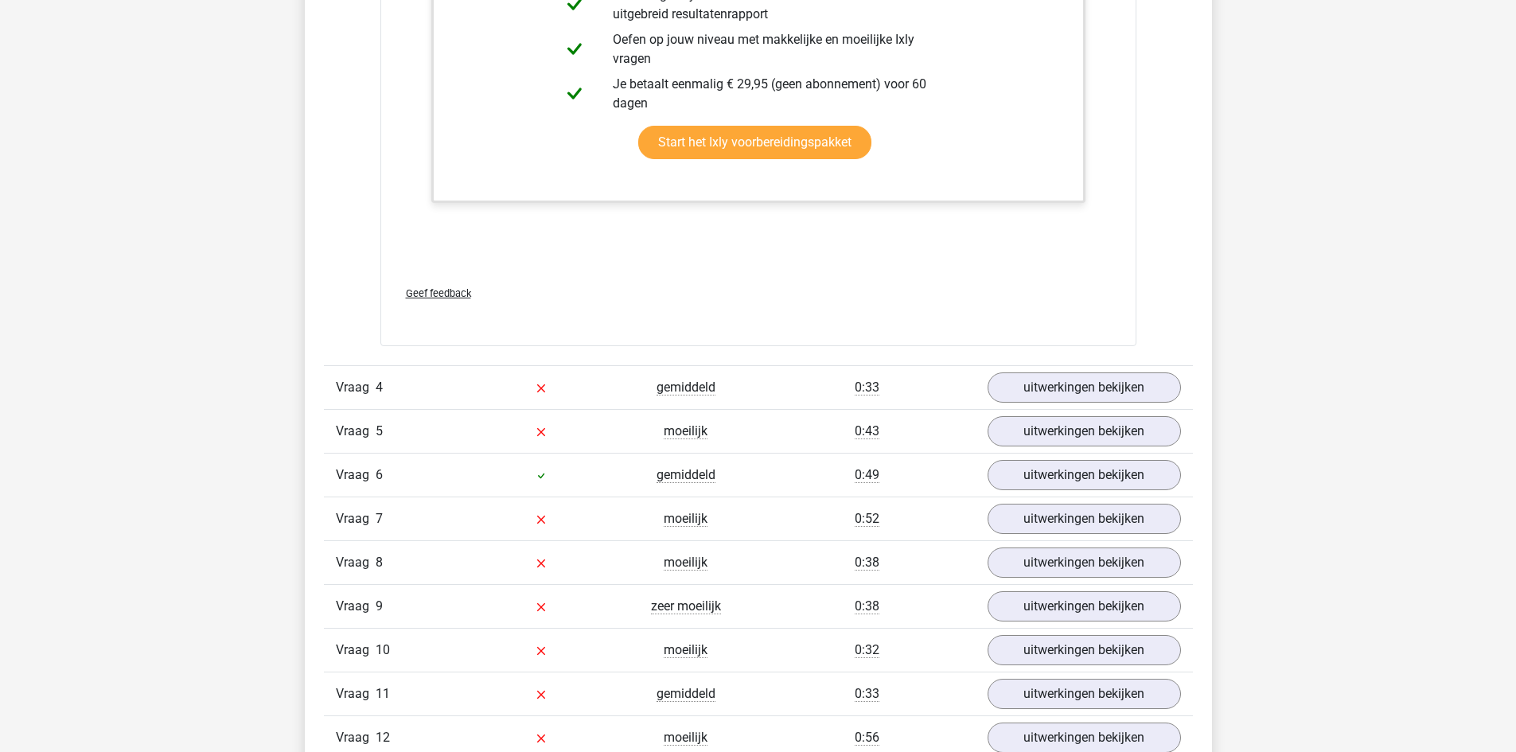
scroll to position [3900, 0]
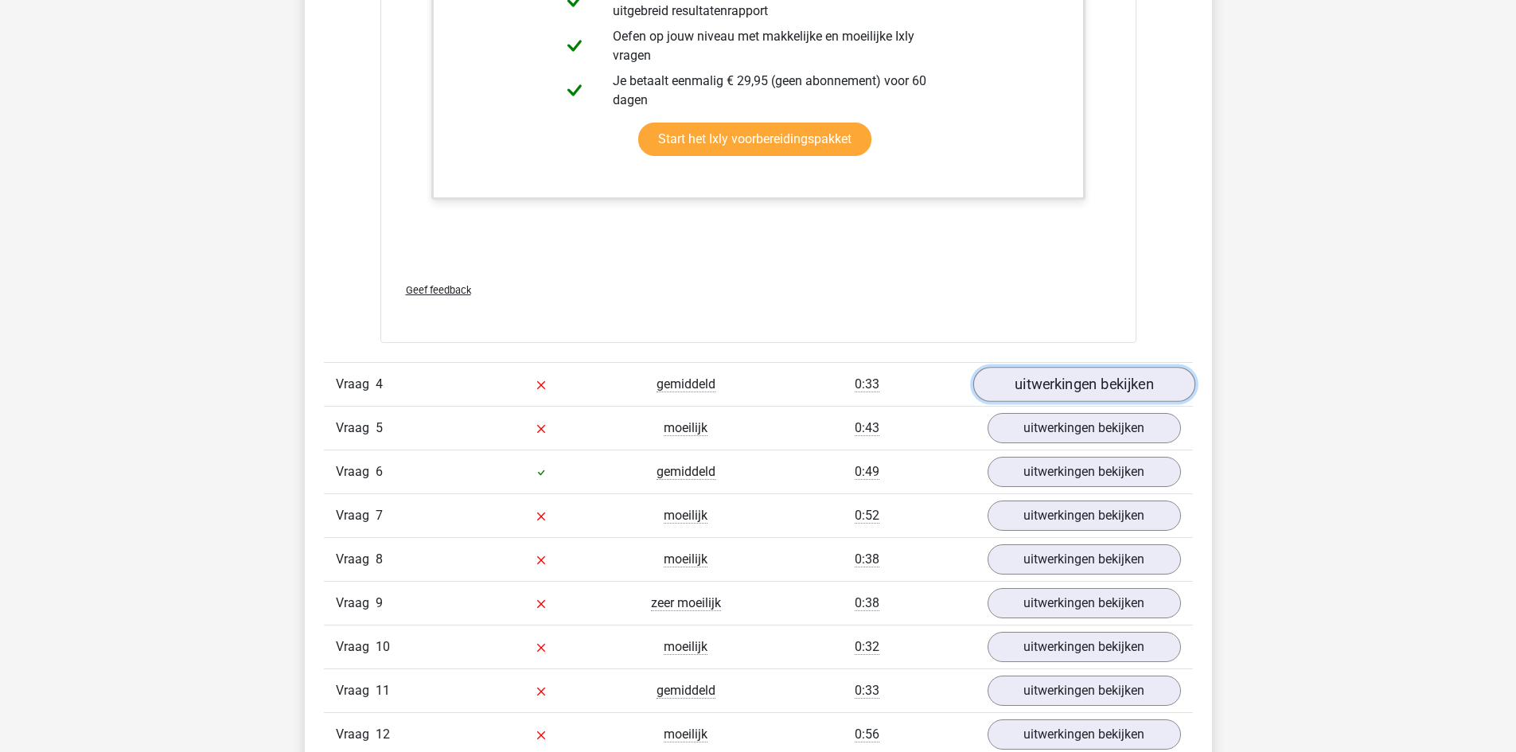
click at [1112, 388] on link "uitwerkingen bekijken" at bounding box center [1084, 384] width 222 height 35
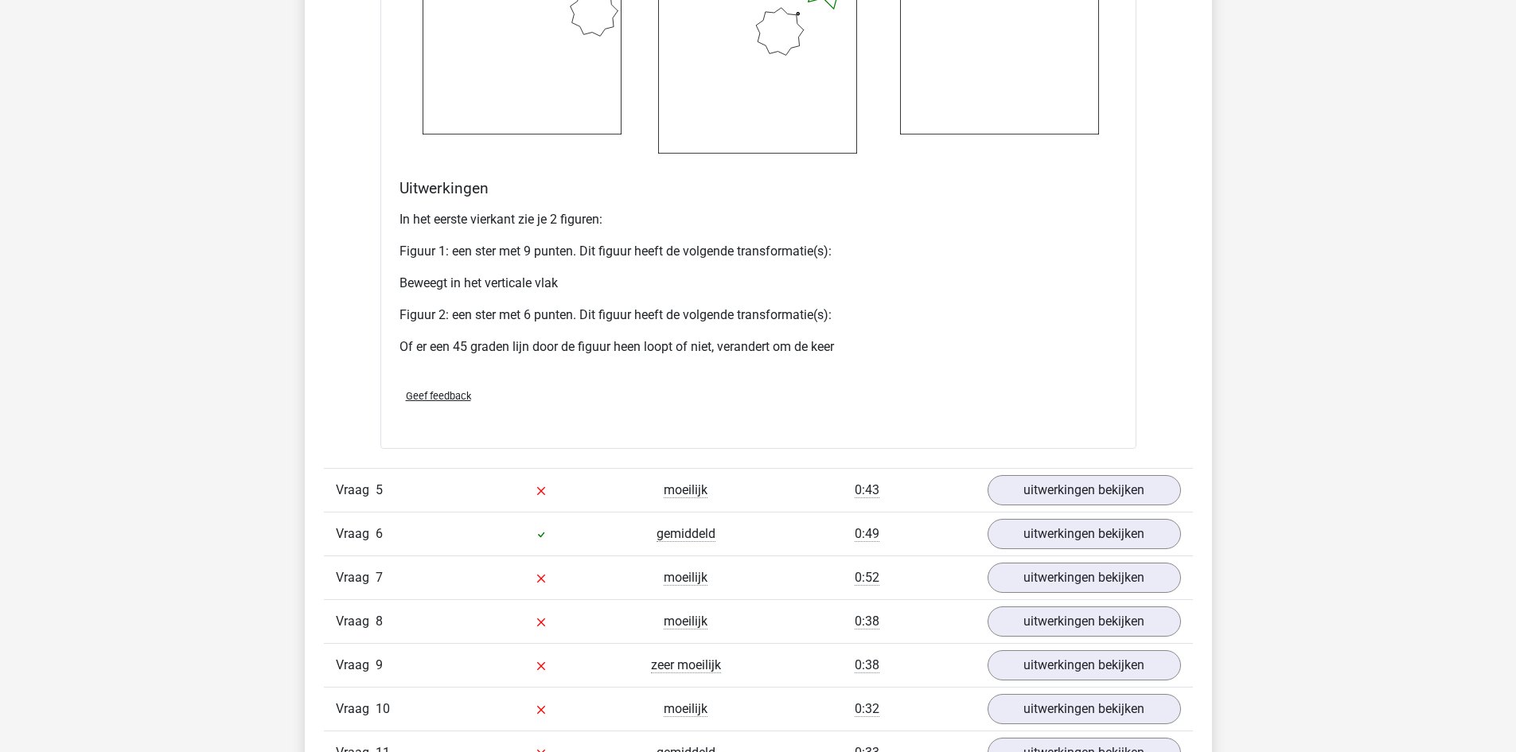
scroll to position [5254, 0]
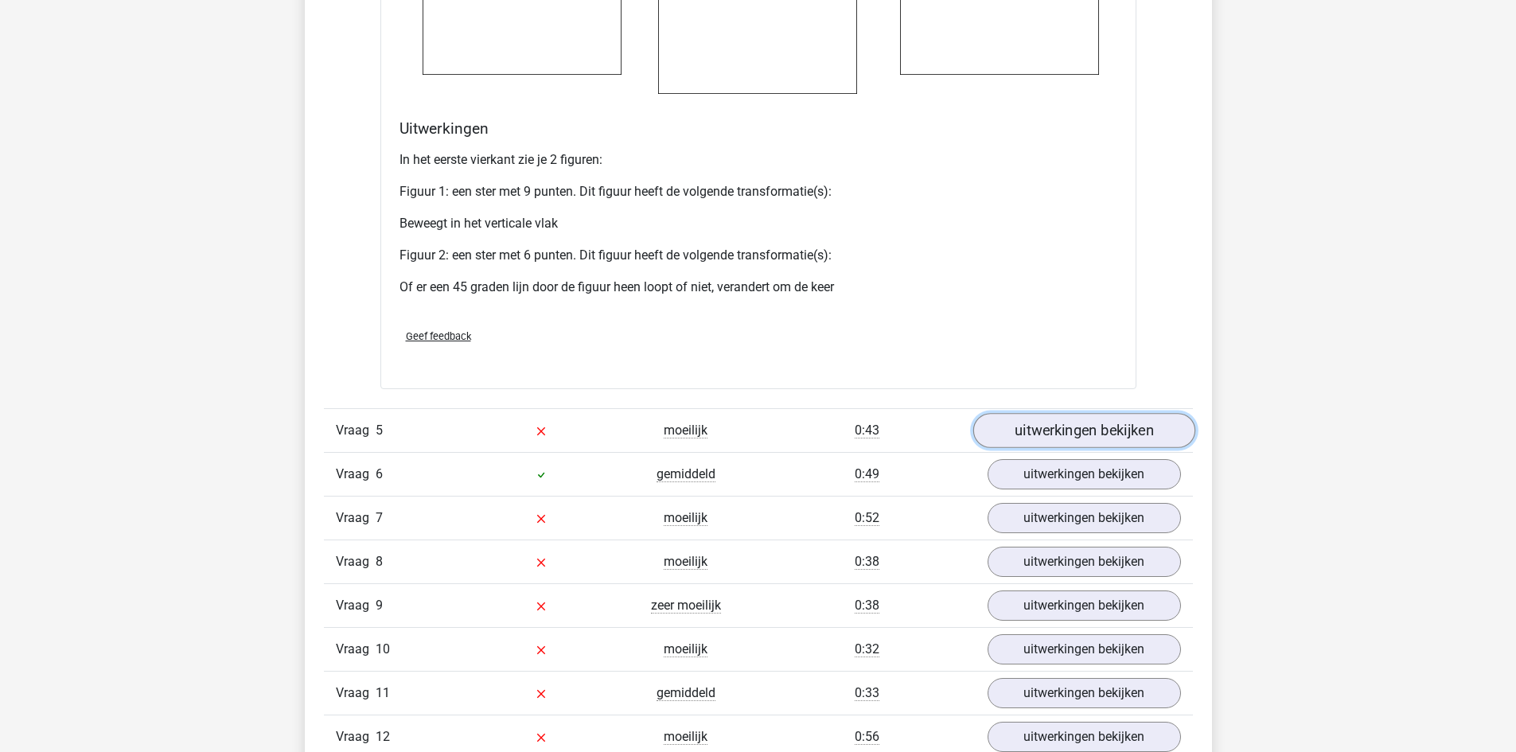
click at [1086, 431] on link "uitwerkingen bekijken" at bounding box center [1084, 430] width 222 height 35
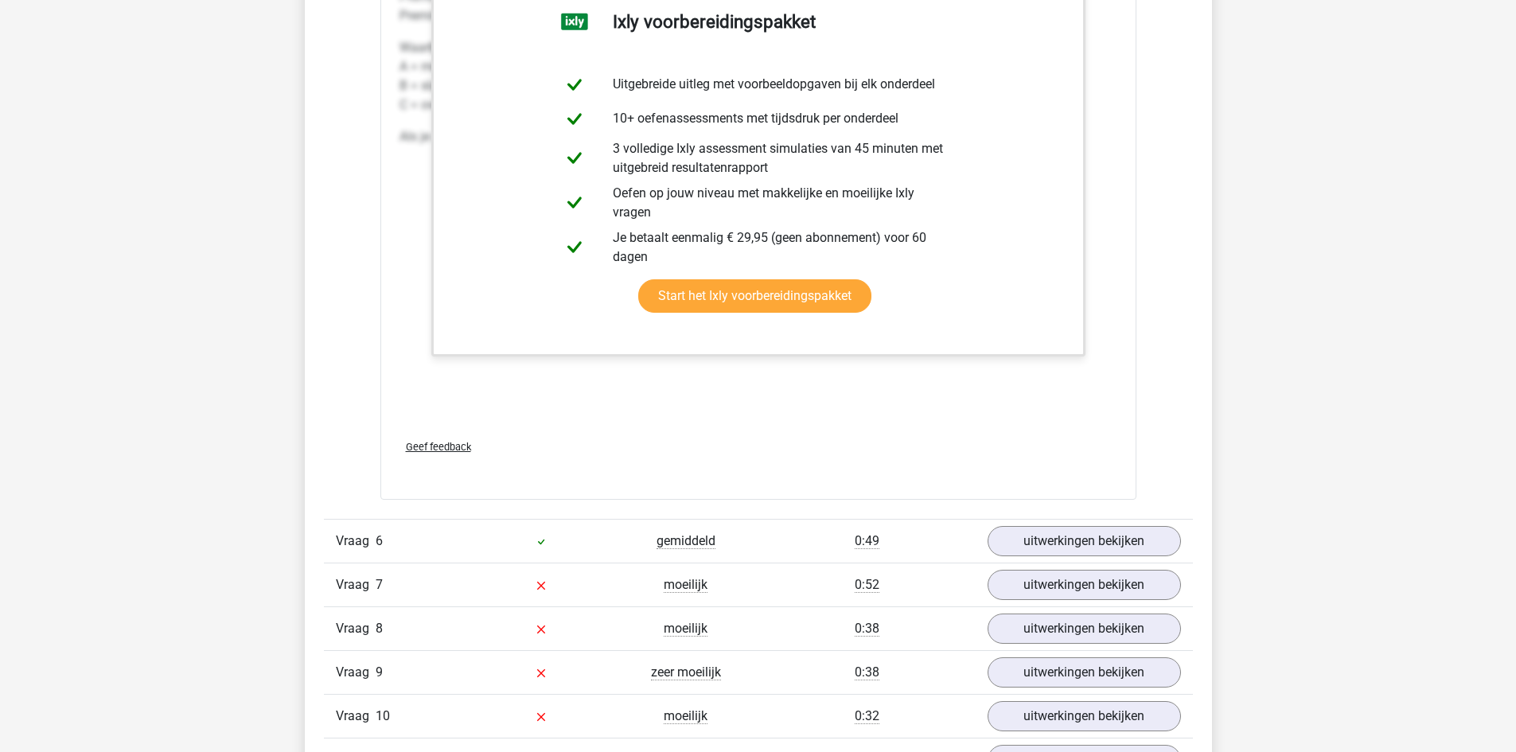
scroll to position [6129, 0]
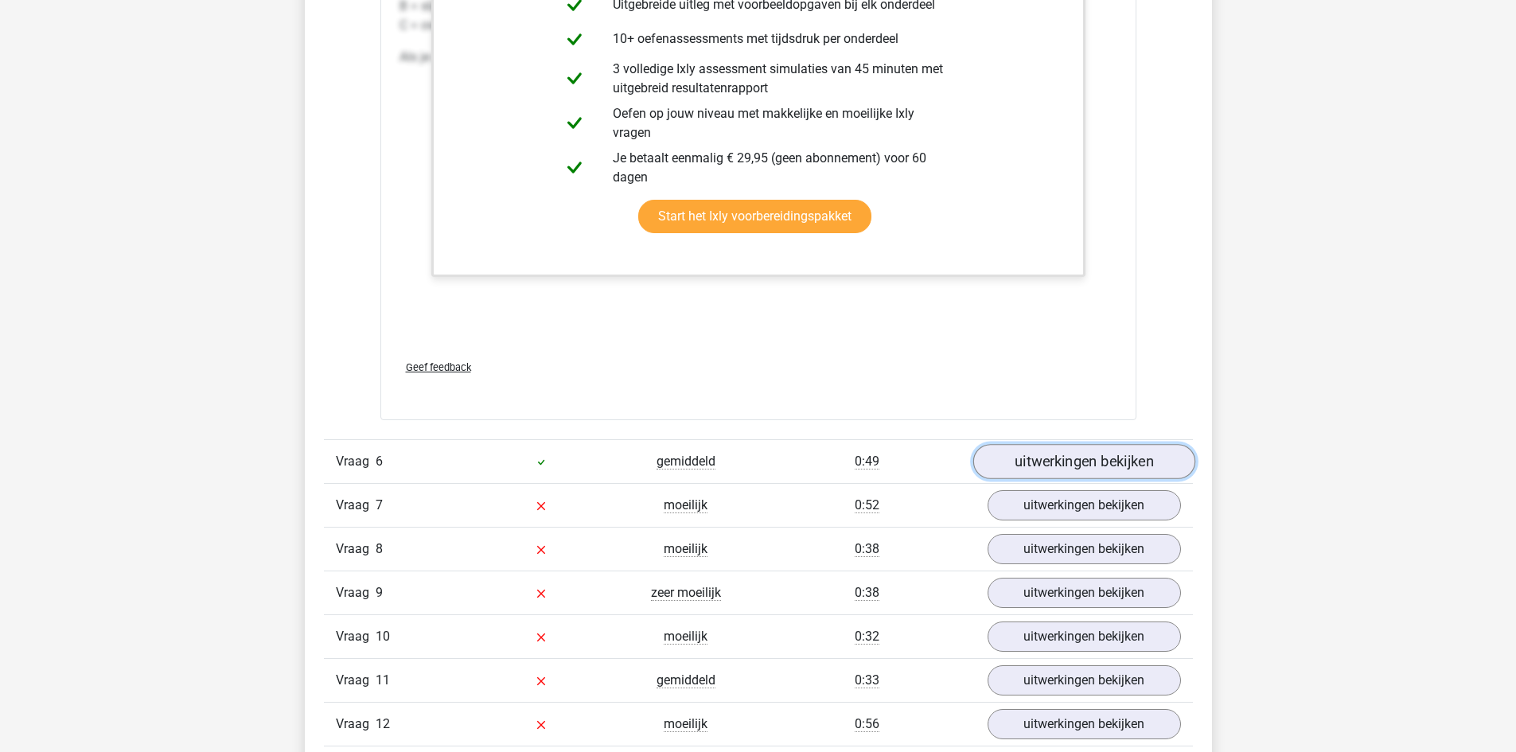
click at [1075, 466] on link "uitwerkingen bekijken" at bounding box center [1084, 461] width 222 height 35
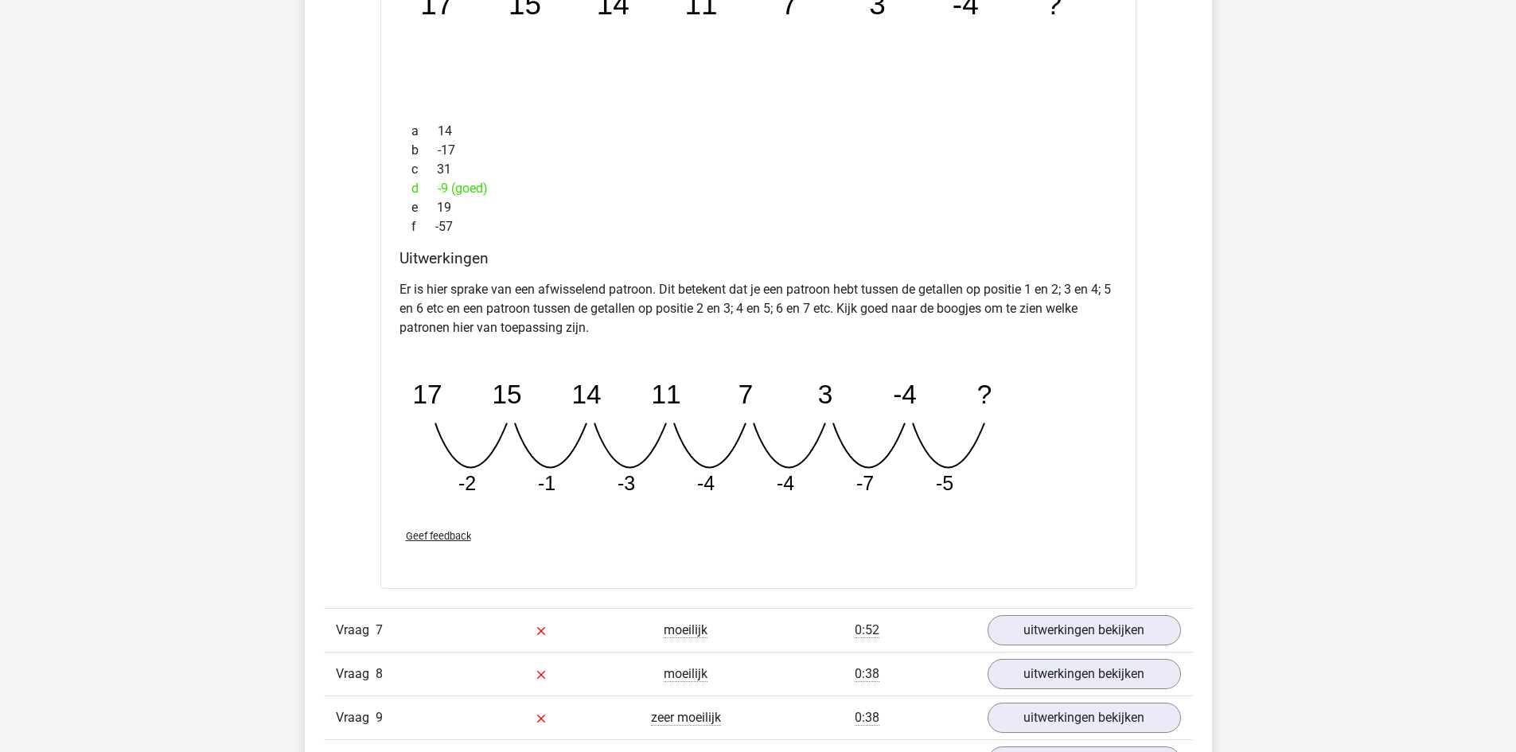
scroll to position [6766, 0]
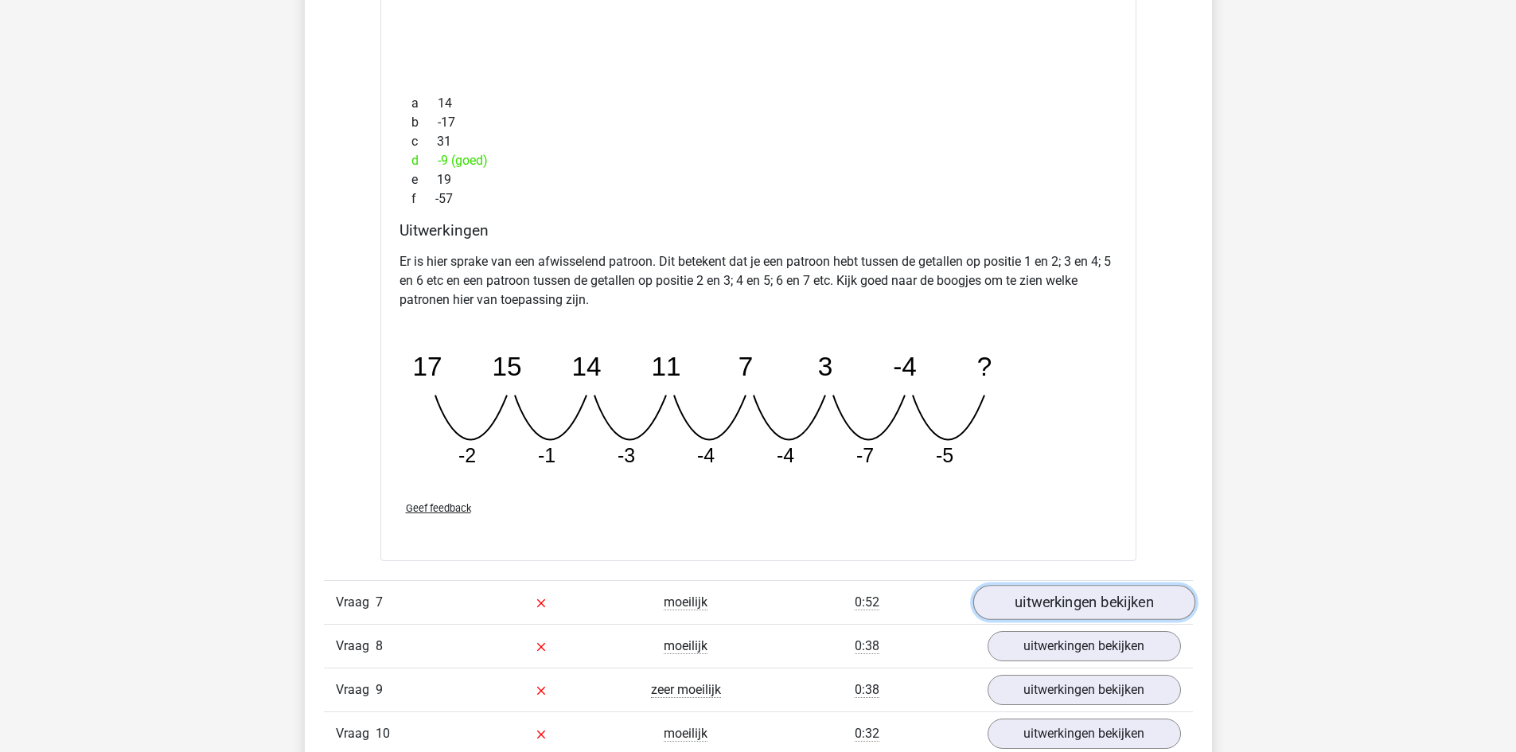
click at [1079, 610] on link "uitwerkingen bekijken" at bounding box center [1084, 602] width 222 height 35
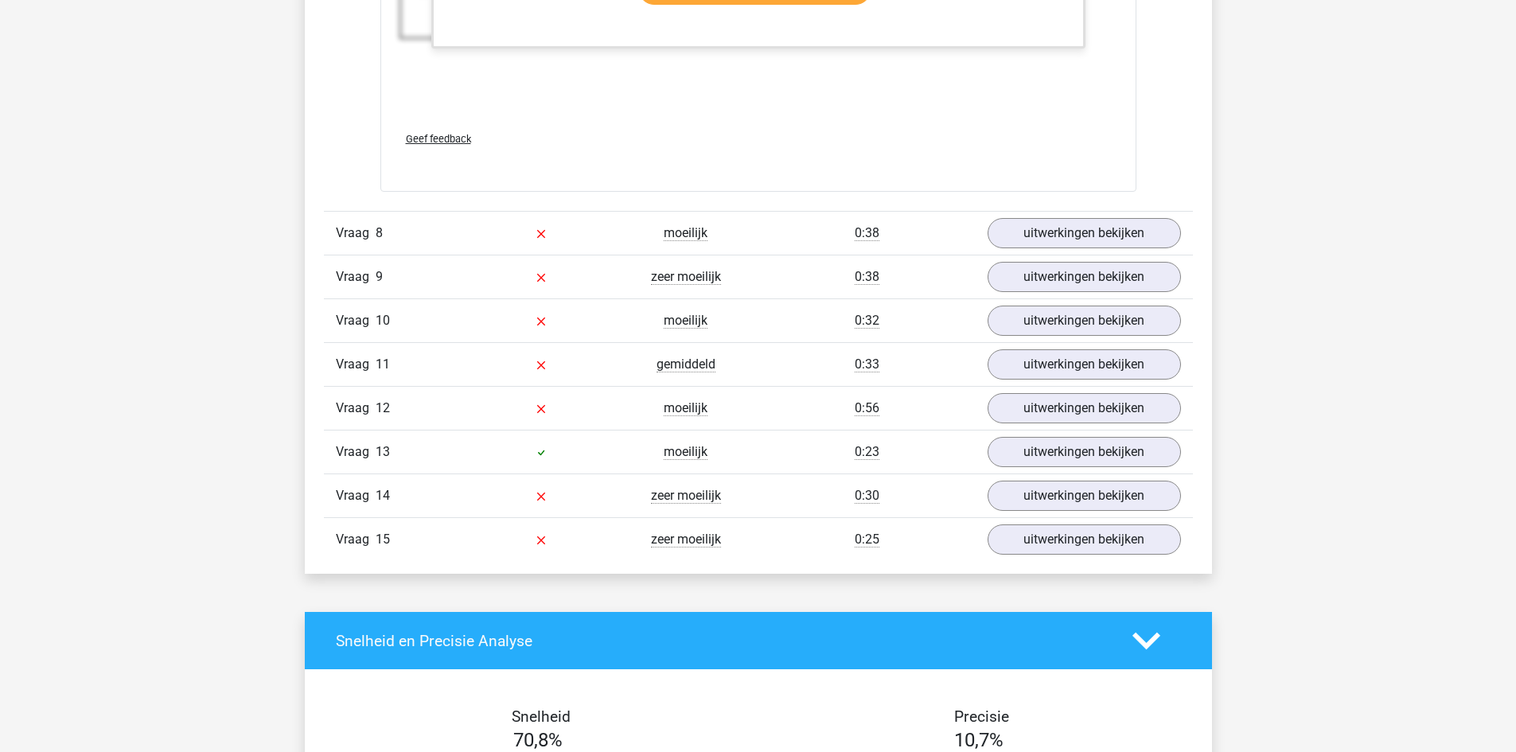
scroll to position [8278, 0]
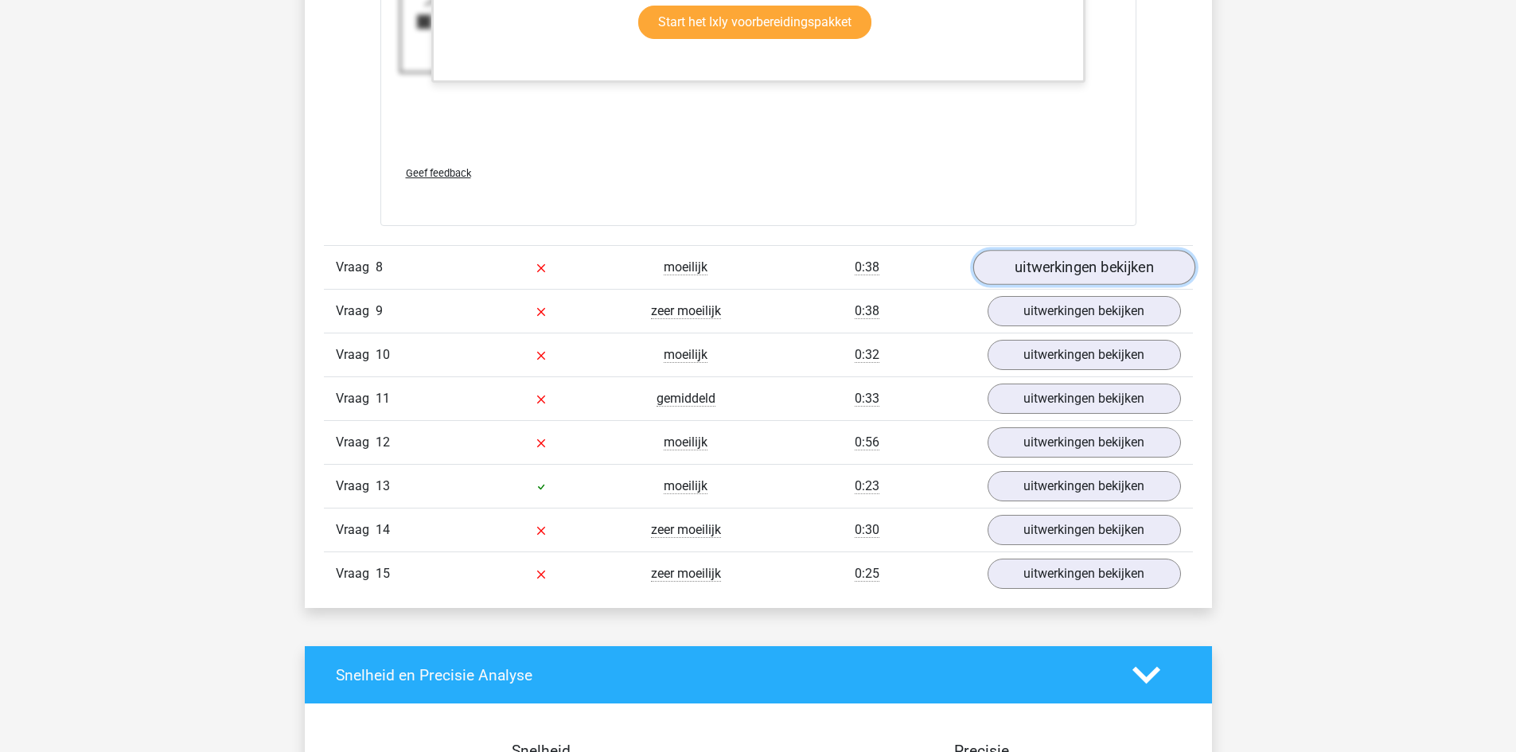
click at [1076, 263] on link "uitwerkingen bekijken" at bounding box center [1084, 267] width 222 height 35
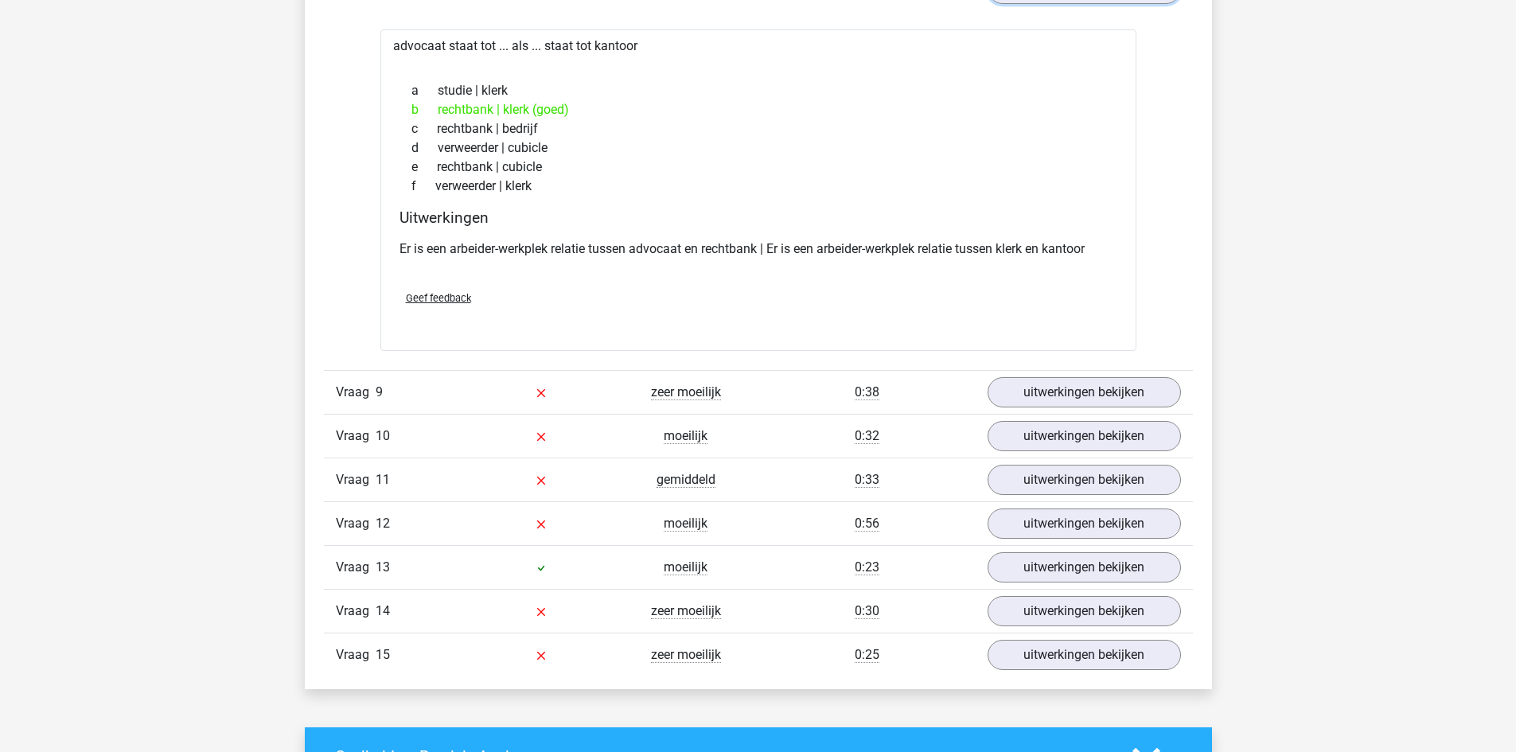
scroll to position [8597, 0]
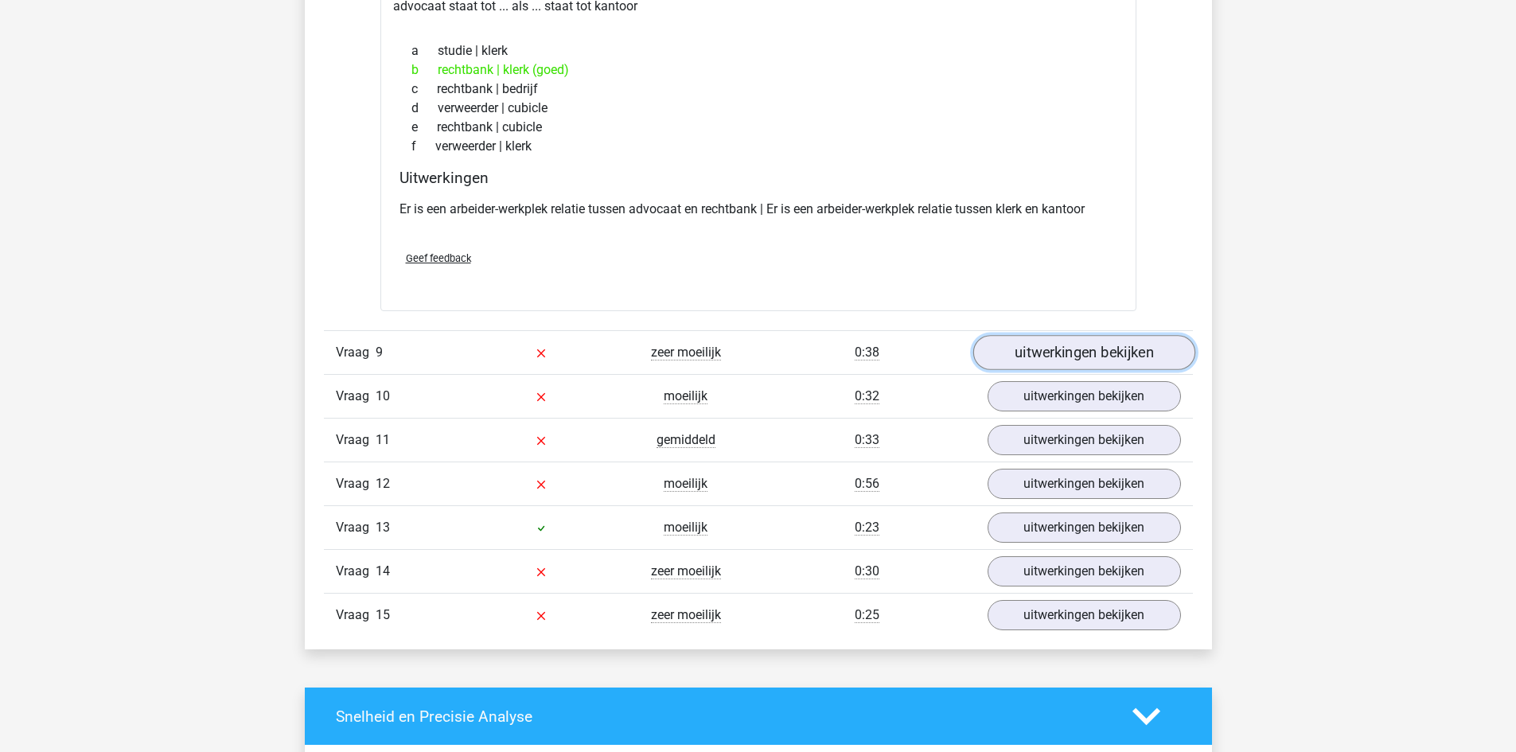
click at [1074, 352] on link "uitwerkingen bekijken" at bounding box center [1084, 353] width 222 height 35
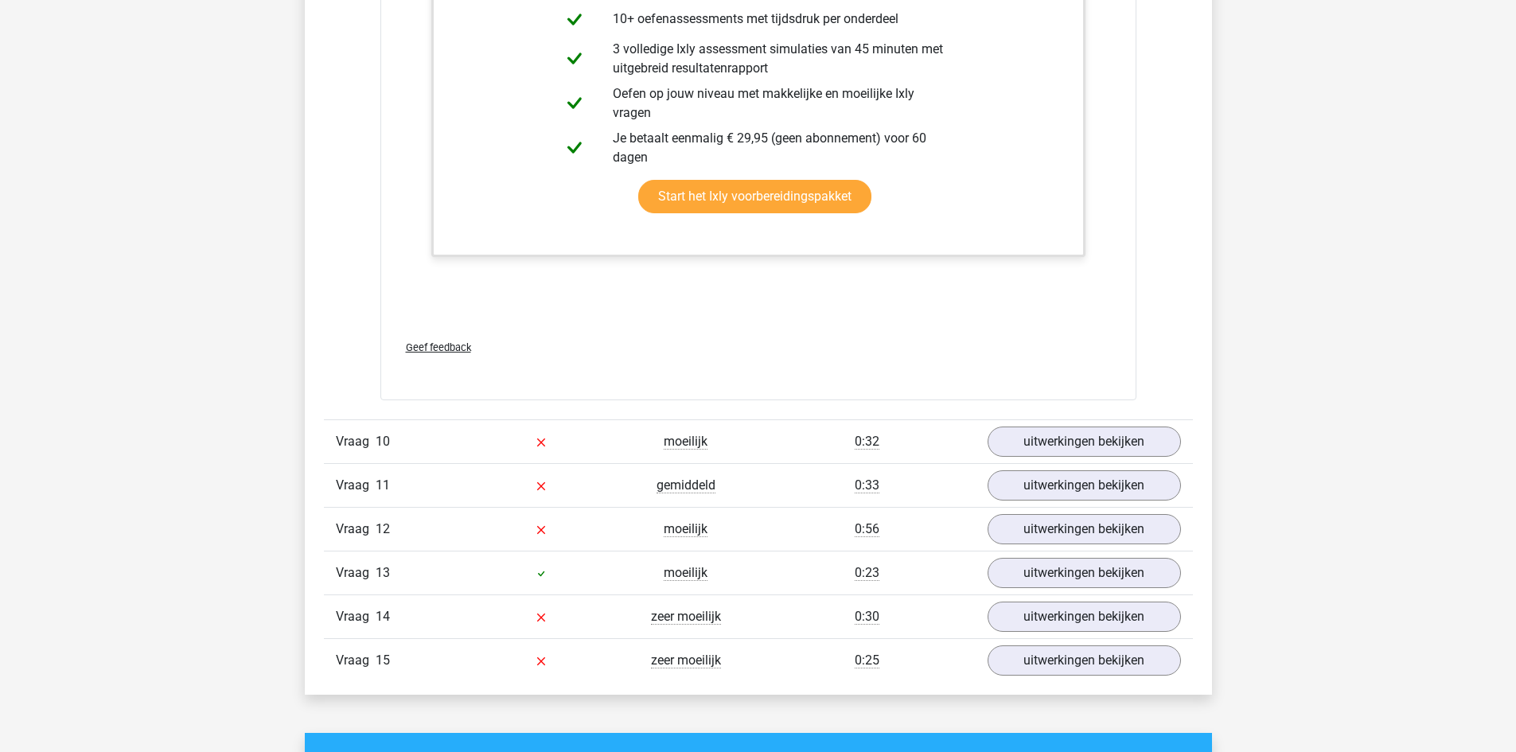
scroll to position [10268, 0]
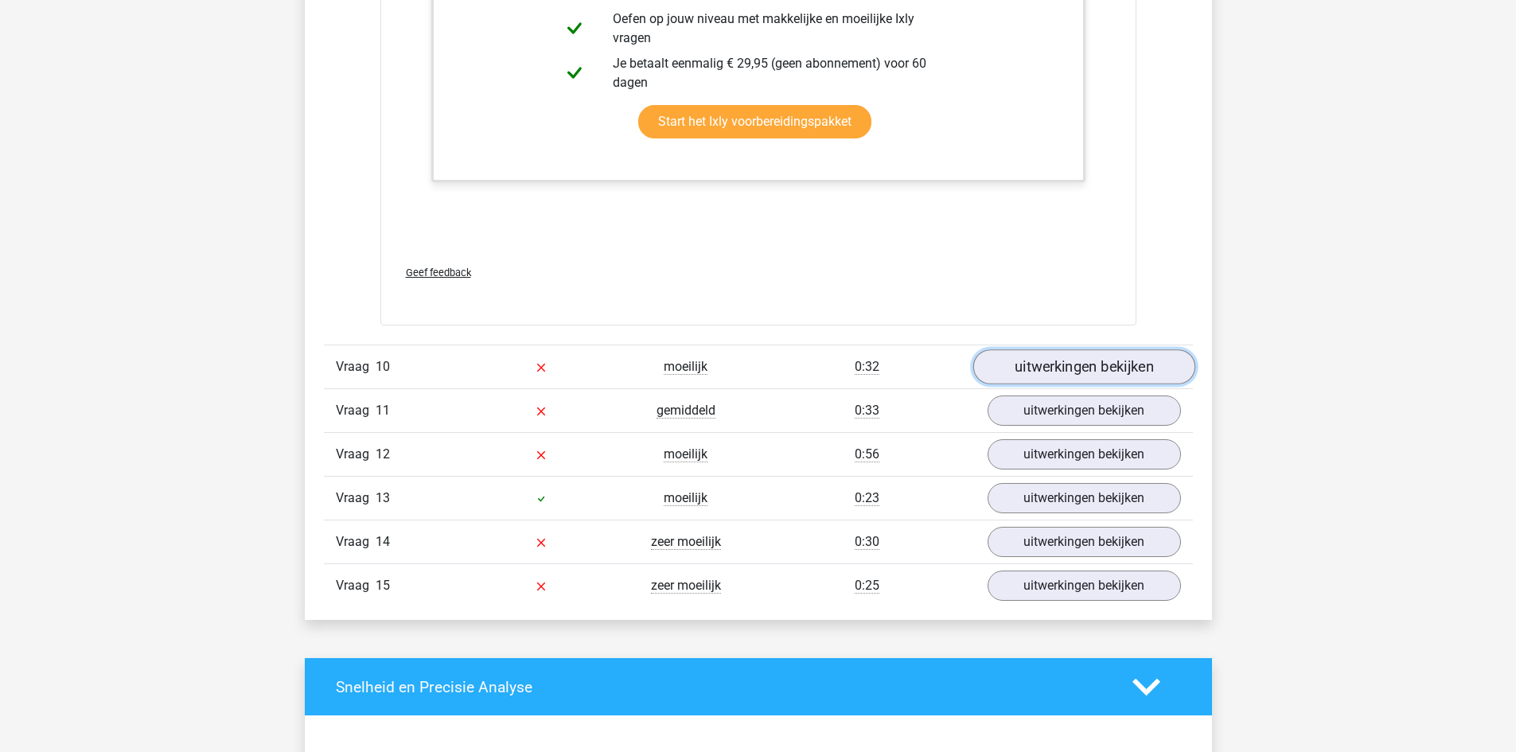
click at [1081, 369] on link "uitwerkingen bekijken" at bounding box center [1084, 366] width 222 height 35
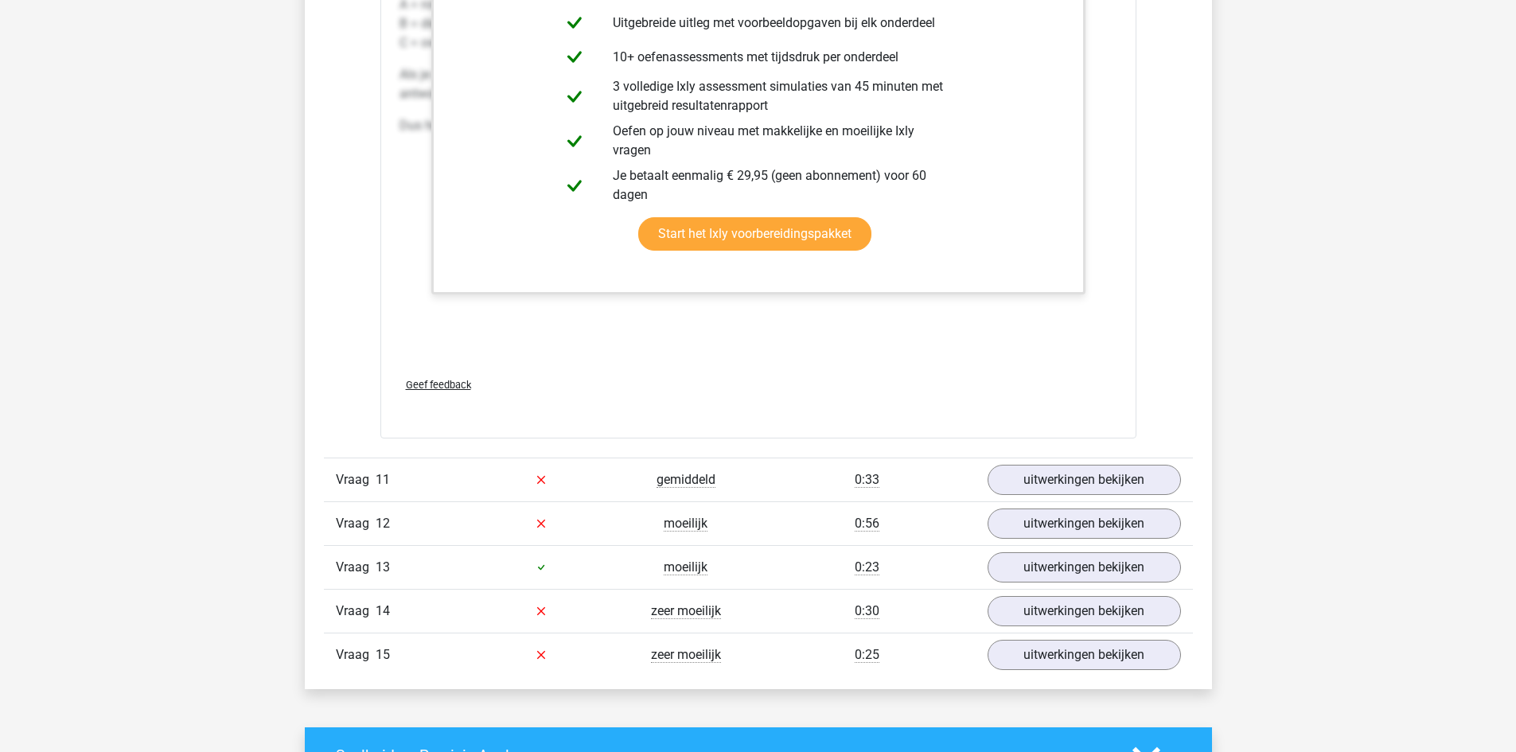
scroll to position [11064, 0]
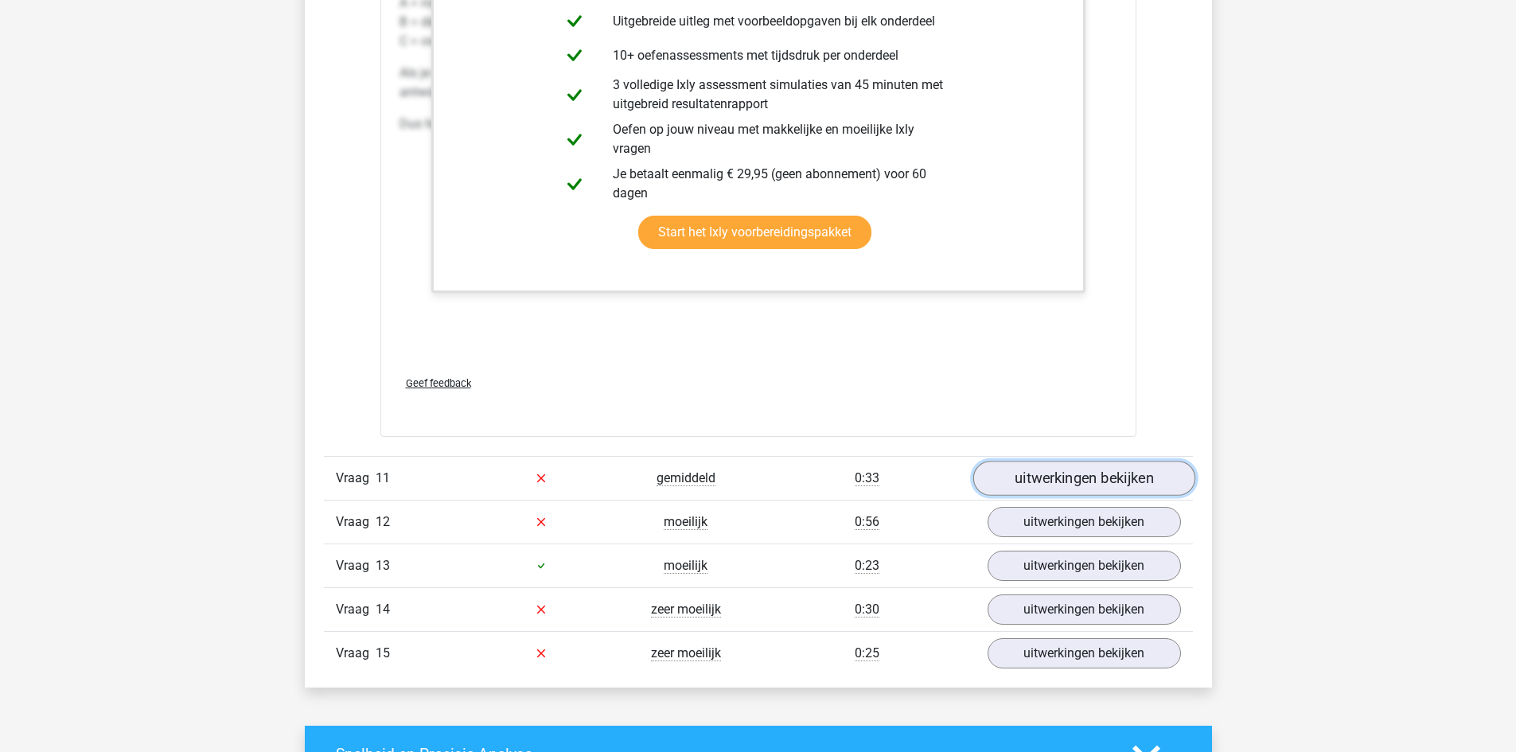
click at [1082, 481] on link "uitwerkingen bekijken" at bounding box center [1084, 478] width 222 height 35
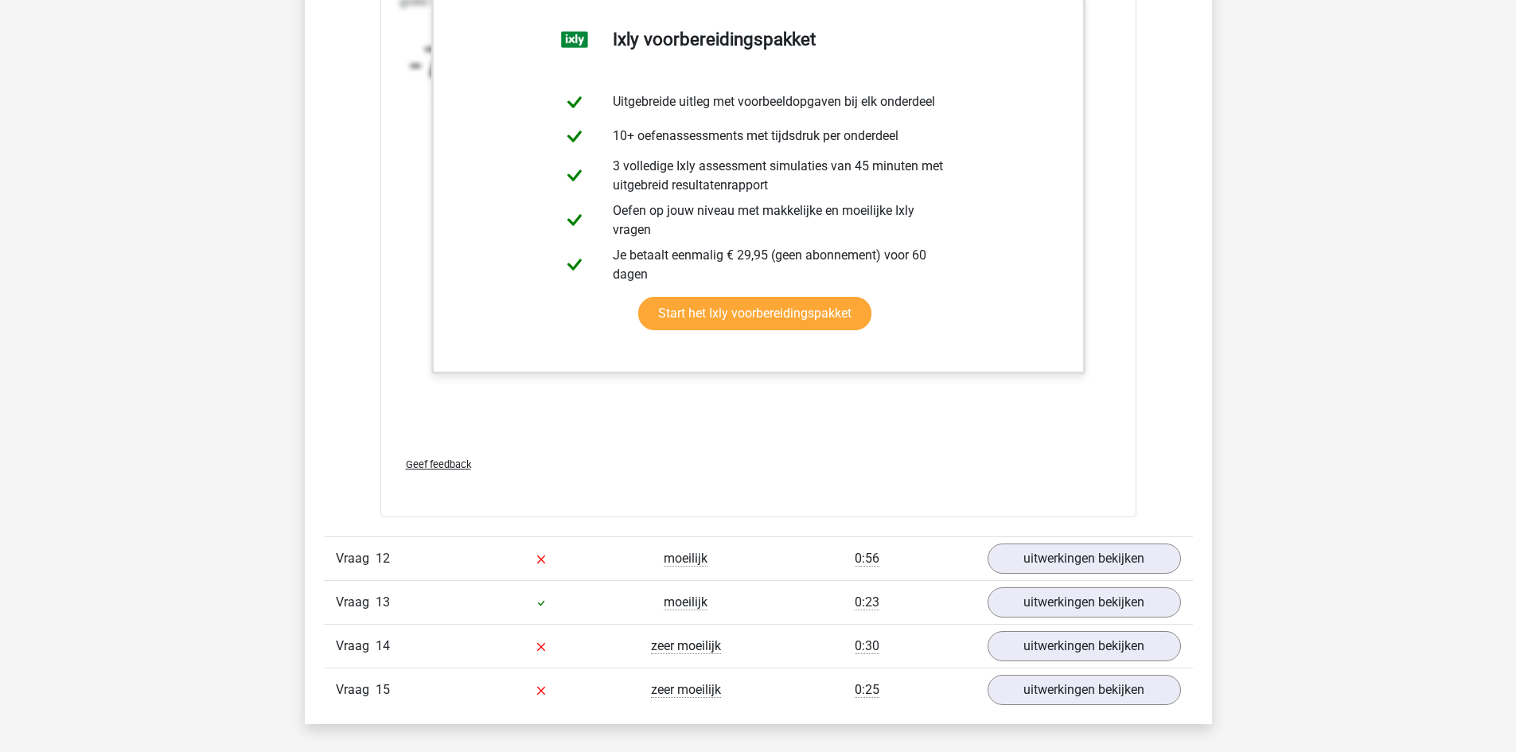
scroll to position [12099, 0]
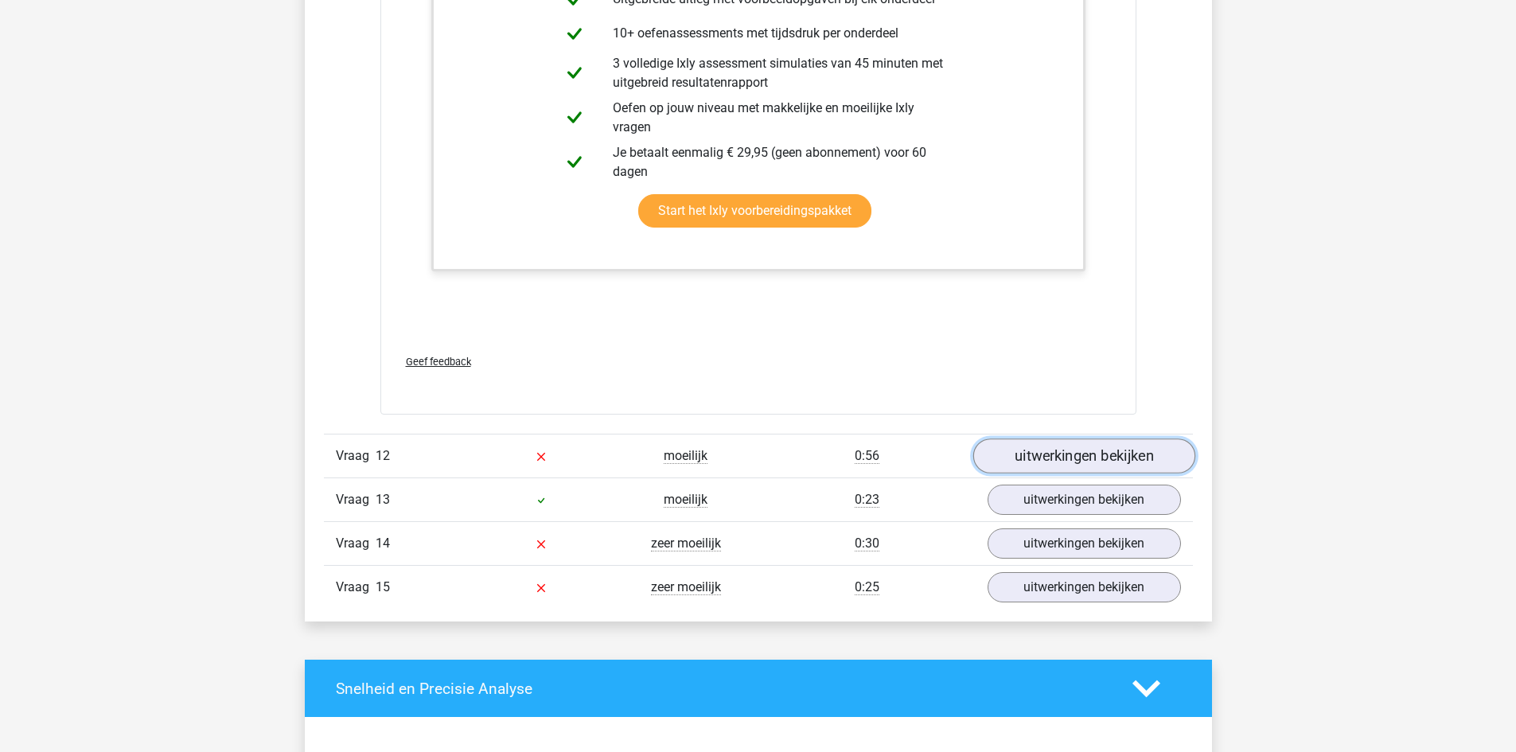
click at [1079, 455] on link "uitwerkingen bekijken" at bounding box center [1084, 456] width 222 height 35
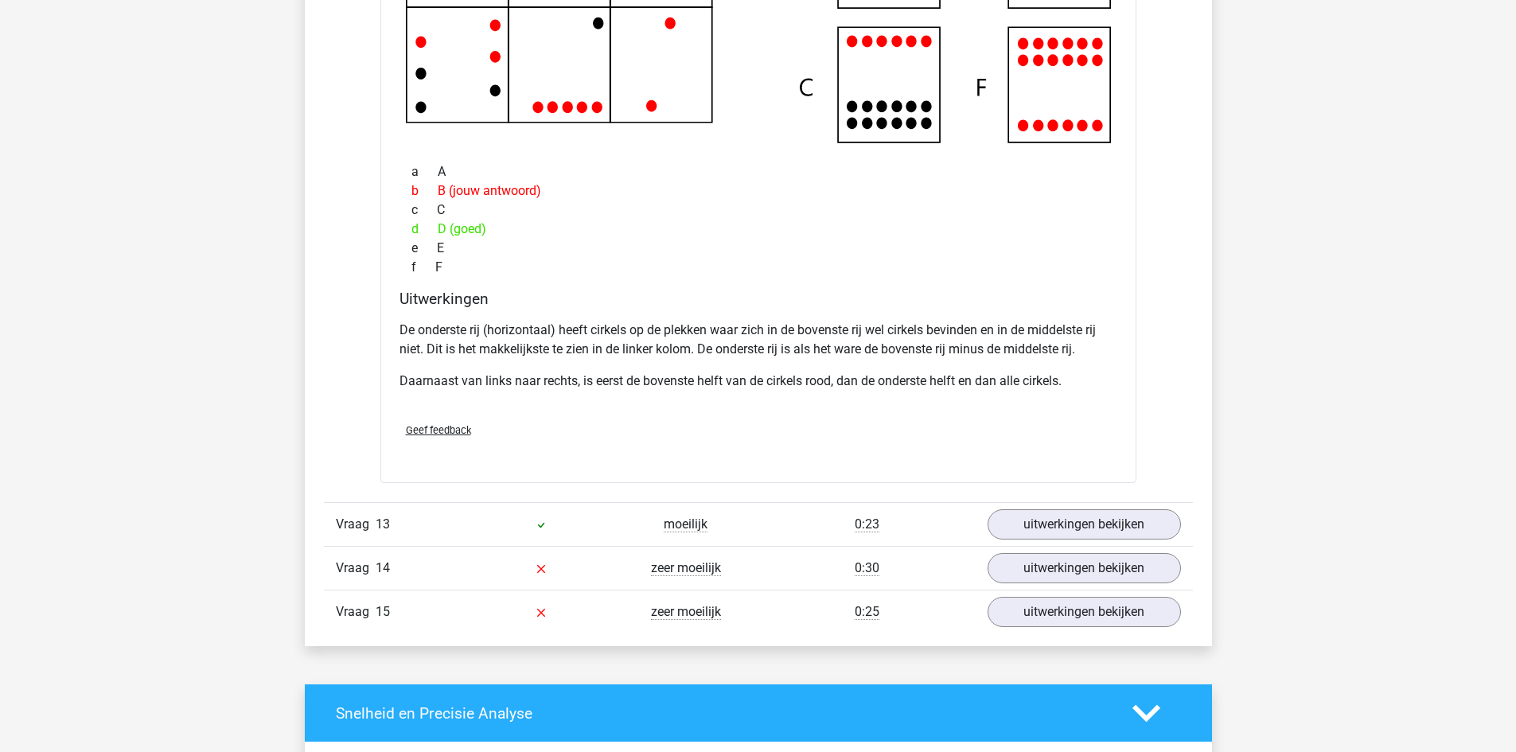
scroll to position [12895, 0]
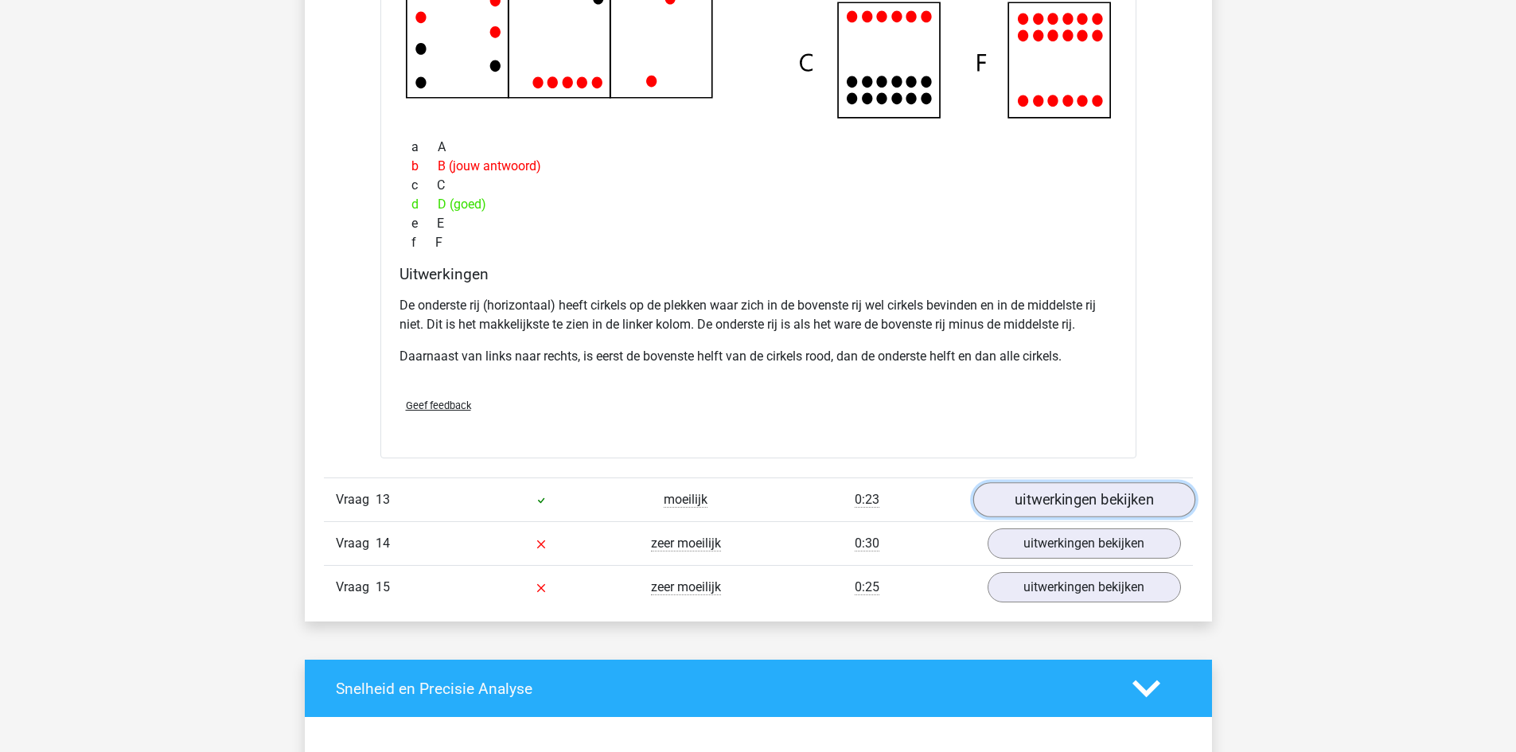
click at [1072, 498] on link "uitwerkingen bekijken" at bounding box center [1084, 499] width 222 height 35
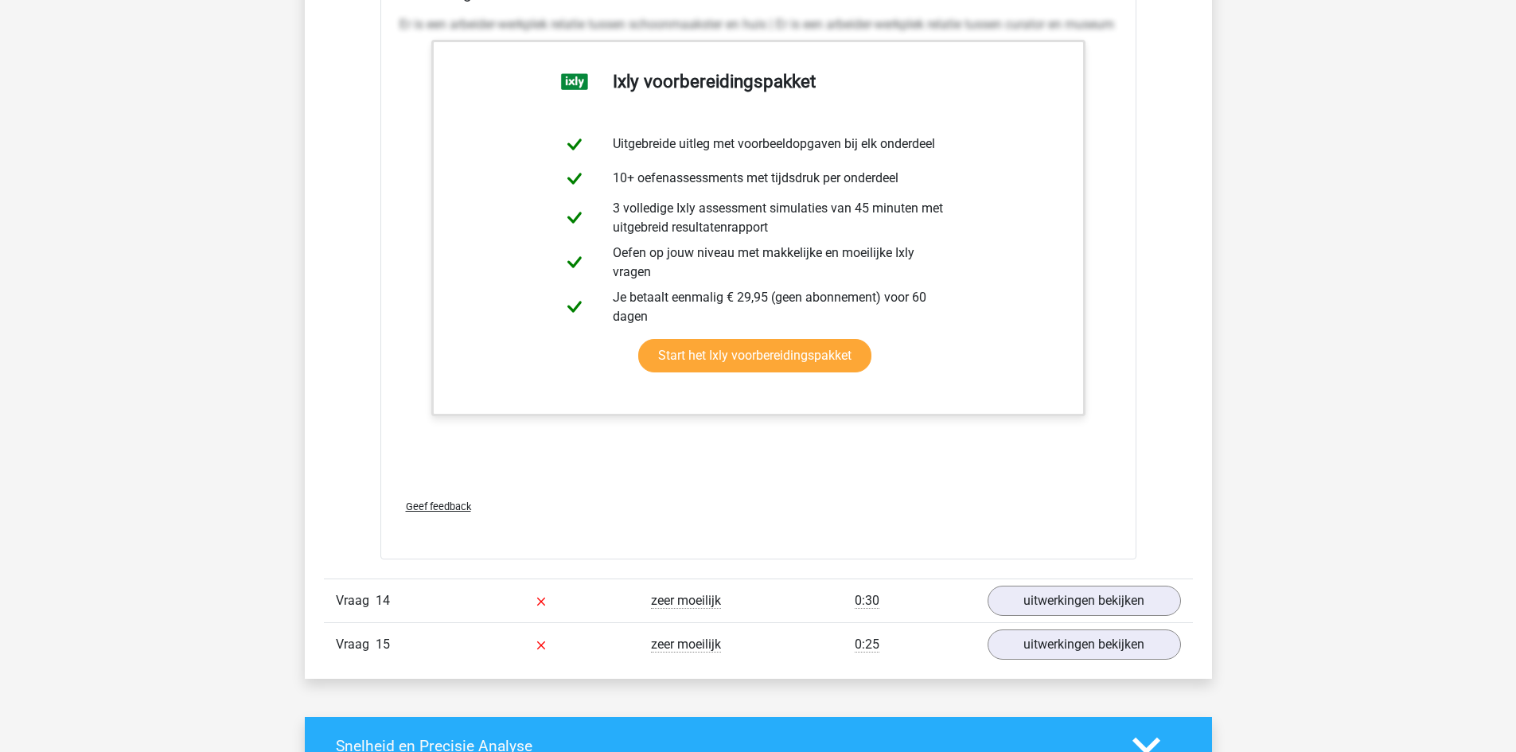
scroll to position [13691, 0]
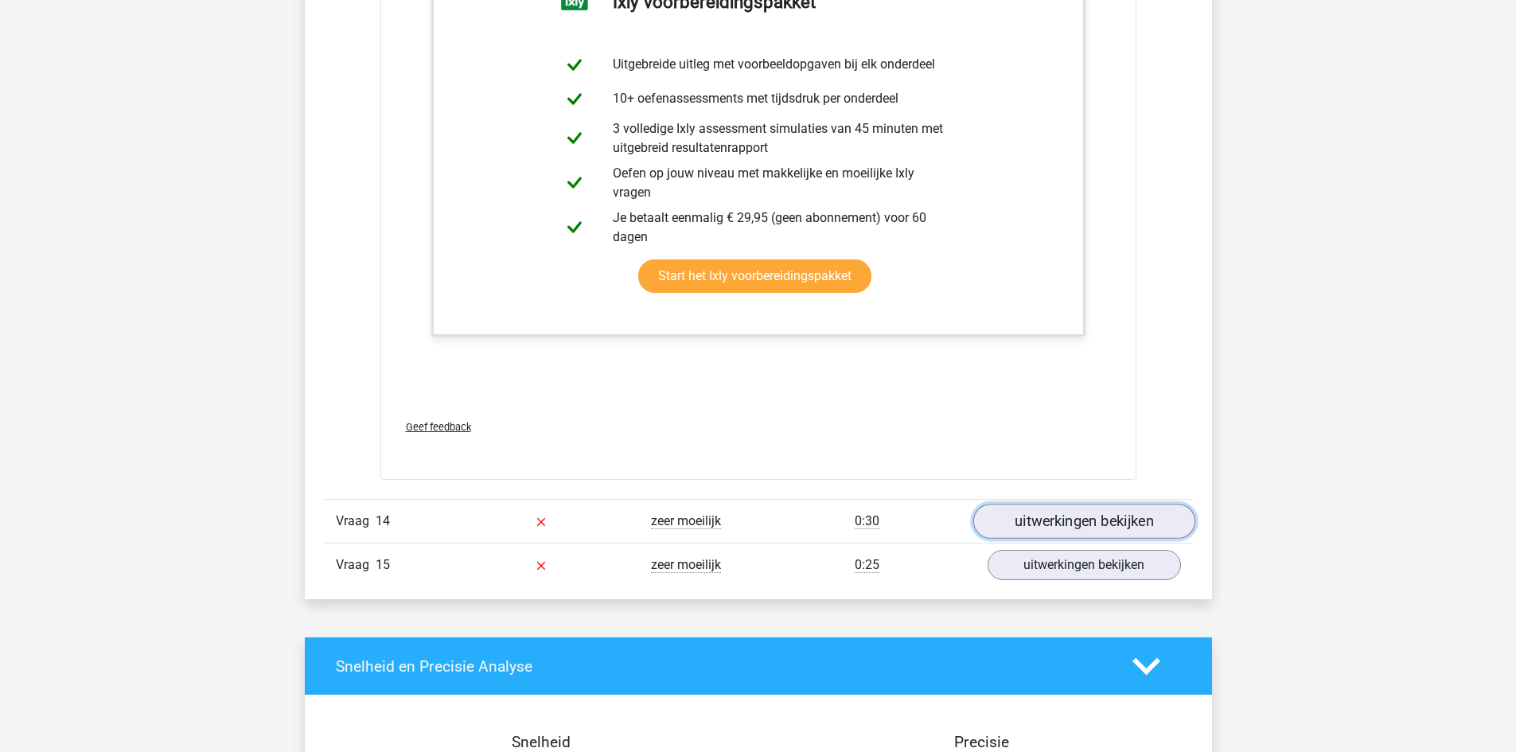
click at [1074, 523] on link "uitwerkingen bekijken" at bounding box center [1084, 522] width 222 height 35
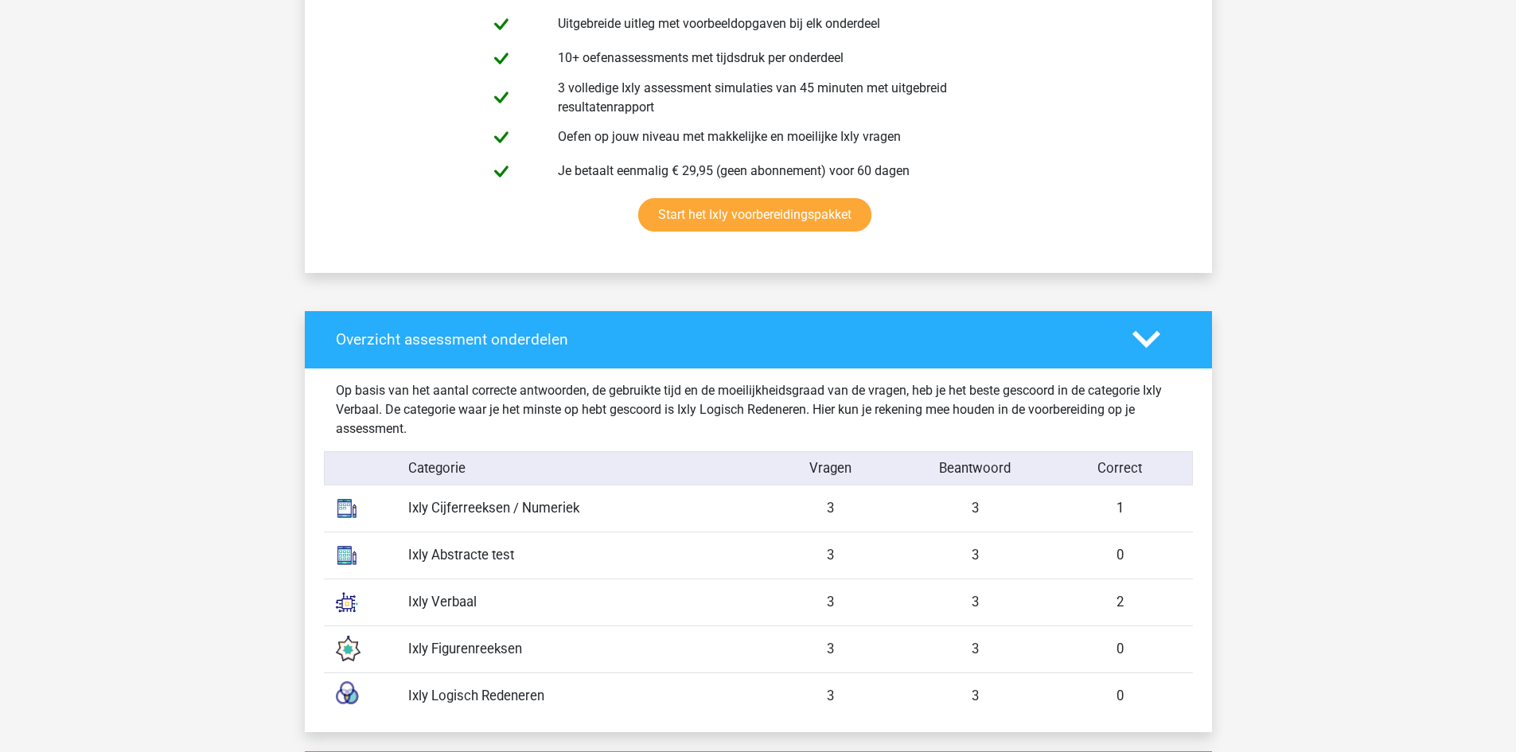
scroll to position [940, 0]
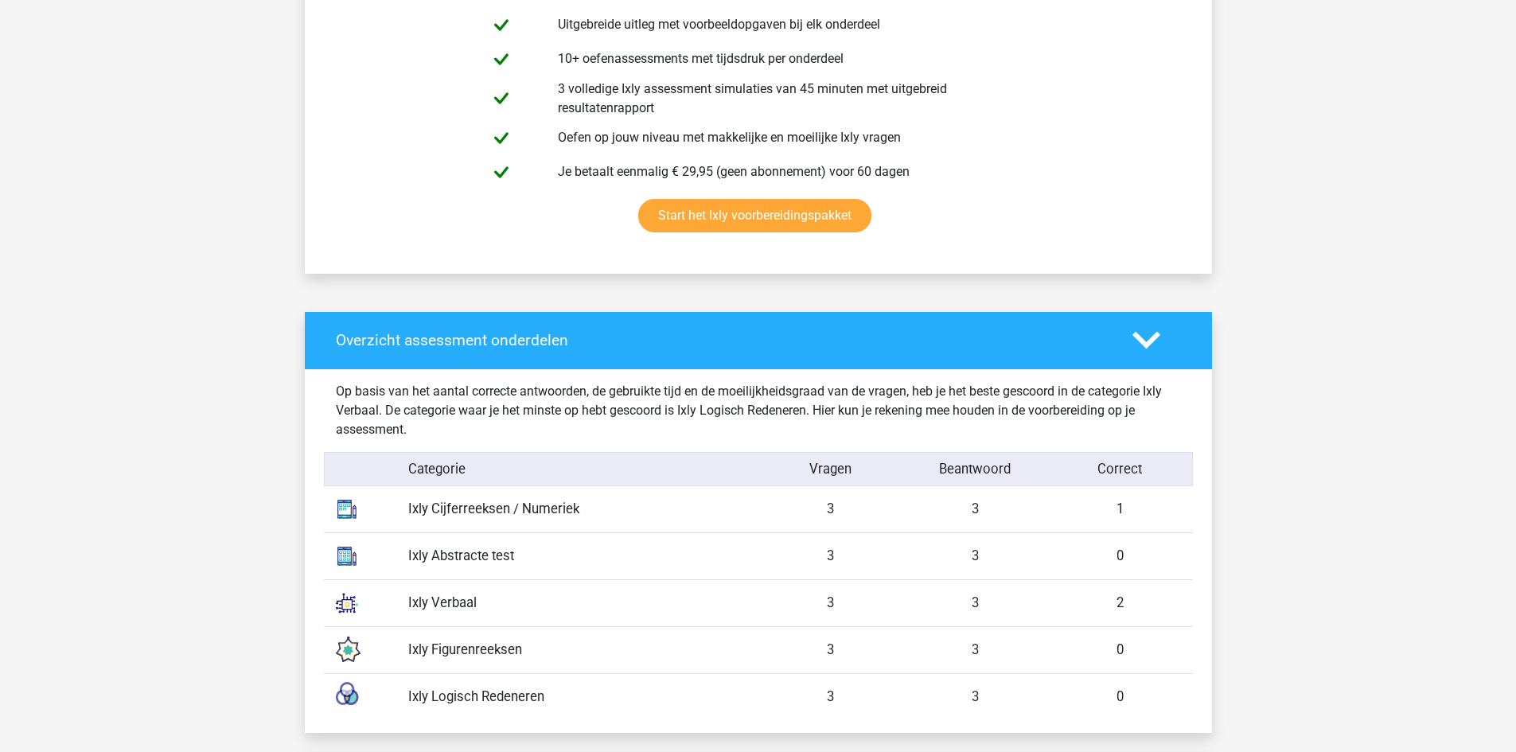
drag, startPoint x: 556, startPoint y: 510, endPoint x: 431, endPoint y: 510, distance: 124.2
click at [431, 510] on div "Ixly Cijferreeksen / Numeriek" at bounding box center [577, 509] width 362 height 20
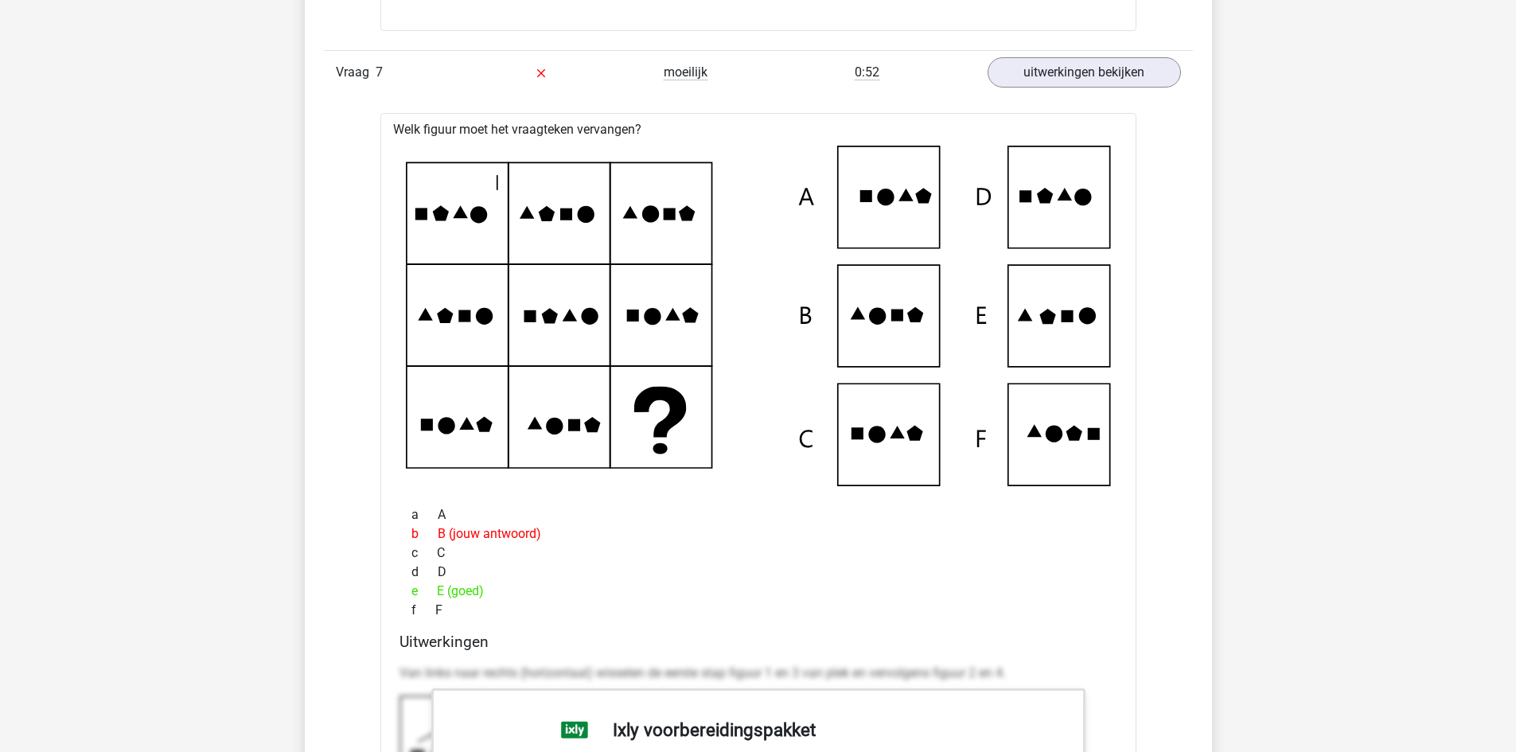
scroll to position [7323, 0]
